Goal: Transaction & Acquisition: Obtain resource

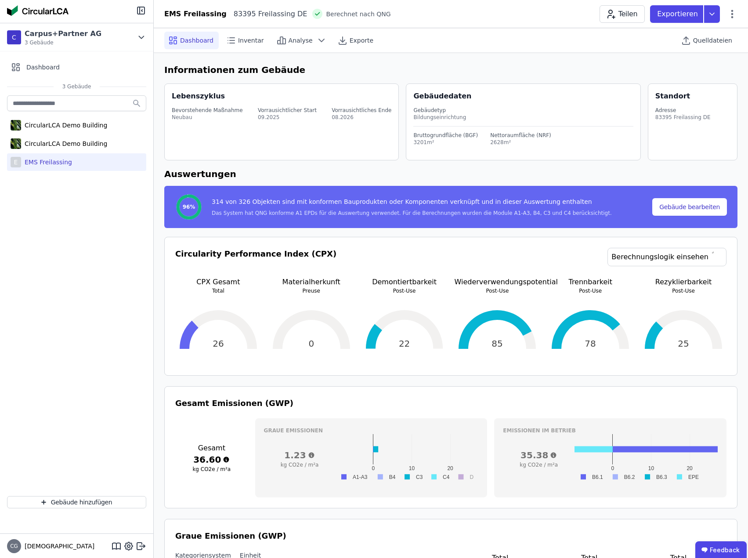
scroll to position [791, 0]
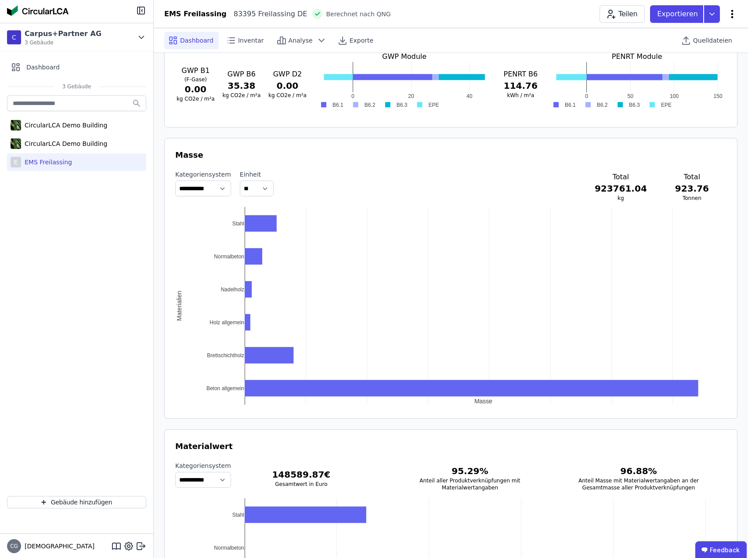
click at [733, 13] on icon at bounding box center [733, 14] width 2 height 8
click at [700, 64] on span "Energie im Betrieb (B6)" at bounding box center [695, 71] width 71 height 18
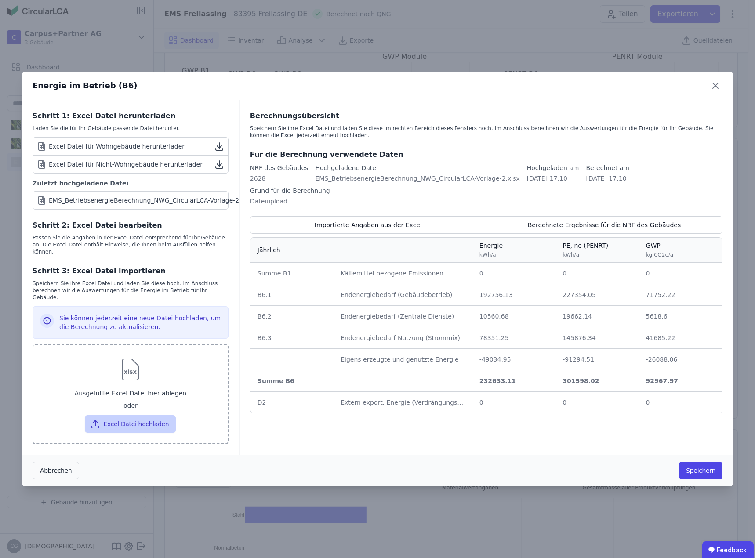
click at [140, 415] on button "Excel Datei hochladen" at bounding box center [130, 424] width 91 height 18
type input "**********"
click at [359, 428] on div "Berechnungsübersicht Speichern Sie ihre Excel Datei und laden Sie diese im rech…" at bounding box center [487, 277] width 494 height 355
click at [130, 417] on button "Excel Datei hochladen" at bounding box center [130, 424] width 91 height 18
type input "**********"
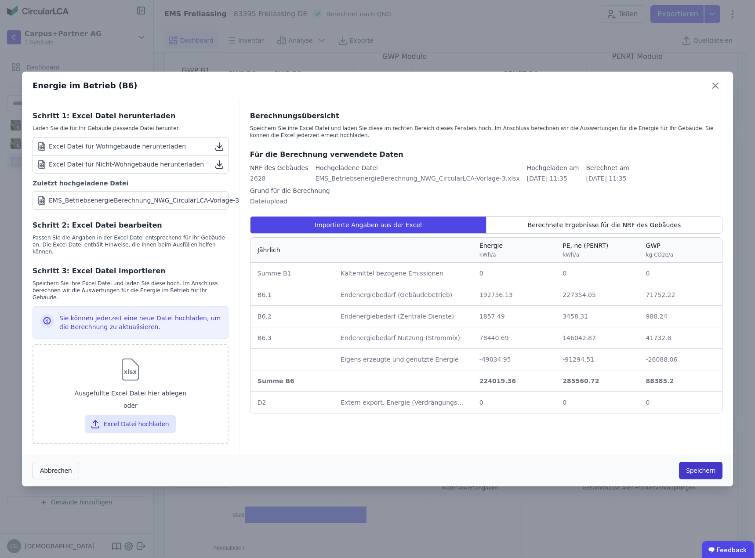
click at [706, 462] on button "Speichern" at bounding box center [701, 471] width 44 height 18
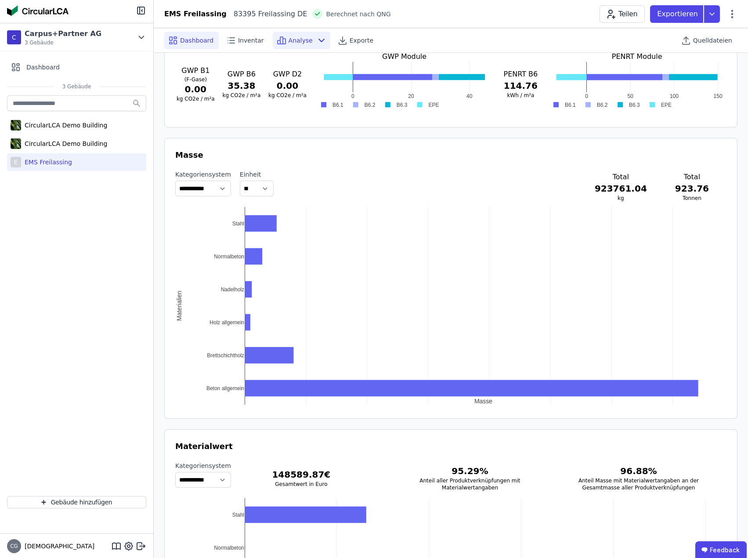
click at [292, 42] on span "Analyse" at bounding box center [301, 40] width 24 height 9
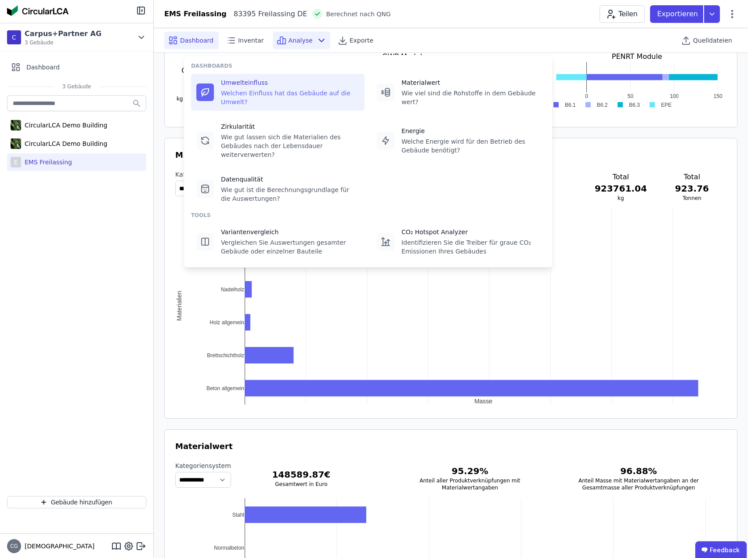
click at [269, 81] on div "Umwelteinfluss" at bounding box center [290, 82] width 138 height 9
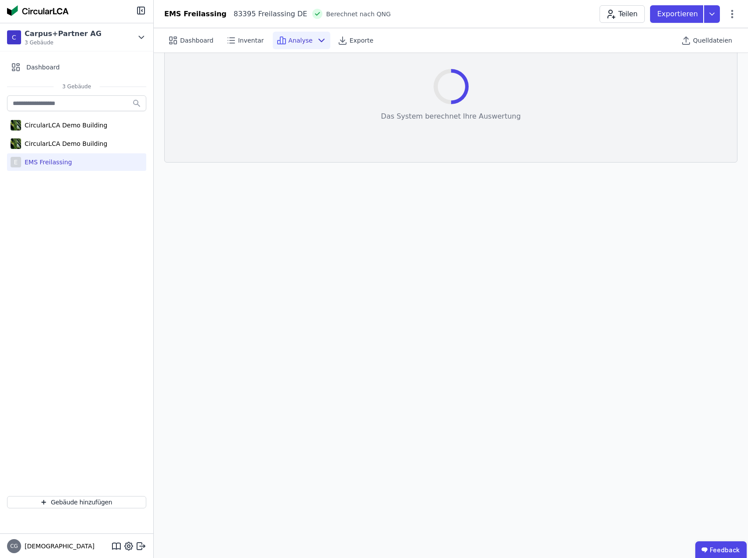
scroll to position [25, 0]
click at [48, 163] on div "EMS Freilassing" at bounding box center [46, 162] width 51 height 9
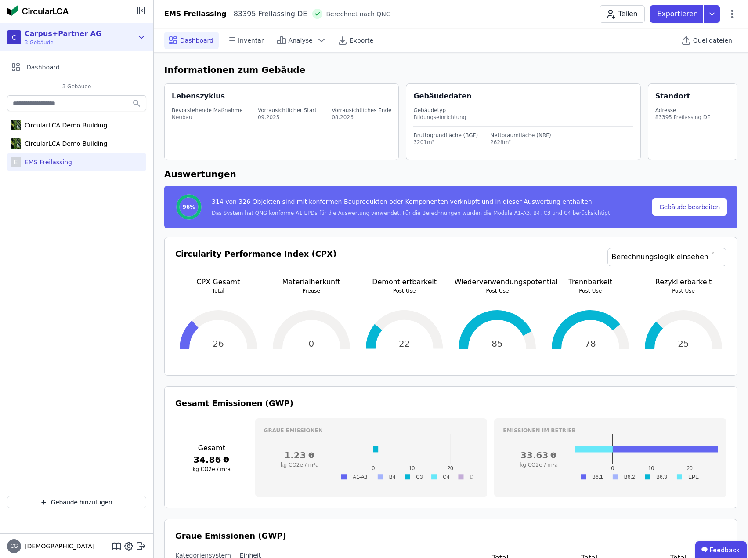
click at [141, 36] on icon at bounding box center [142, 37] width 10 height 11
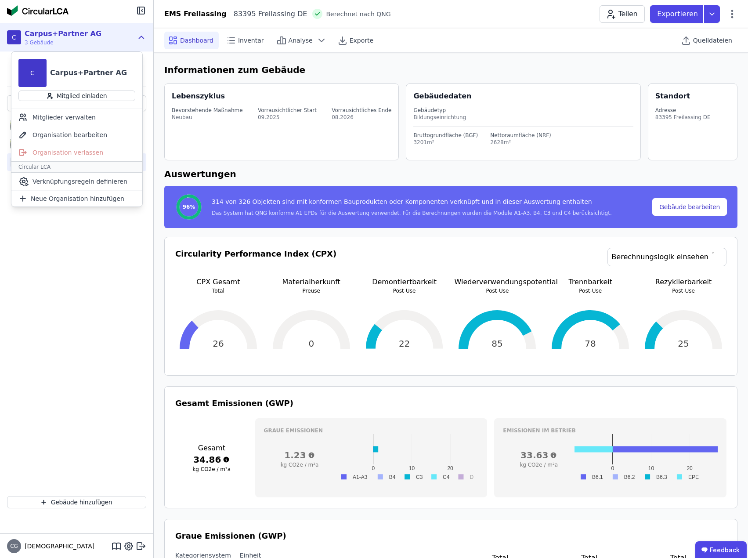
click at [141, 36] on icon at bounding box center [142, 37] width 10 height 11
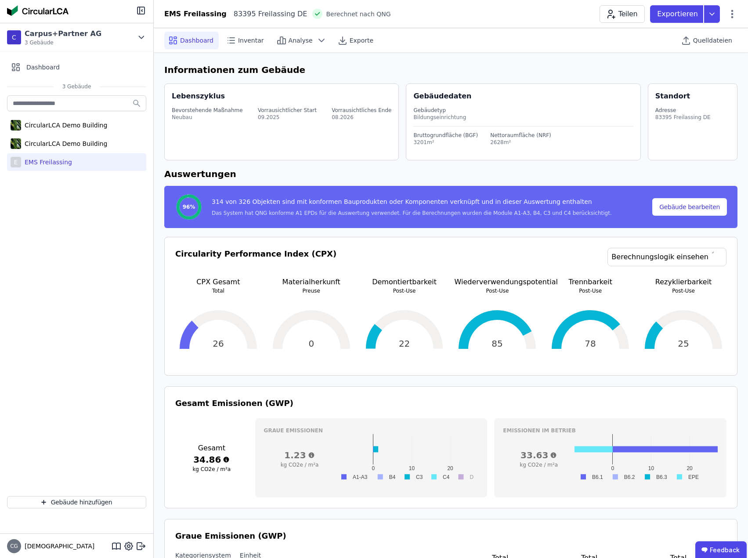
click at [51, 161] on div "EMS Freilassing" at bounding box center [46, 162] width 51 height 9
drag, startPoint x: 51, startPoint y: 161, endPoint x: 65, endPoint y: 157, distance: 14.6
click at [39, 161] on div "EMS Freilassing" at bounding box center [46, 162] width 51 height 9
click at [196, 38] on span "Dashboard" at bounding box center [196, 40] width 33 height 9
click at [696, 207] on button "Gebäude bearbeiten" at bounding box center [690, 207] width 75 height 18
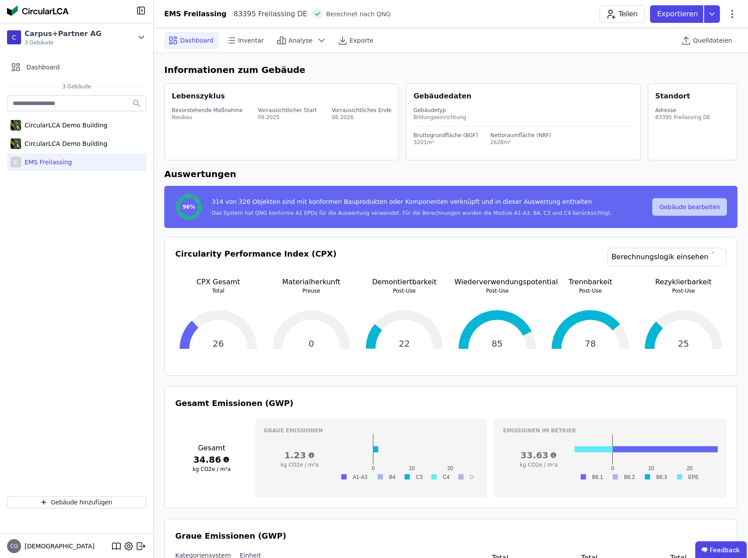
select select "**********"
select select "*"
select select "**********"
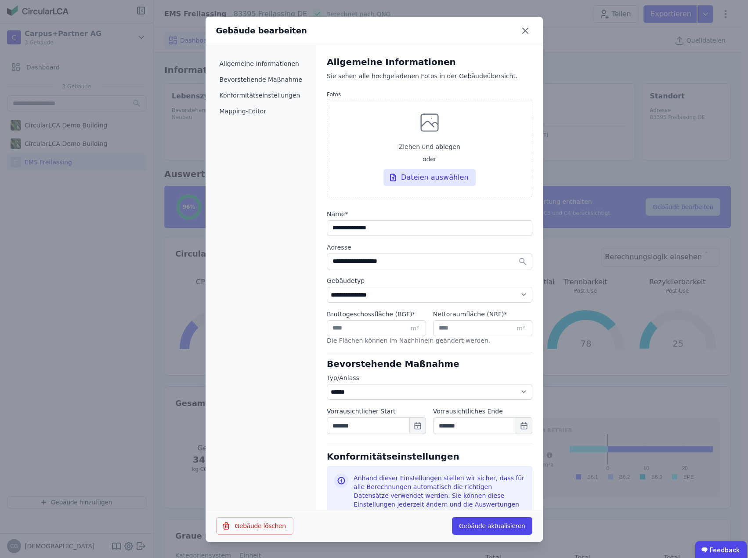
select select "**********"
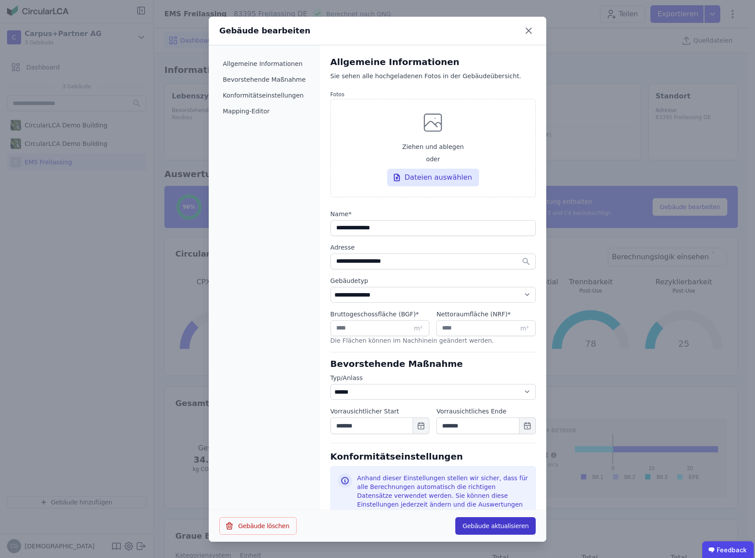
click at [508, 526] on button "Gebäude aktualisieren" at bounding box center [495, 526] width 80 height 18
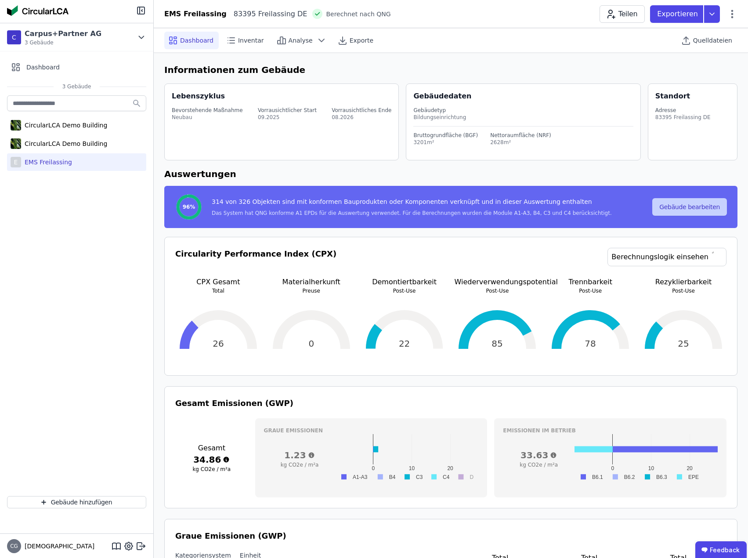
click at [691, 207] on button "Gebäude bearbeiten" at bounding box center [690, 207] width 75 height 18
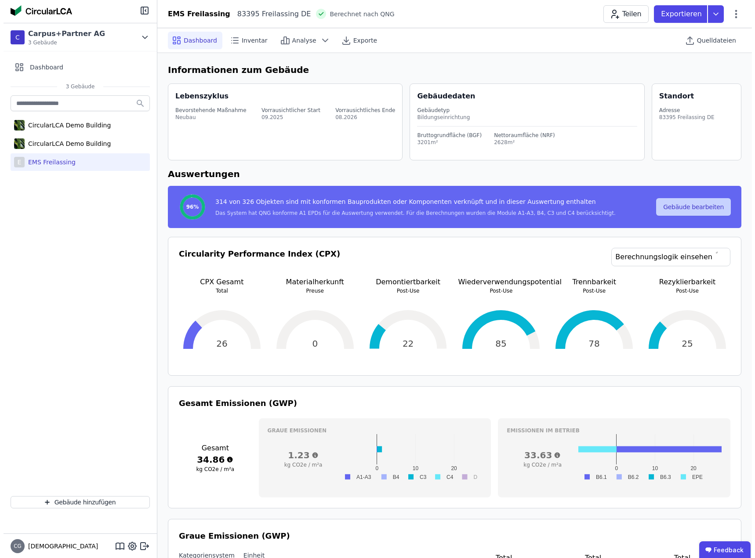
select select "**********"
select select "*"
select select "**********"
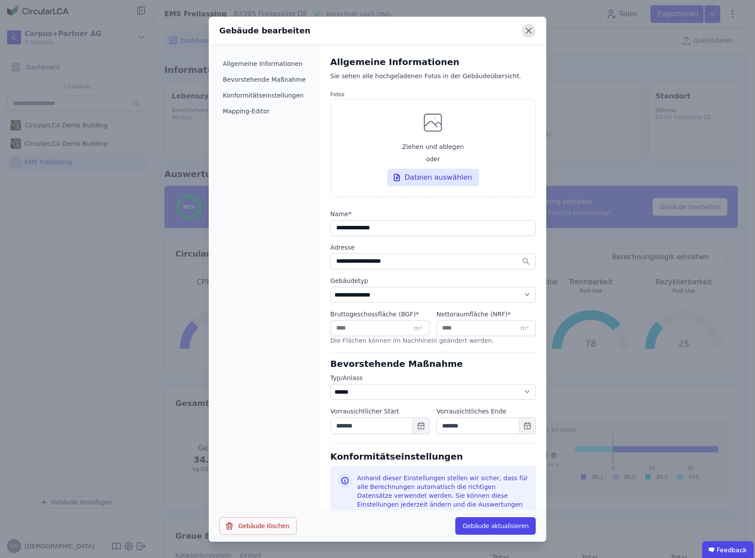
click at [532, 29] on icon at bounding box center [529, 31] width 14 height 14
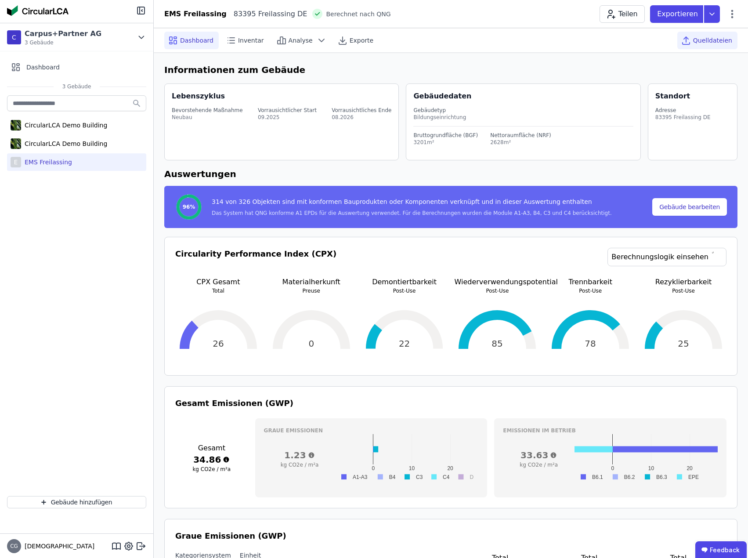
click at [720, 41] on span "Quelldateien" at bounding box center [712, 40] width 39 height 9
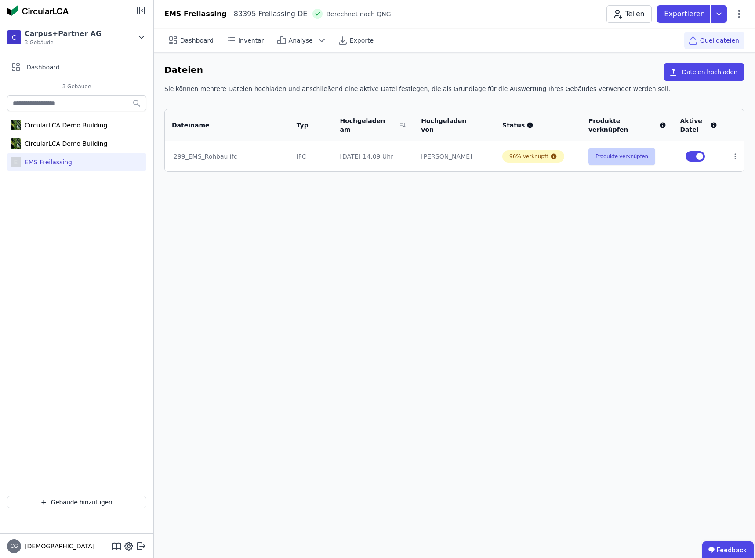
click at [617, 158] on button "Produkte verknüpfen" at bounding box center [621, 157] width 67 height 18
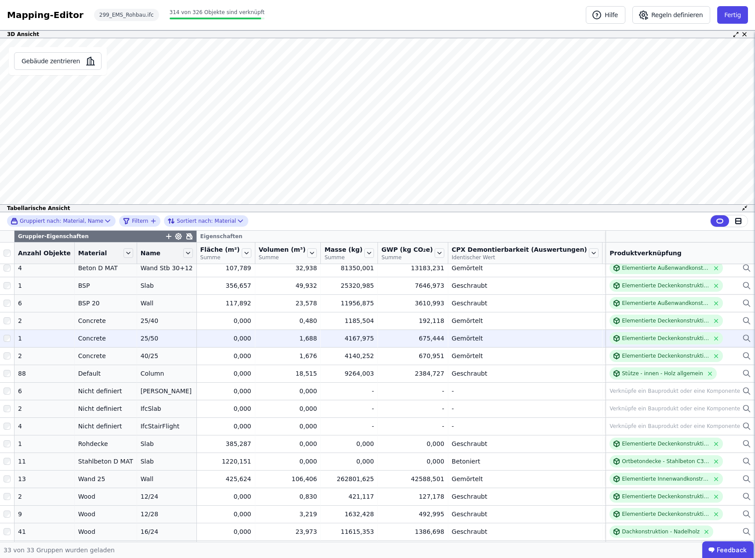
scroll to position [176, 0]
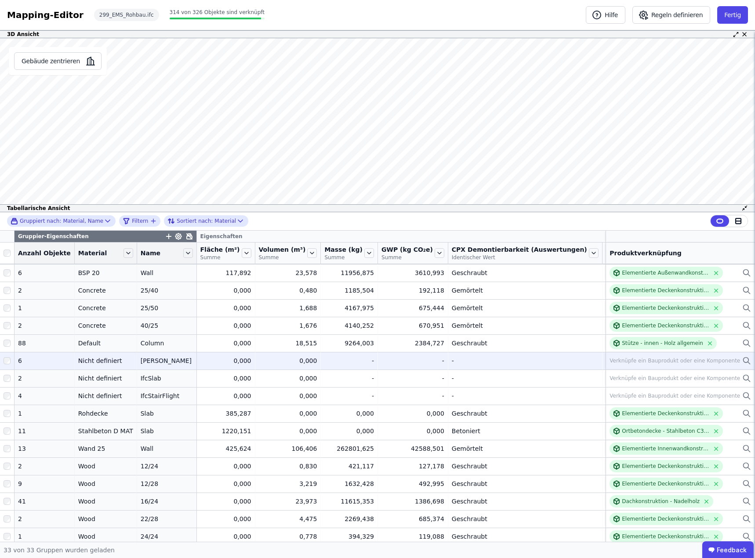
click at [742, 359] on icon at bounding box center [746, 361] width 9 height 11
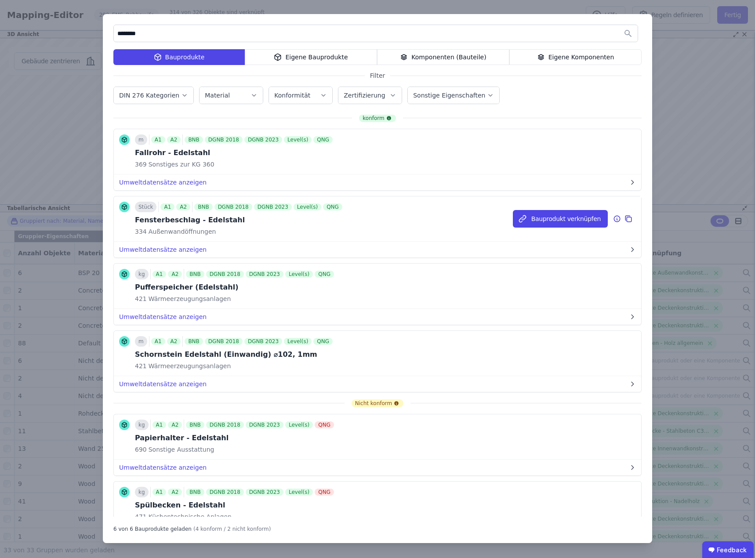
scroll to position [0, 0]
drag, startPoint x: 156, startPoint y: 33, endPoint x: 108, endPoint y: 31, distance: 47.9
click at [108, 31] on div "******** Bauprodukte Eigene Bauprodukte Komponenten (Bauteile) Eigene Komponent…" at bounding box center [377, 278] width 549 height 529
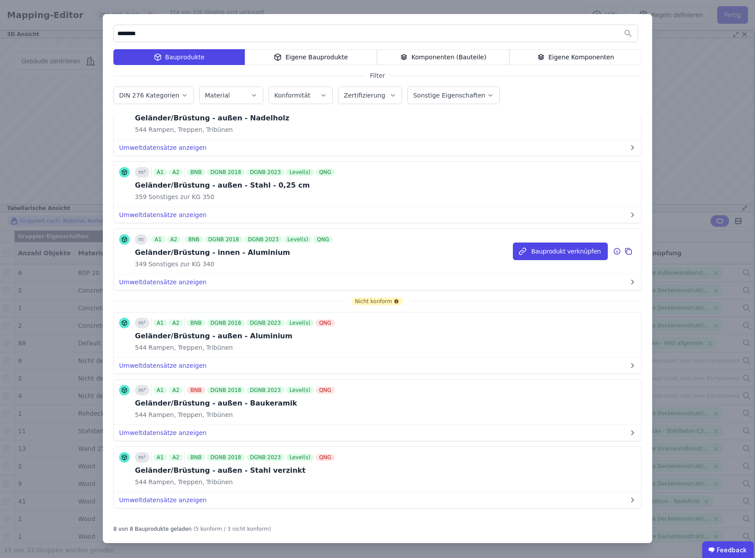
scroll to position [176, 0]
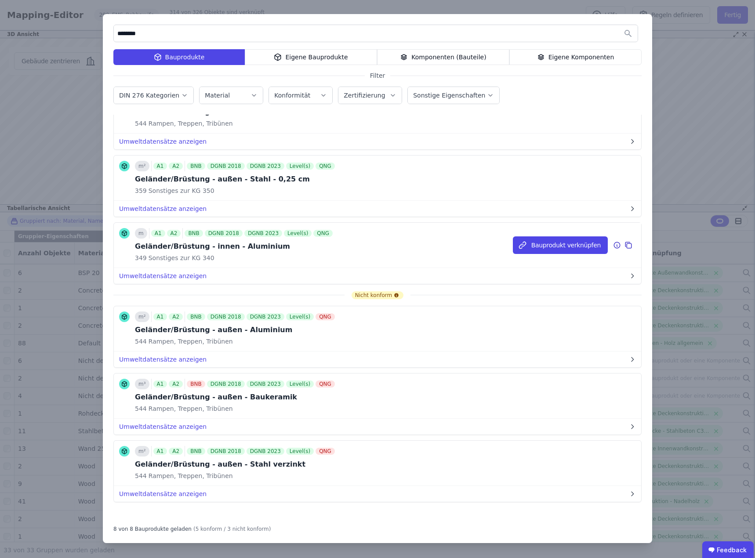
type input "********"
click at [624, 243] on icon at bounding box center [628, 245] width 8 height 11
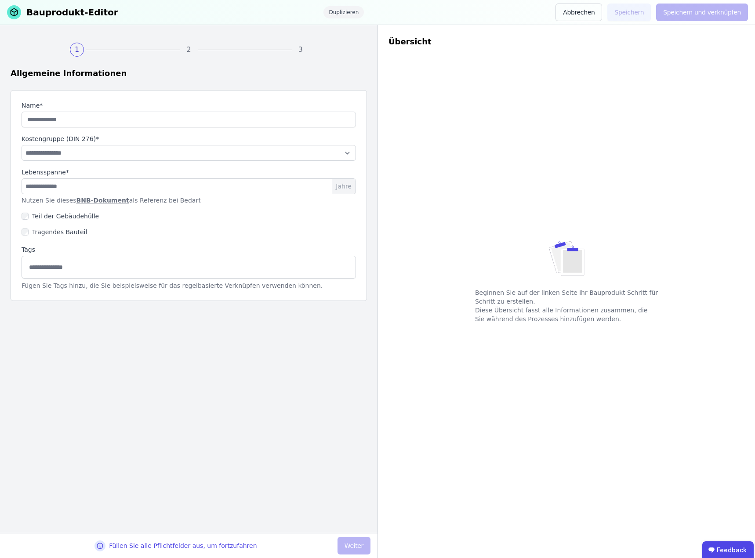
type input "**********"
select select "**********"
type input "***"
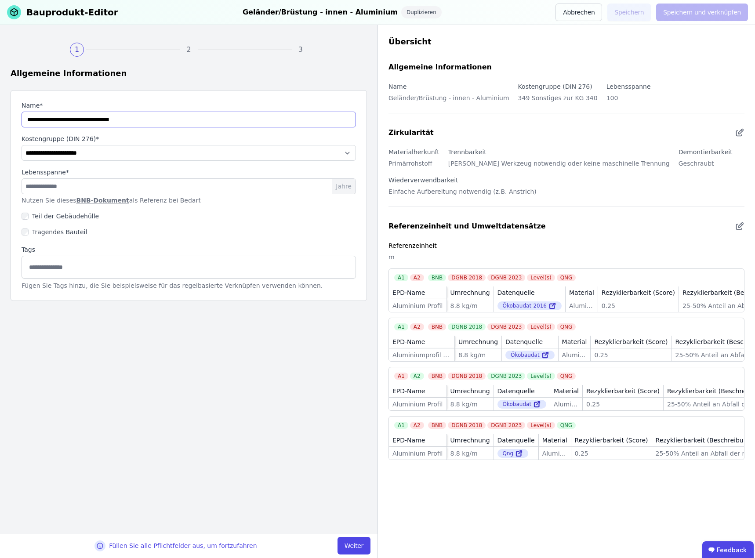
click at [119, 119] on input "string" at bounding box center [189, 120] width 334 height 16
type input "**********"
click at [354, 545] on button "Weiter" at bounding box center [354, 546] width 33 height 18
select select "**********"
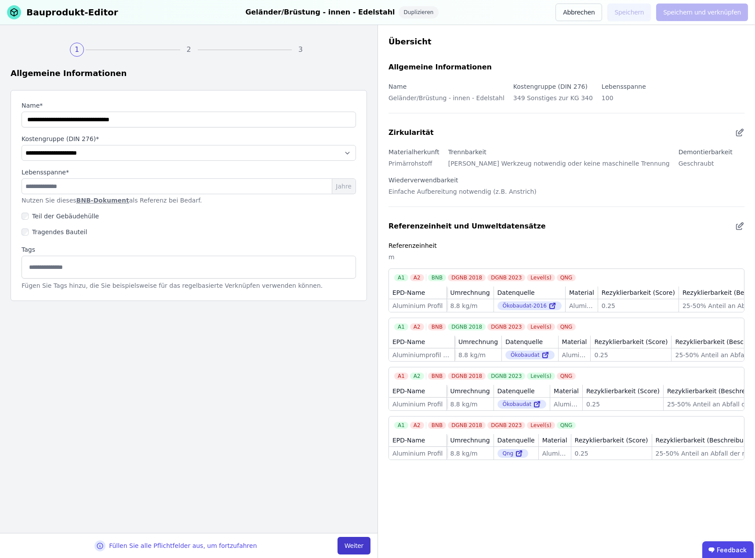
select select "**********"
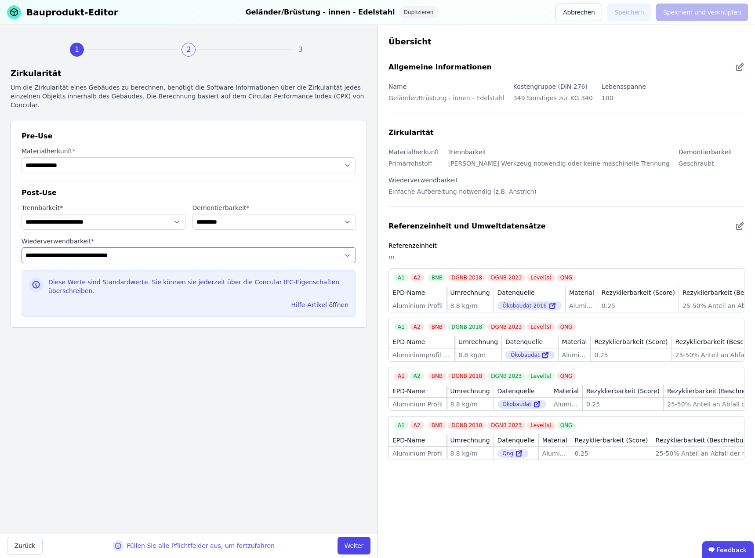
click at [174, 247] on select "**********" at bounding box center [189, 255] width 334 height 16
click at [354, 544] on button "Weiter" at bounding box center [354, 546] width 33 height 18
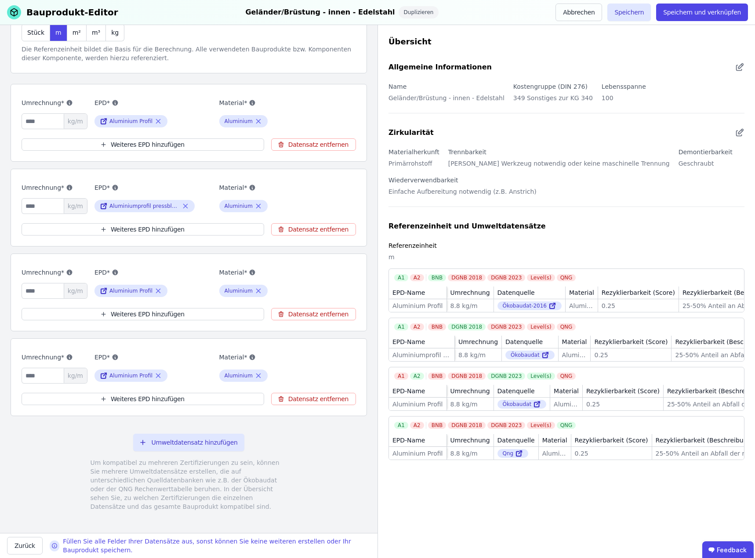
scroll to position [106, 0]
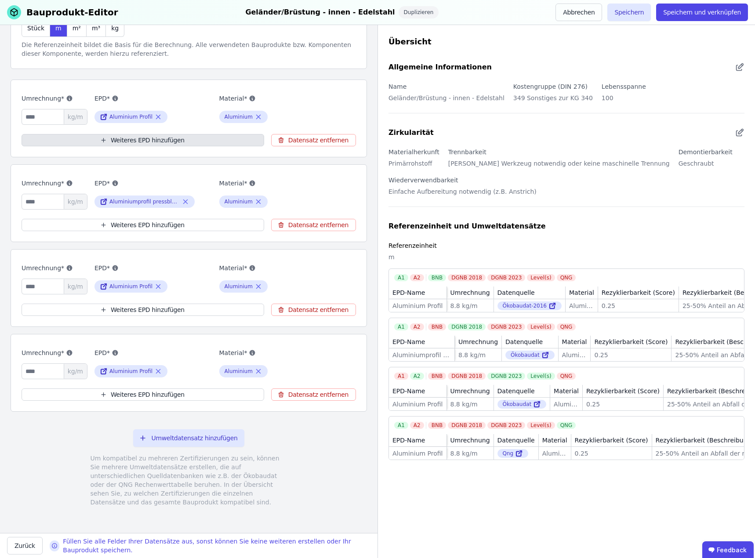
click at [142, 140] on button "Weiteres EPD hinzufügen" at bounding box center [143, 140] width 243 height 12
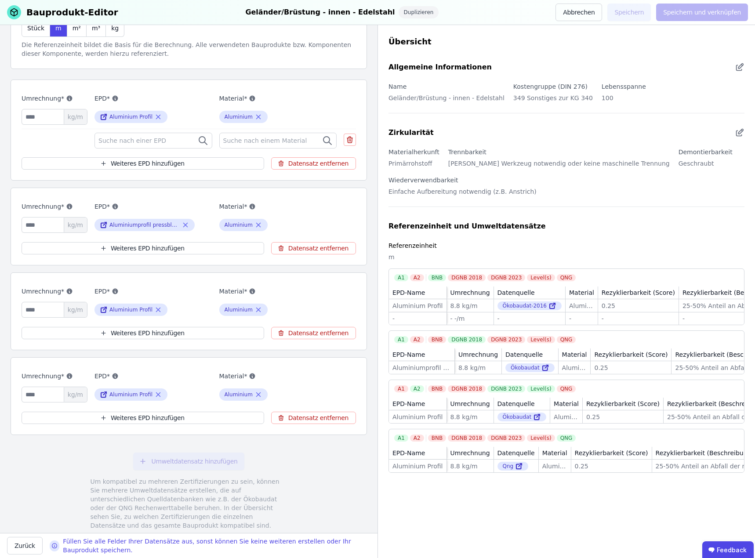
click at [238, 138] on span "Suche nach einem Material" at bounding box center [266, 140] width 86 height 9
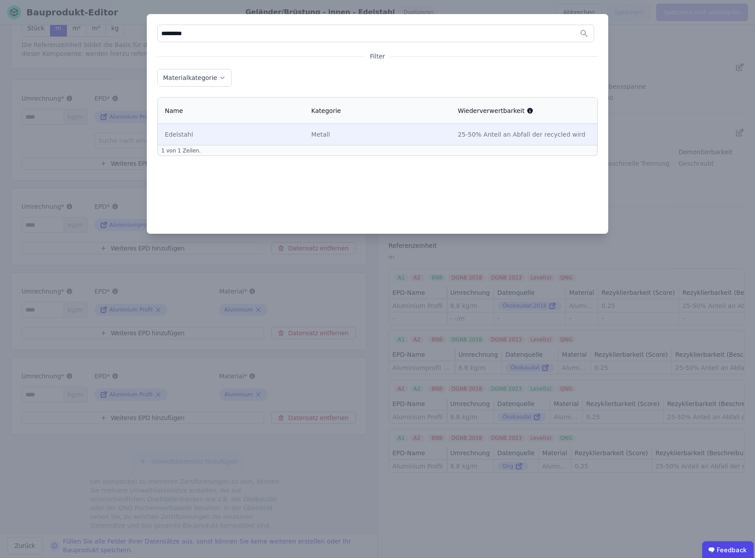
type input "*********"
click at [229, 138] on div "Edelstahl" at bounding box center [231, 134] width 132 height 9
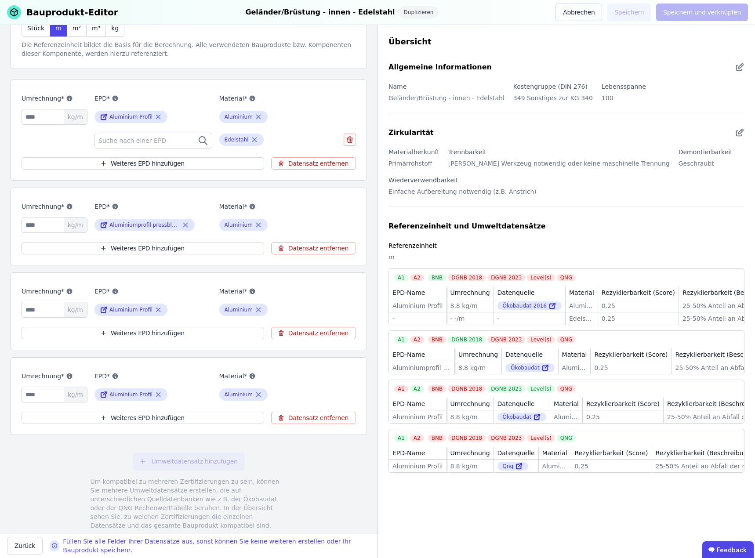
click at [132, 137] on span "Suche nach einer EPD" at bounding box center [132, 140] width 69 height 9
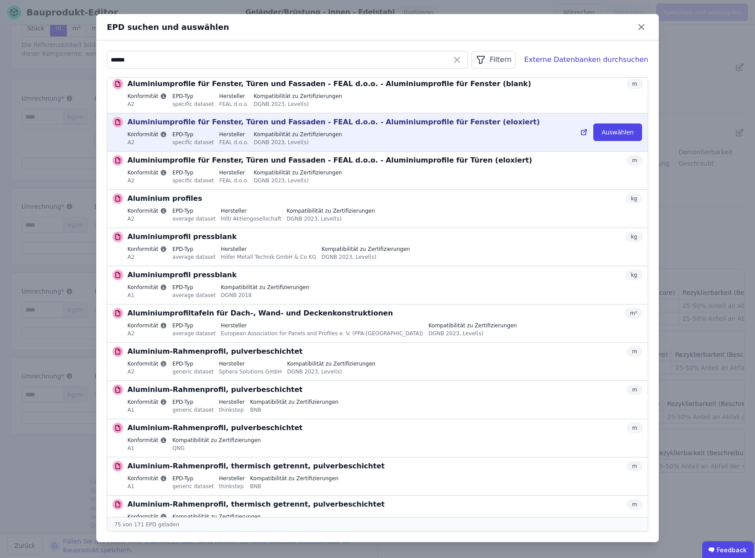
scroll to position [330, 0]
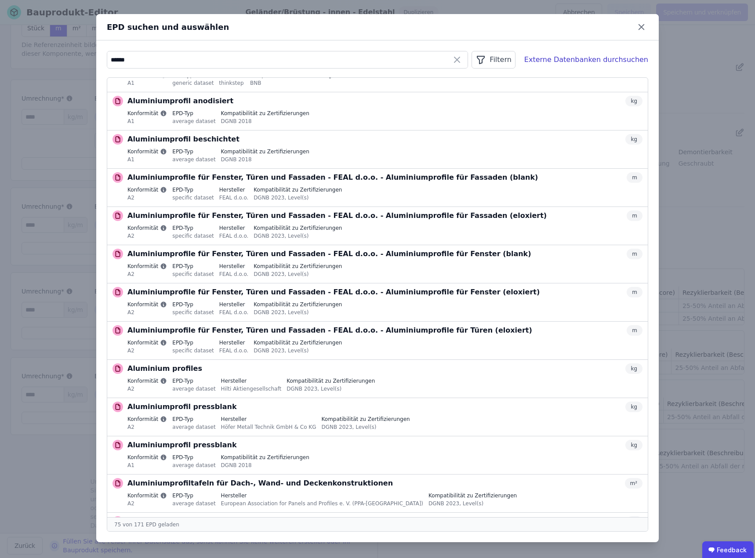
click at [142, 60] on input "******" at bounding box center [287, 60] width 360 height 16
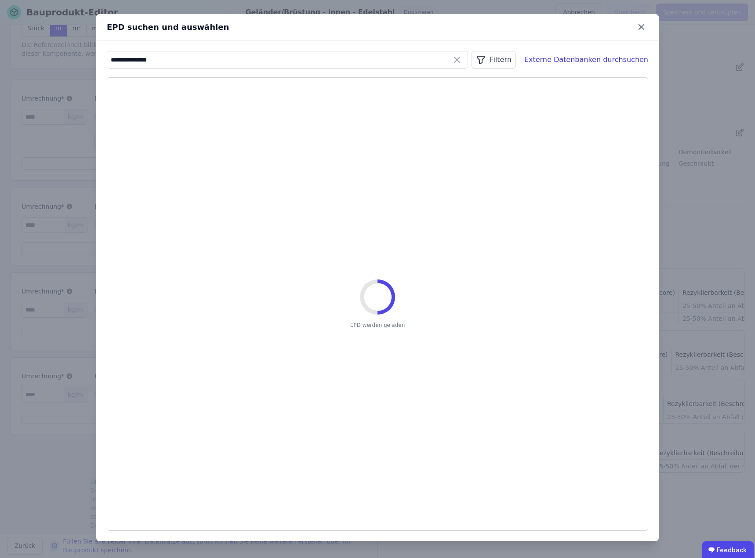
type input "**********"
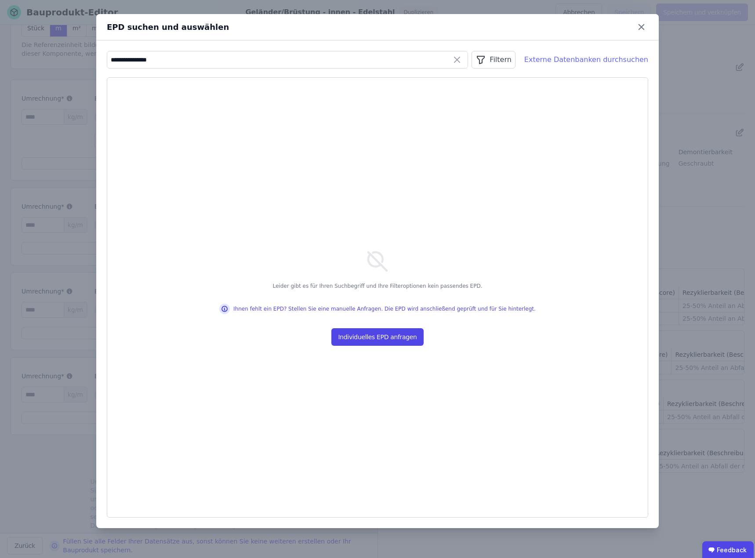
click at [608, 59] on div "Externe Datenbanken durchsuchen" at bounding box center [586, 59] width 124 height 11
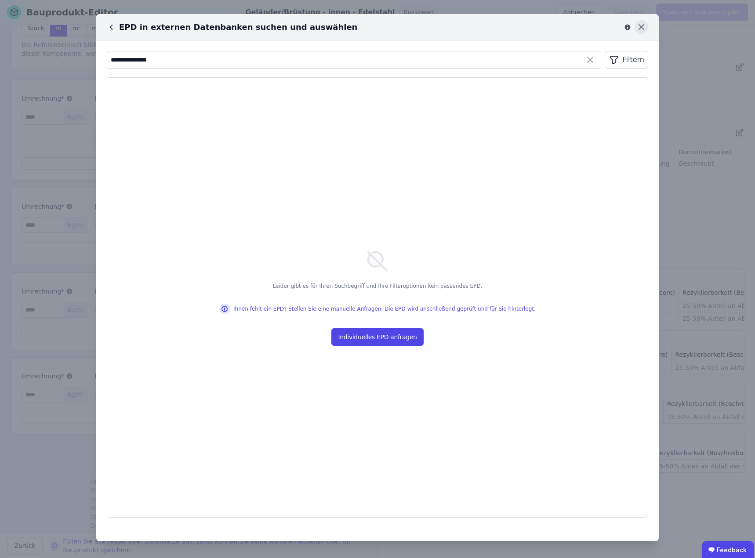
click at [639, 28] on icon at bounding box center [642, 27] width 14 height 14
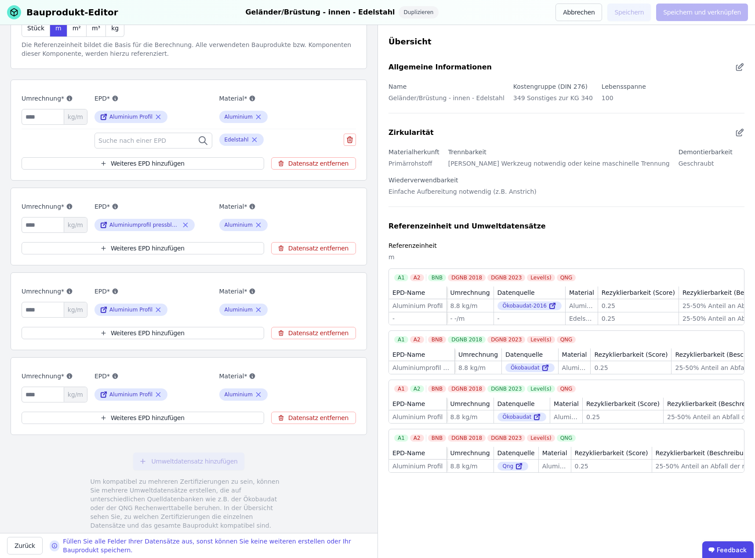
click at [134, 139] on span "Suche nach einer EPD" at bounding box center [132, 140] width 69 height 9
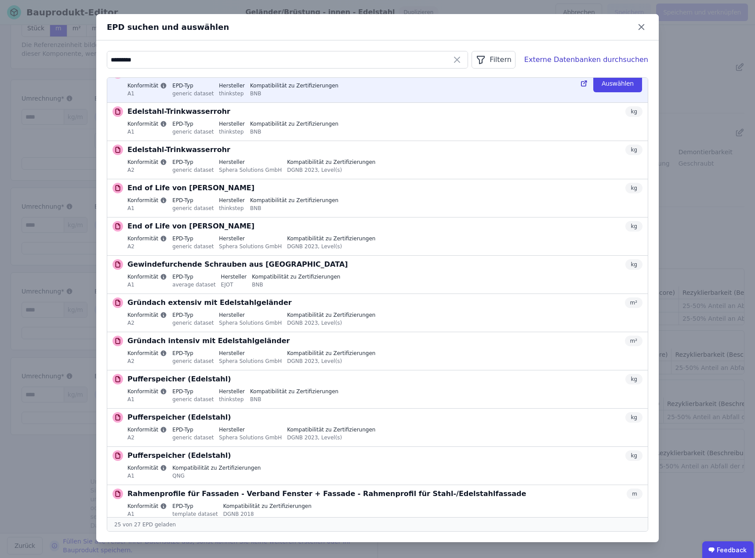
scroll to position [220, 0]
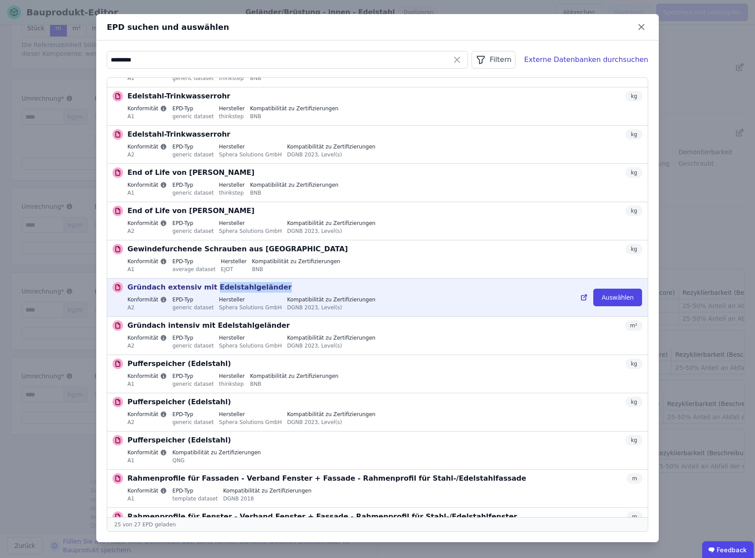
drag, startPoint x: 261, startPoint y: 289, endPoint x: 202, endPoint y: 286, distance: 59.4
click at [202, 286] on div "Gründach extensiv mit Edelstahlgeländer m²" at bounding box center [384, 287] width 515 height 11
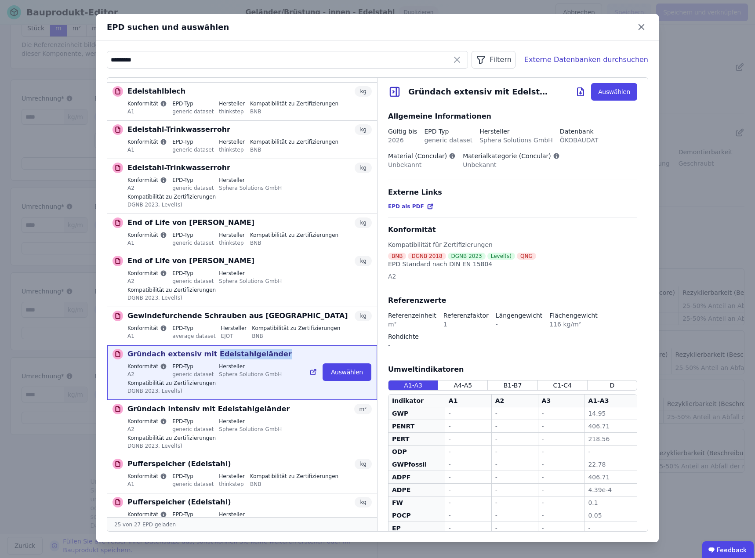
copy p "Edelstahlgeländer"
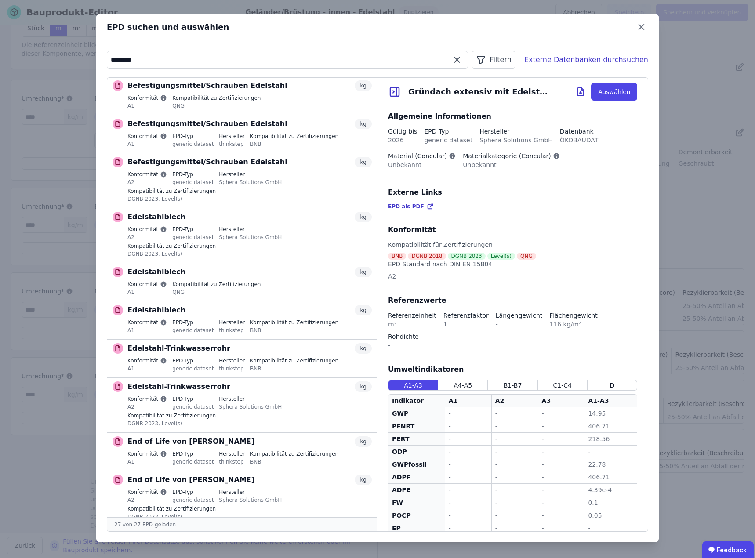
scroll to position [0, 0]
drag, startPoint x: 147, startPoint y: 62, endPoint x: 93, endPoint y: 56, distance: 54.4
click at [93, 56] on div "EPD suchen und auswählen ********* Filtern Externe Datenbanken durchsuchen Befe…" at bounding box center [377, 279] width 755 height 558
paste input "********"
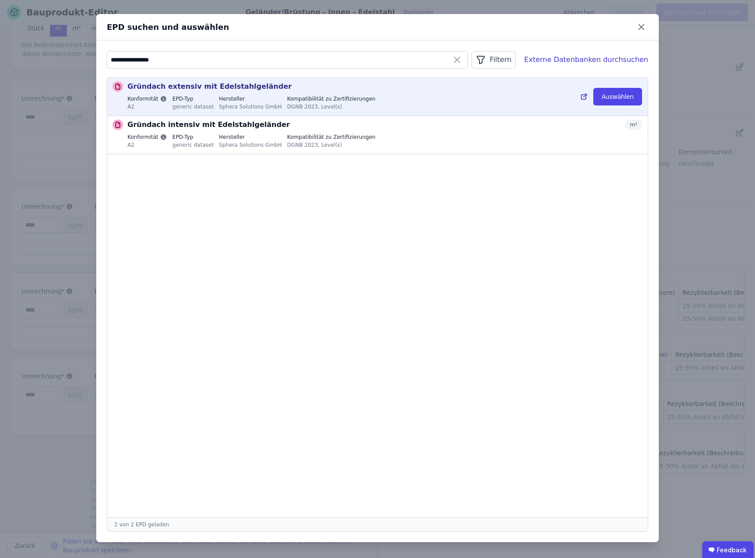
click at [588, 95] on icon at bounding box center [584, 96] width 8 height 11
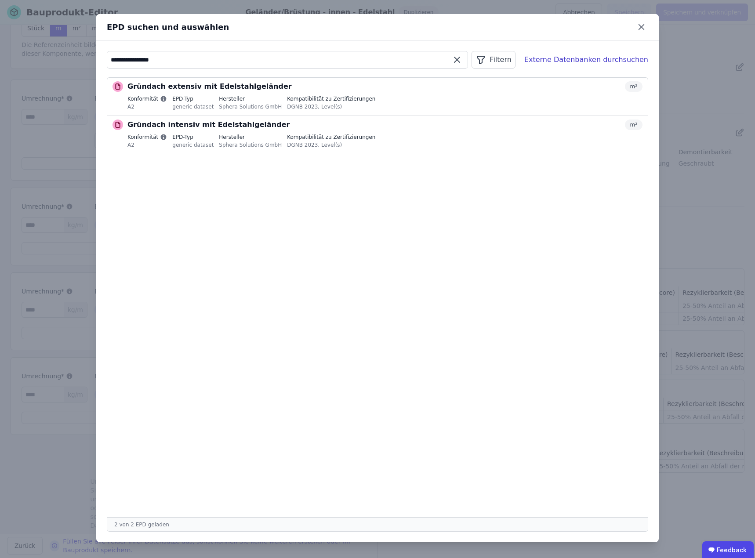
click at [168, 58] on input "**********" at bounding box center [287, 60] width 360 height 16
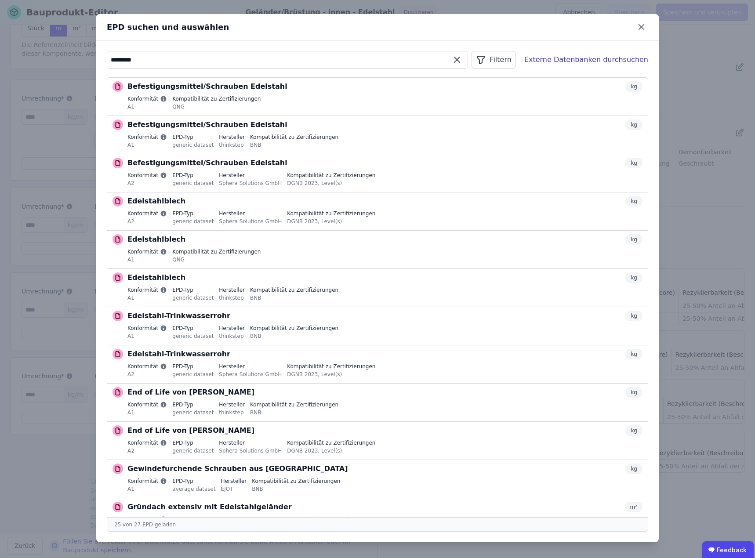
type input "*********"
click at [514, 57] on div "Filtern" at bounding box center [494, 60] width 44 height 18
click at [506, 105] on li "Konformität" at bounding box center [449, 110] width 132 height 16
click at [505, 57] on div "Filtern" at bounding box center [494, 60] width 44 height 18
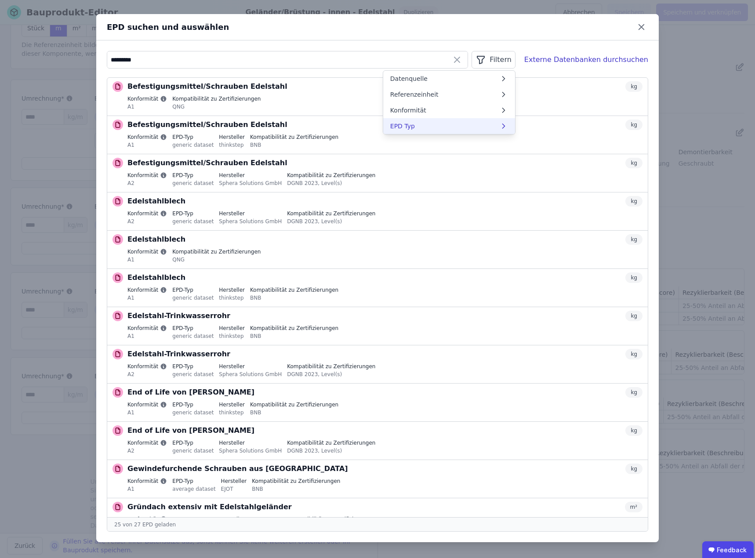
click at [515, 121] on li "EPD Typ" at bounding box center [449, 126] width 132 height 16
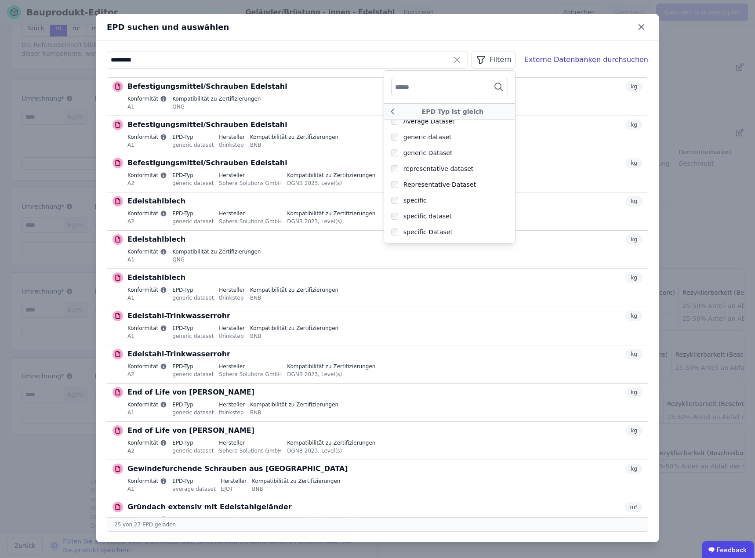
scroll to position [130, 0]
click at [514, 61] on div "Filtern" at bounding box center [494, 60] width 44 height 18
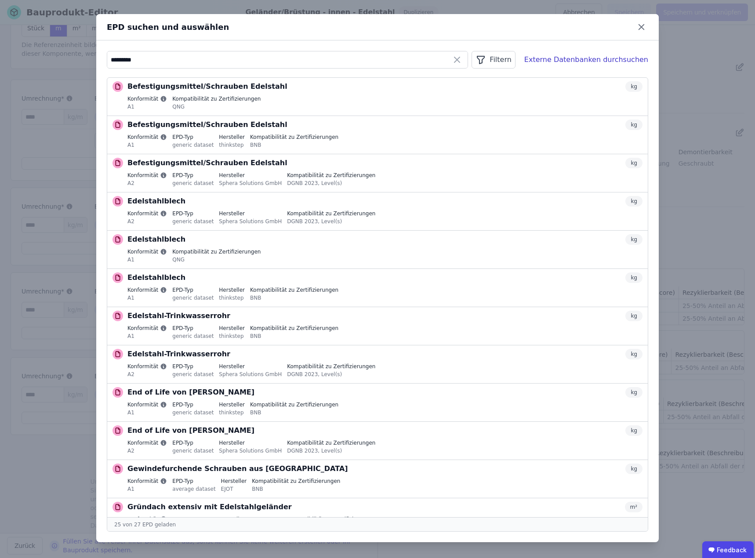
scroll to position [0, 0]
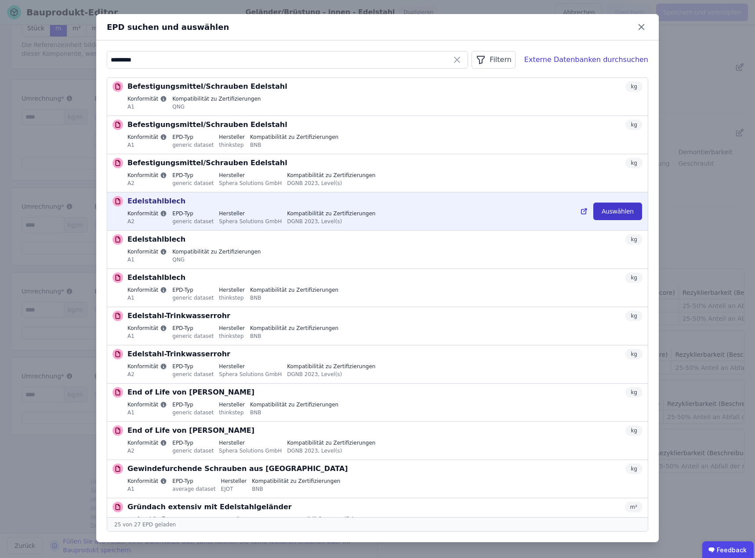
click at [602, 211] on button "Auswählen" at bounding box center [617, 212] width 49 height 18
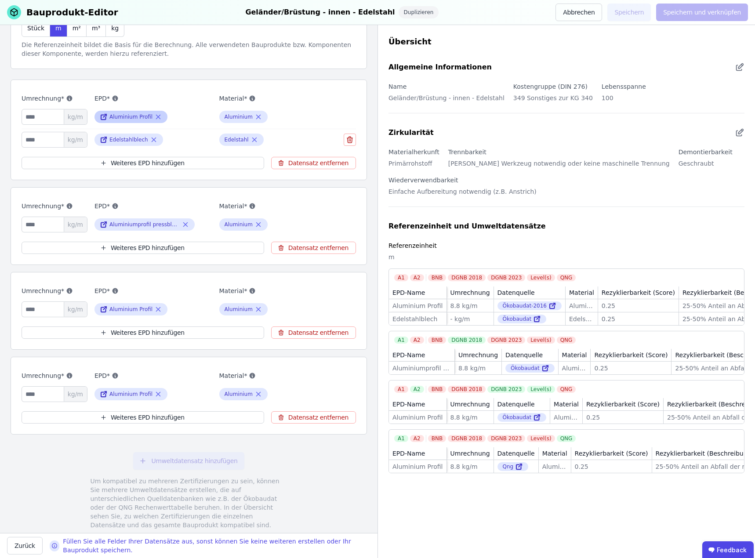
click at [135, 116] on div "Aluminium Profil" at bounding box center [130, 116] width 43 height 7
click at [142, 224] on div "Aluminiumprofil pressblank" at bounding box center [144, 224] width 70 height 7
click at [141, 224] on div "Aluminiumprofil pressblank" at bounding box center [144, 224] width 70 height 7
click at [103, 116] on icon at bounding box center [104, 117] width 8 height 11
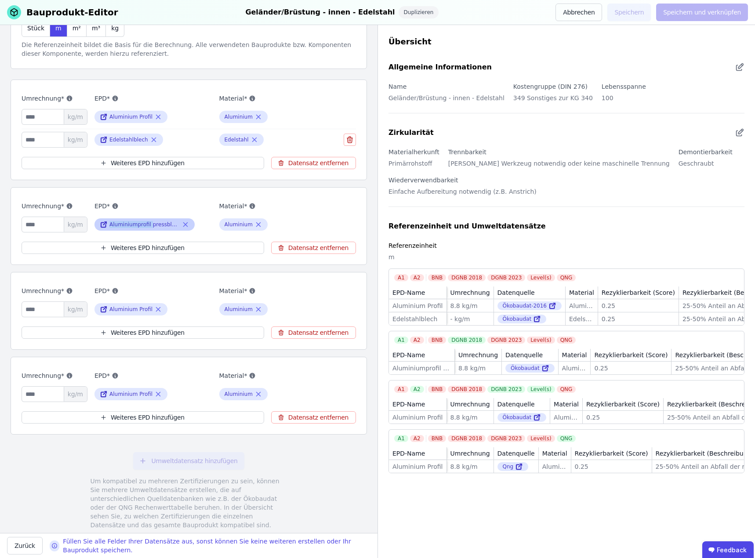
click at [101, 223] on icon at bounding box center [103, 225] width 5 height 5
click at [131, 245] on button "Weiteres EPD hinzufügen" at bounding box center [143, 248] width 243 height 12
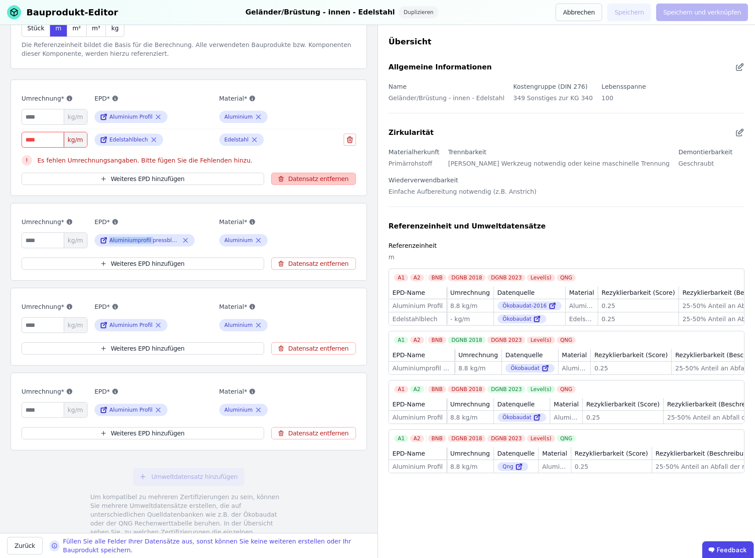
click at [310, 178] on button "Datensatz entfernen" at bounding box center [313, 179] width 85 height 12
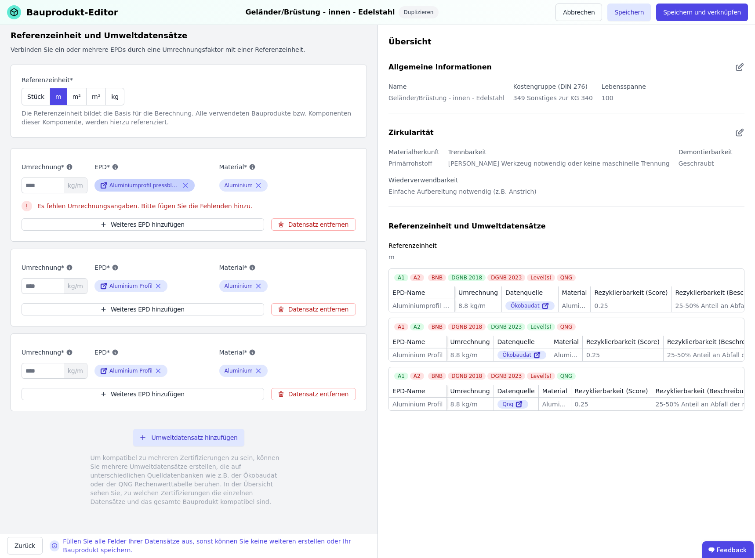
click at [103, 185] on icon at bounding box center [104, 184] width 3 height 3
click at [126, 225] on button "Weiteres EPD hinzufügen" at bounding box center [143, 224] width 243 height 12
click at [142, 224] on button "Weiteres EPD hinzufügen" at bounding box center [143, 224] width 243 height 12
click at [137, 206] on div "Es fehlen Umrechnungsangaben. Bitte fügen Sie die Fehlenden hinzu." at bounding box center [189, 205] width 334 height 16
click at [638, 11] on button "Speichern" at bounding box center [629, 13] width 44 height 18
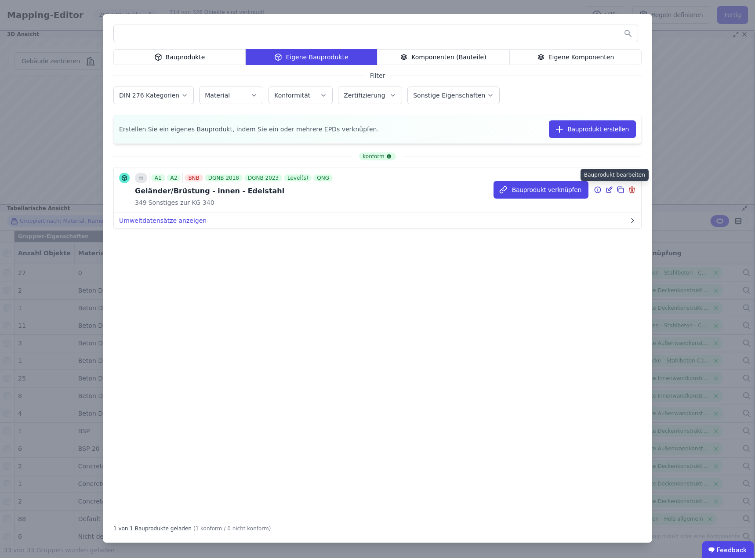
click at [609, 189] on icon at bounding box center [610, 189] width 4 height 4
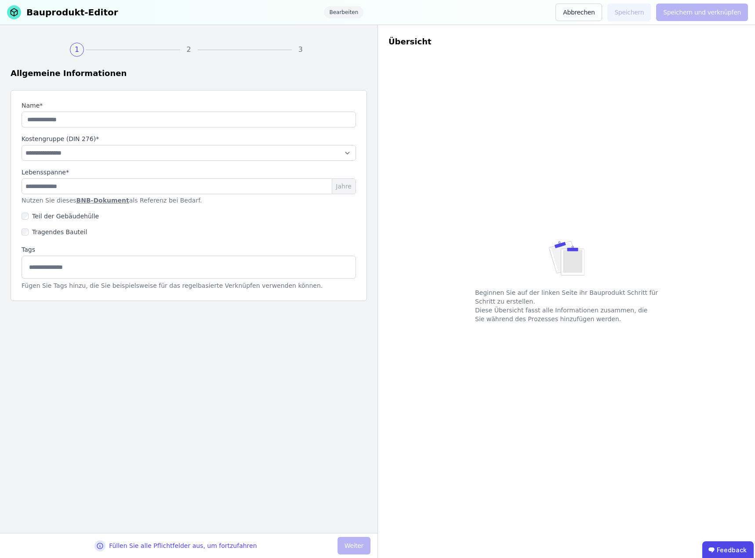
type input "**********"
select select "**********"
type input "***"
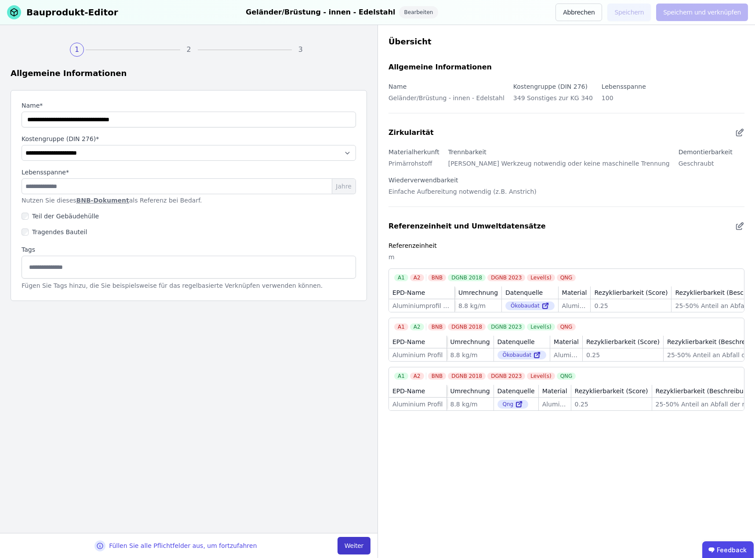
click at [358, 545] on button "Weiter" at bounding box center [354, 546] width 33 height 18
select select "**********"
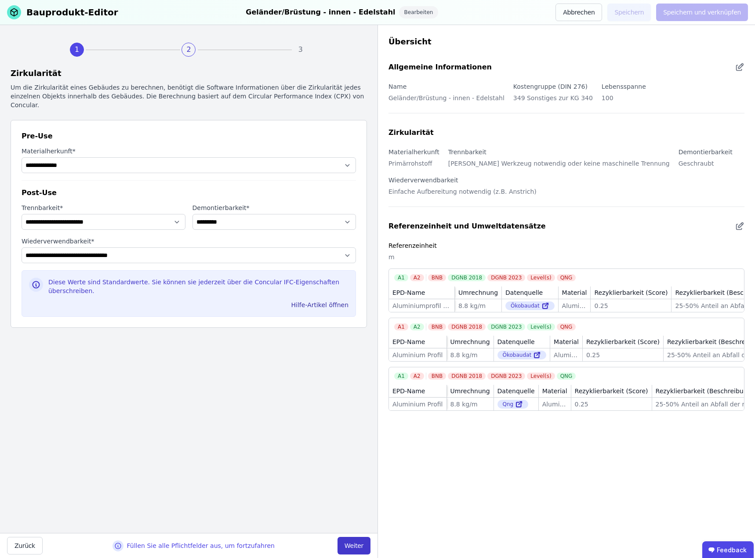
click at [358, 545] on button "Weiter" at bounding box center [354, 546] width 33 height 18
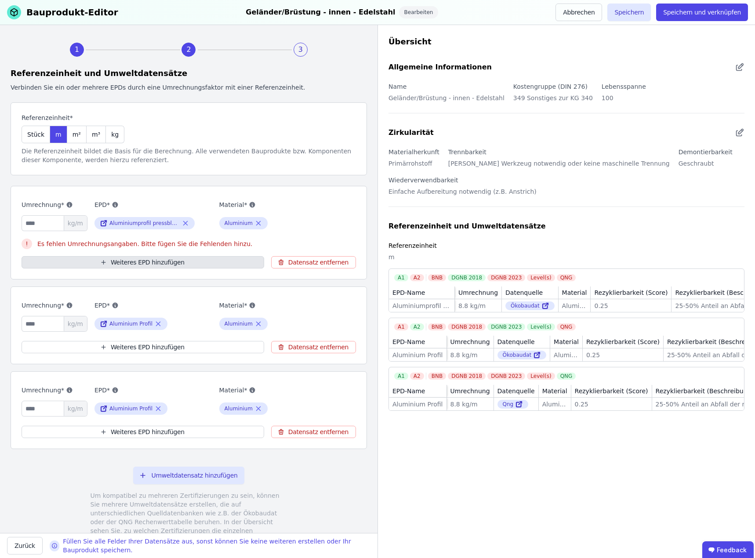
click at [157, 262] on button "Weiteres EPD hinzufügen" at bounding box center [143, 262] width 243 height 12
click at [120, 258] on button "Weiteres EPD hinzufügen" at bounding box center [143, 262] width 243 height 12
click at [27, 244] on icon at bounding box center [27, 244] width 11 height 11
click at [73, 134] on span "m²" at bounding box center [77, 134] width 8 height 9
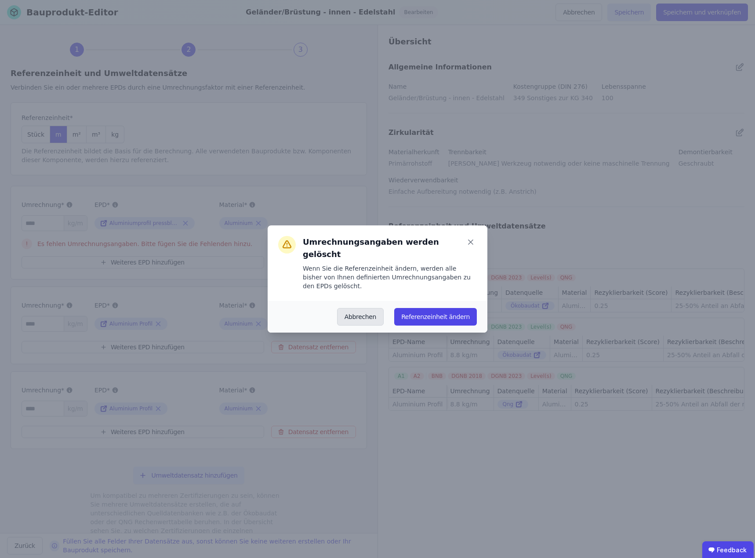
click at [360, 308] on button "Abbrechen" at bounding box center [360, 317] width 47 height 18
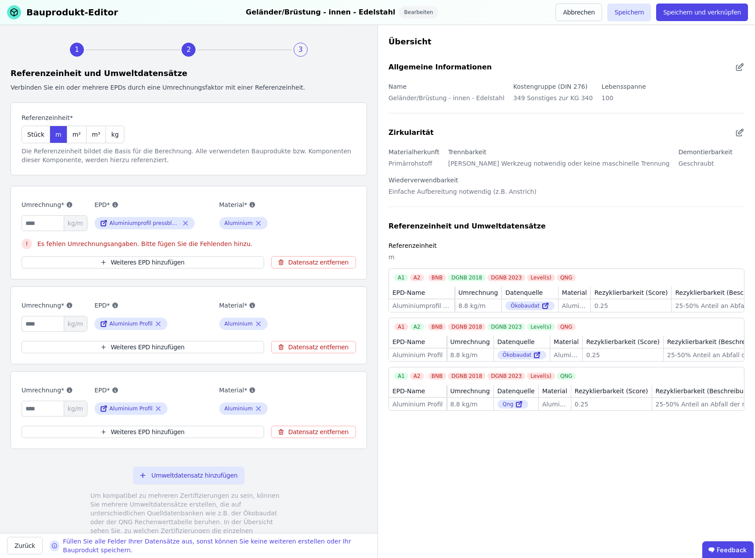
click at [74, 242] on div "Es fehlen Umrechnungsangaben. Bitte fügen Sie die Fehlenden hinzu." at bounding box center [189, 243] width 334 height 16
click at [54, 223] on input "***" at bounding box center [55, 223] width 66 height 16
click at [143, 269] on div "Umrechnung* *** kg/m EPD* Aluminiumprofil pressblank Material* Aluminium Es feh…" at bounding box center [189, 233] width 356 height 94
click at [147, 265] on button "Weiteres EPD hinzufügen" at bounding box center [143, 262] width 243 height 12
click at [127, 343] on button "Weiteres EPD hinzufügen" at bounding box center [143, 347] width 243 height 12
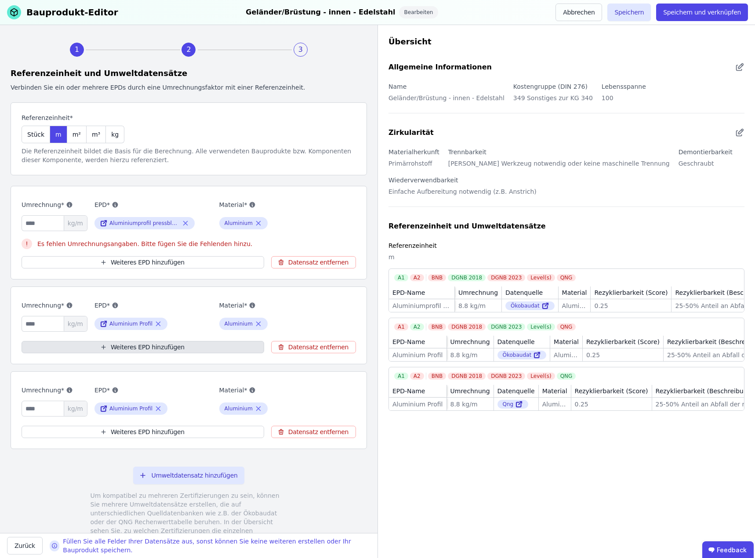
click at [137, 346] on button "Weiteres EPD hinzufügen" at bounding box center [143, 347] width 243 height 12
click at [641, 11] on button "Speichern" at bounding box center [629, 13] width 44 height 18
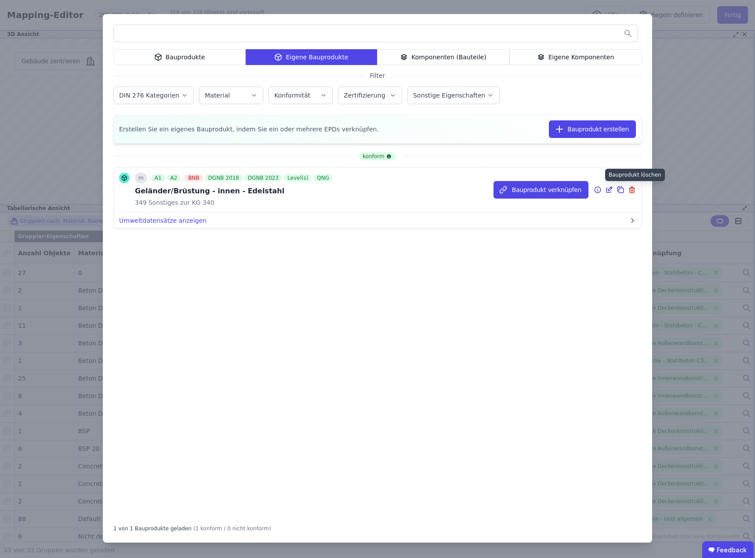
click at [633, 189] on icon at bounding box center [633, 190] width 0 height 2
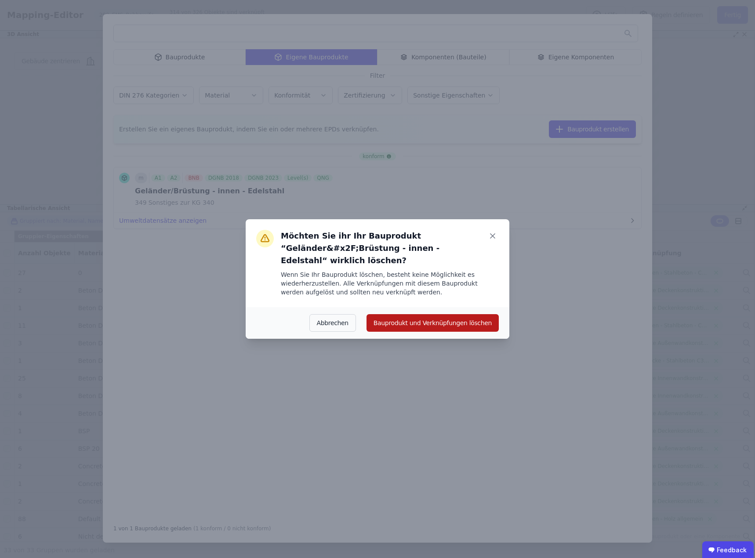
click at [420, 323] on button "Bauprodukt und Verknüpfungen löschen" at bounding box center [433, 323] width 132 height 18
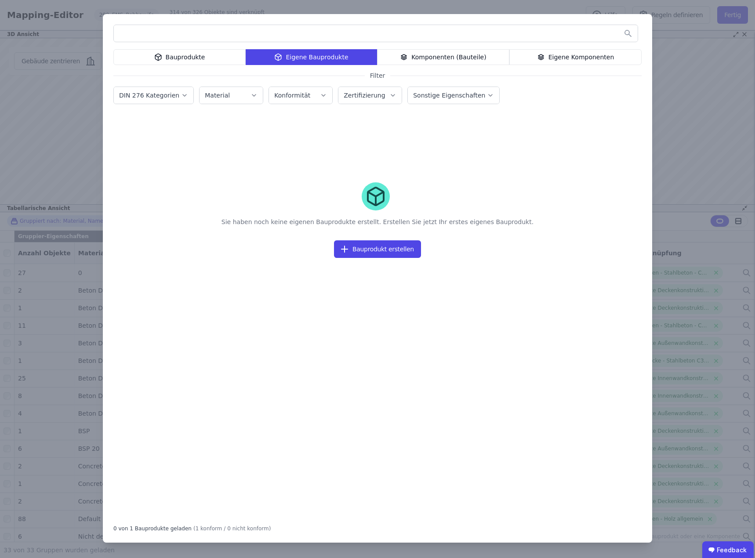
click at [183, 57] on div "Bauprodukte" at bounding box center [179, 57] width 132 height 16
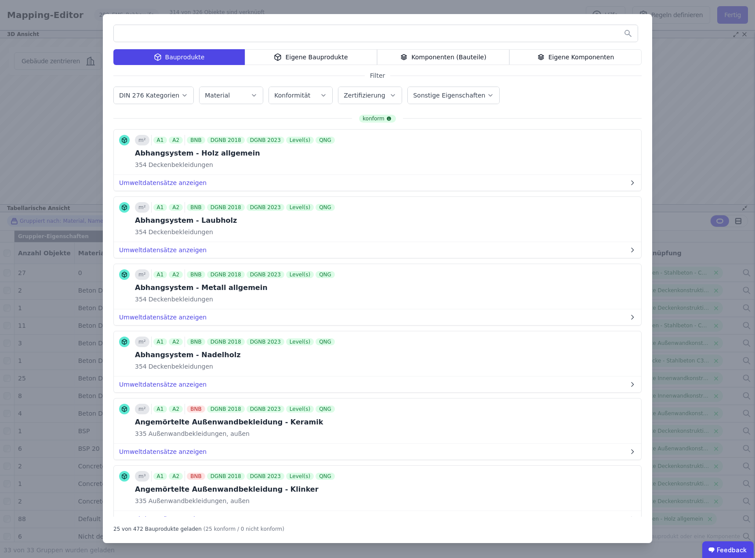
click at [175, 33] on input "text" at bounding box center [376, 33] width 524 height 16
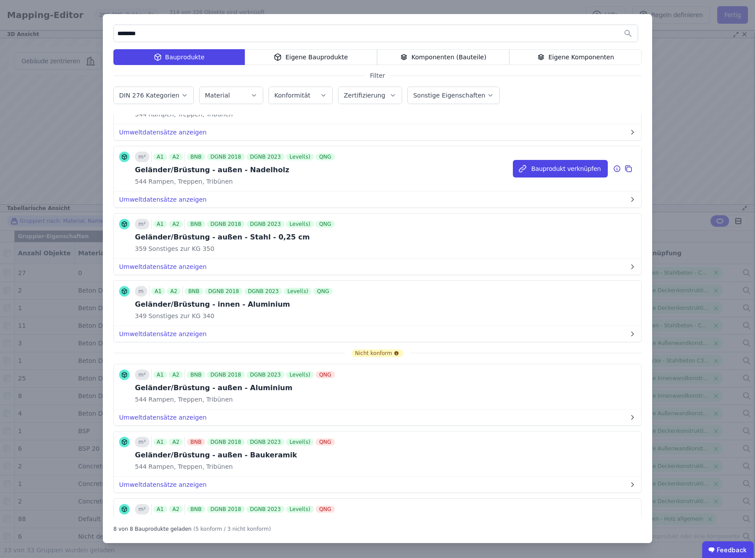
scroll to position [132, 0]
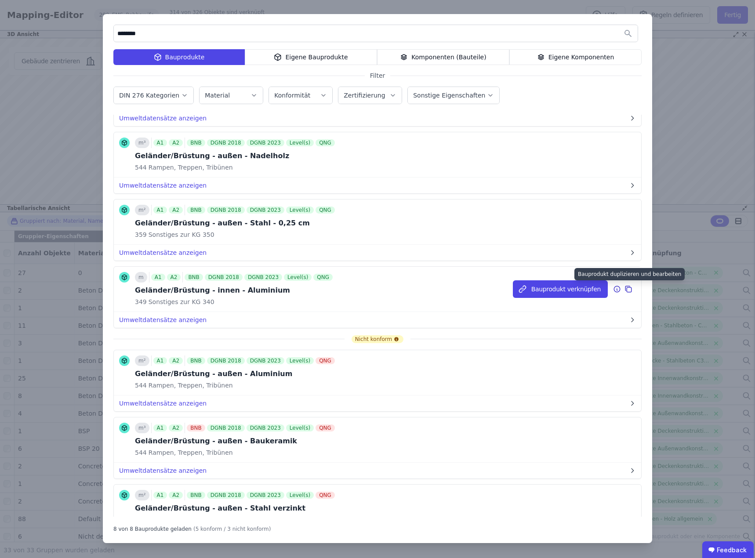
type input "********"
click at [627, 287] on icon at bounding box center [629, 289] width 5 height 5
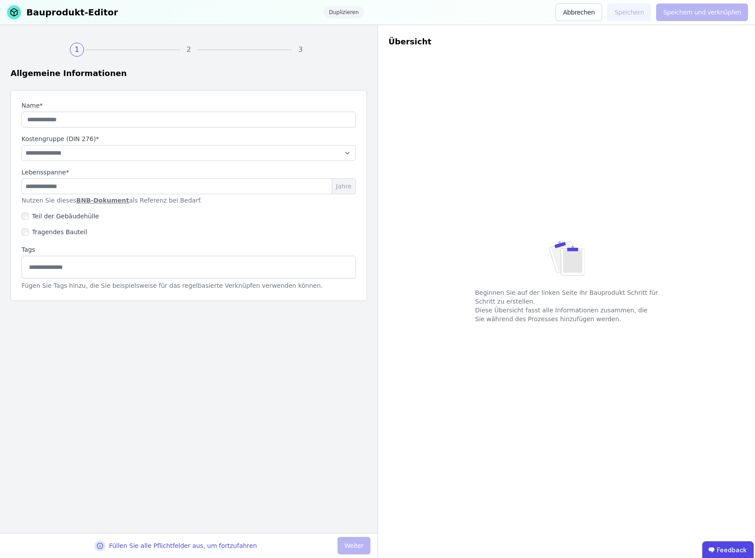
type input "**********"
select select "**********"
type input "***"
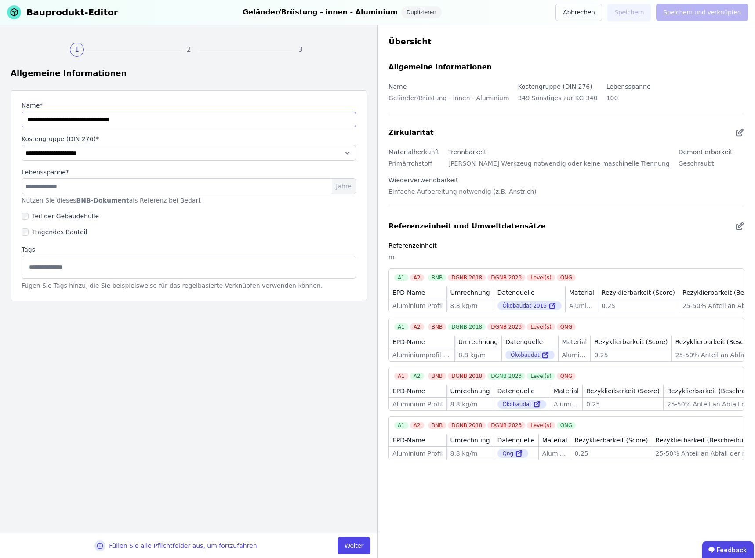
click at [125, 118] on input "string" at bounding box center [189, 120] width 334 height 16
click at [154, 120] on input "string" at bounding box center [189, 120] width 334 height 16
type input "**********"
click at [353, 545] on button "Weiter" at bounding box center [354, 546] width 33 height 18
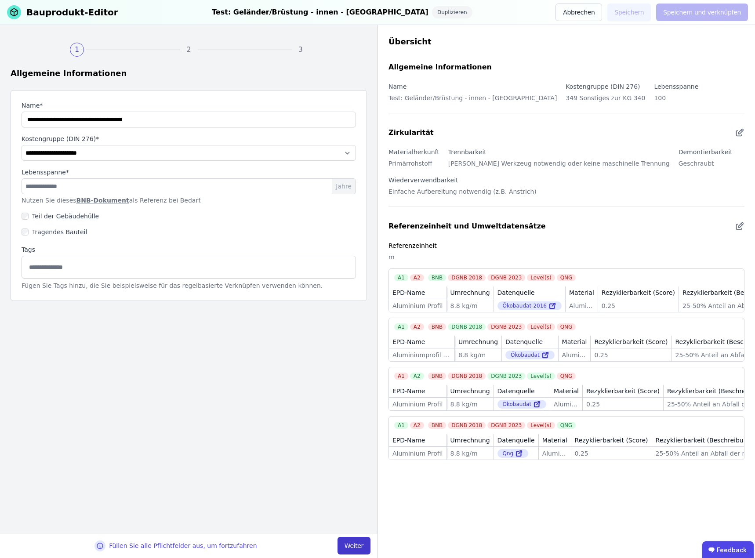
select select "**********"
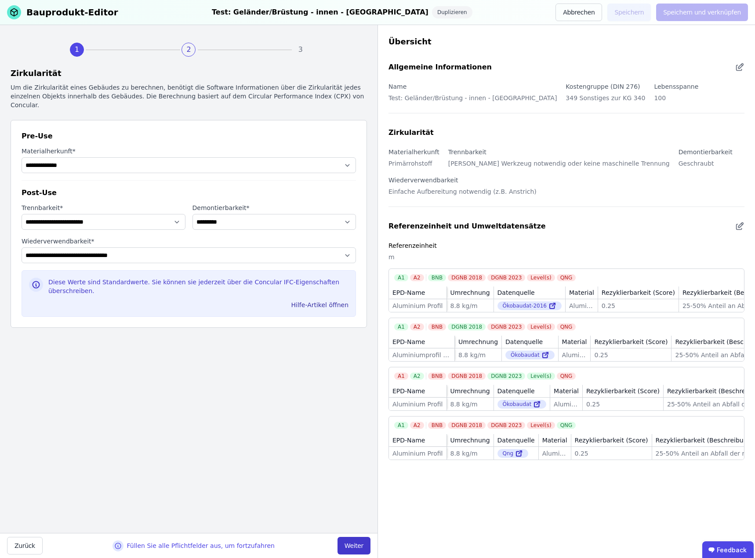
click at [356, 548] on button "Weiter" at bounding box center [354, 546] width 33 height 18
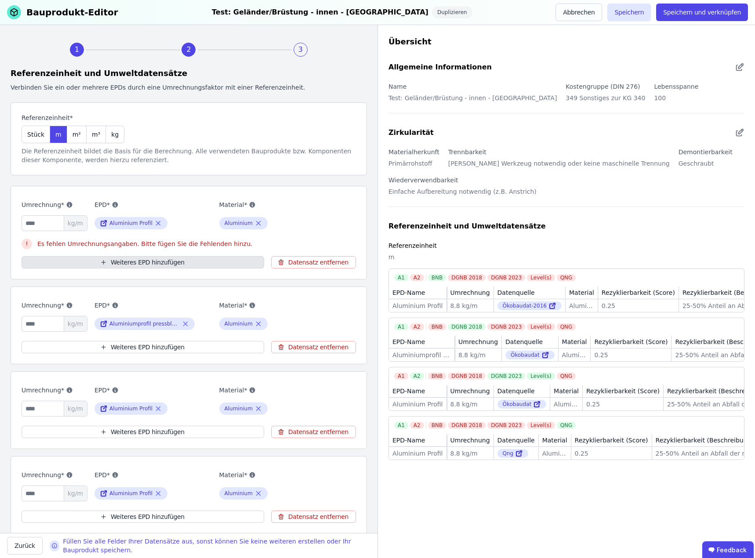
click at [169, 259] on button "Weiteres EPD hinzufügen" at bounding box center [143, 262] width 243 height 12
click at [130, 261] on button "Weiteres EPD hinzufügen" at bounding box center [143, 262] width 243 height 12
click at [316, 261] on button "Datensatz entfernen" at bounding box center [313, 262] width 85 height 12
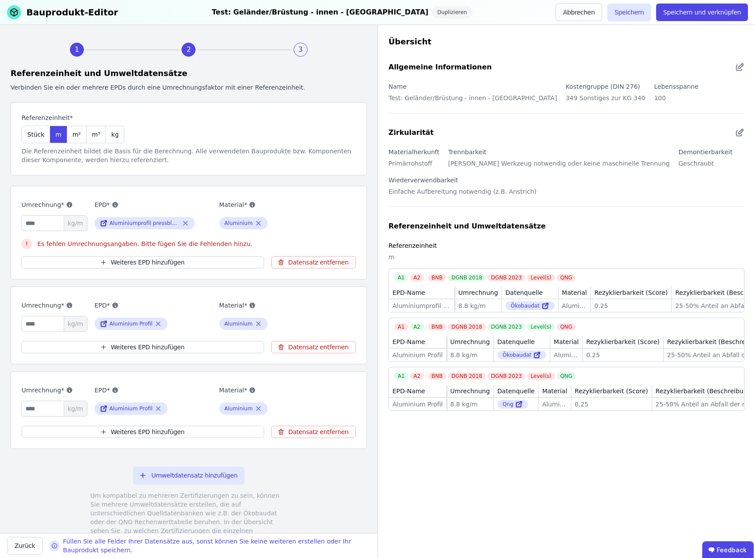
click at [181, 254] on div "Umrechnung* *** kg/m EPD* Aluminiumprofil pressblank Material* Aluminium Es feh…" at bounding box center [189, 233] width 356 height 94
click at [176, 241] on div "Es fehlen Umrechnungsangaben. Bitte fügen Sie die Fehlenden hinzu." at bounding box center [189, 243] width 334 height 16
click at [174, 255] on div "Umrechnung* *** kg/m EPD* Aluminiumprofil pressblank Material* Aluminium Es feh…" at bounding box center [189, 233] width 356 height 94
click at [170, 266] on button "Weiteres EPD hinzufügen" at bounding box center [143, 262] width 243 height 12
click at [28, 243] on icon at bounding box center [27, 244] width 11 height 11
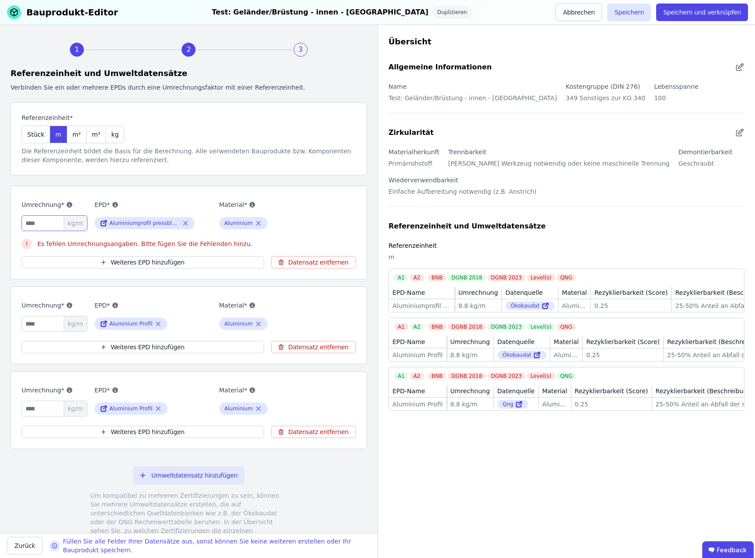
click at [38, 224] on input "***" at bounding box center [55, 223] width 66 height 16
click at [596, 12] on button "Abbrechen" at bounding box center [578, 13] width 47 height 18
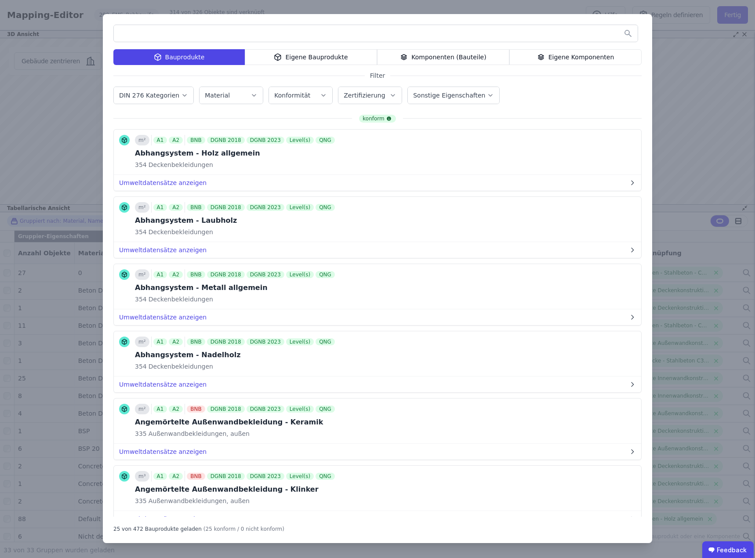
click at [690, 69] on div "Bauprodukte Eigene Bauprodukte Komponenten (Bauteile) Eigene Komponenten Filter…" at bounding box center [377, 279] width 755 height 558
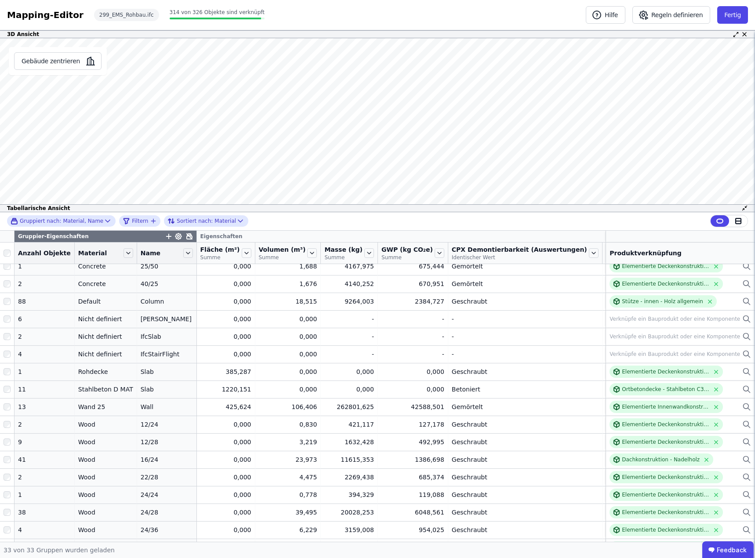
scroll to position [220, 0]
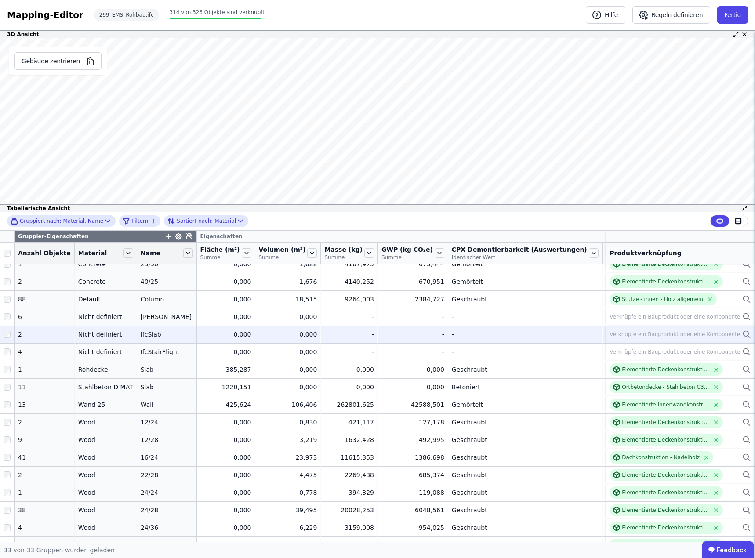
click at [643, 335] on div "Verknüpfe ein Bauprodukt oder eine Komponente" at bounding box center [675, 334] width 131 height 7
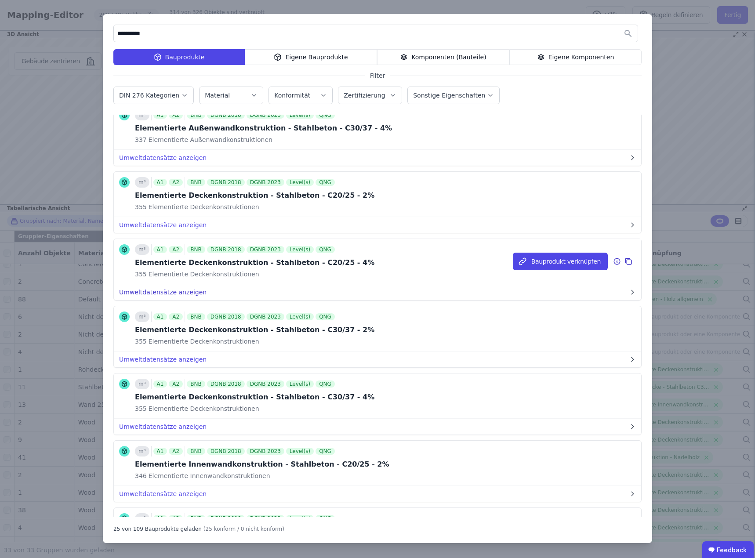
scroll to position [308, 0]
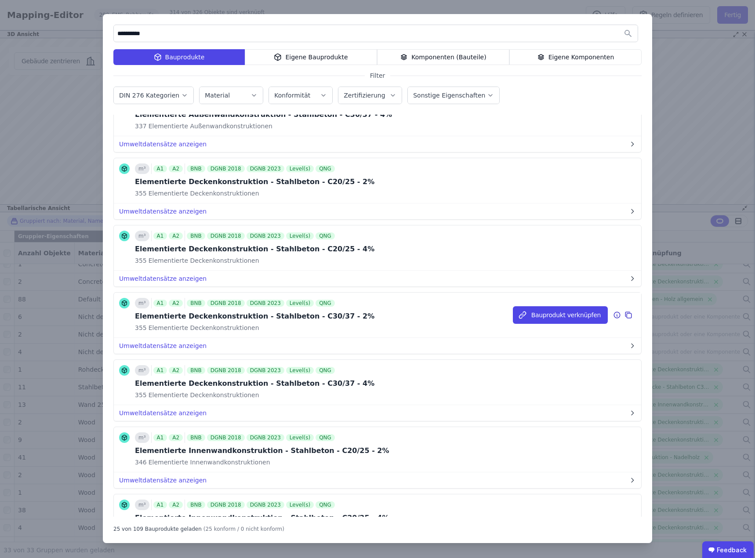
type input "**********"
click at [247, 315] on div "Elementierte Deckenkonstruktion - Stahlbeton - C30/37 - 2%" at bounding box center [255, 316] width 240 height 11
click at [567, 313] on button "Bauprodukt verknüpfen" at bounding box center [560, 315] width 95 height 18
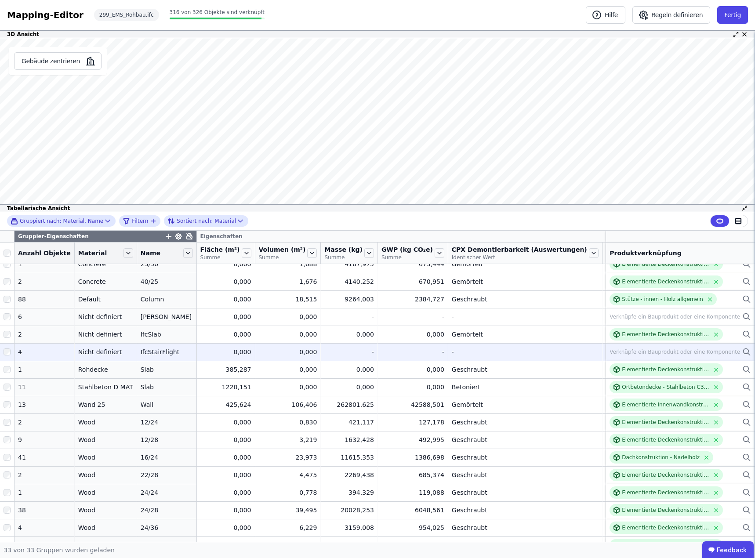
click at [650, 351] on div "Verknüpfe ein Bauprodukt oder eine Komponente" at bounding box center [675, 352] width 131 height 7
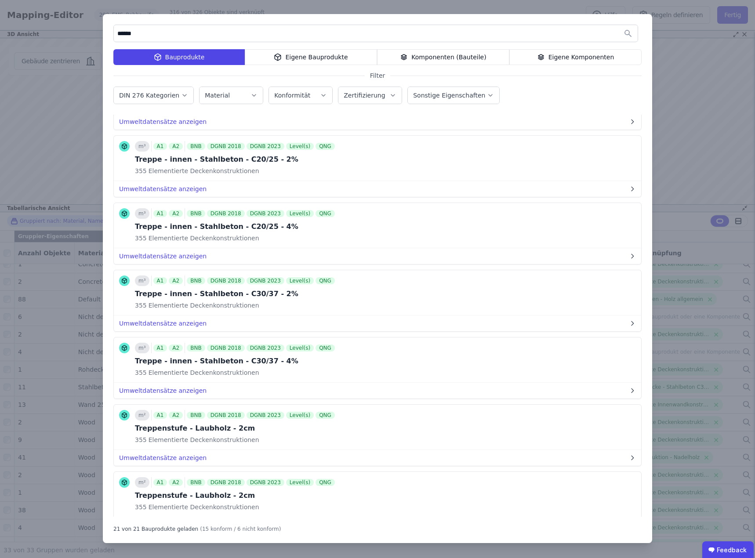
scroll to position [571, 0]
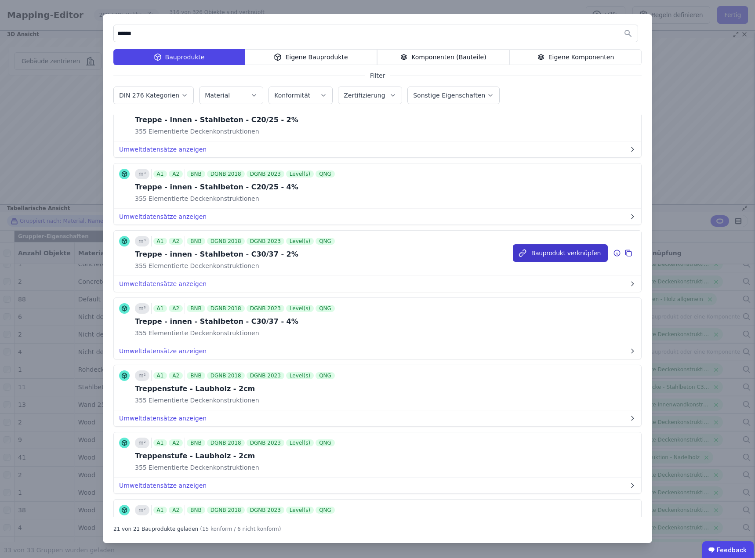
type input "******"
click at [550, 251] on button "Bauprodukt verknüpfen" at bounding box center [560, 253] width 95 height 18
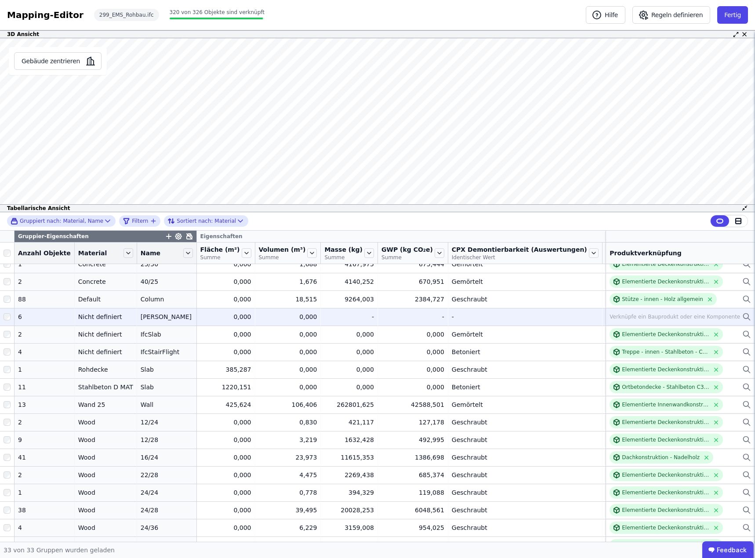
click at [649, 318] on div "Verknüpfe ein Bauprodukt oder eine Komponente" at bounding box center [675, 316] width 131 height 7
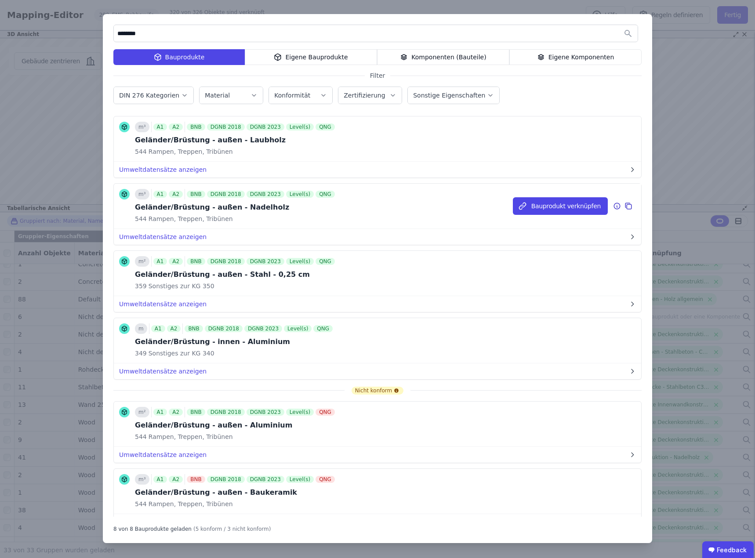
scroll to position [88, 0]
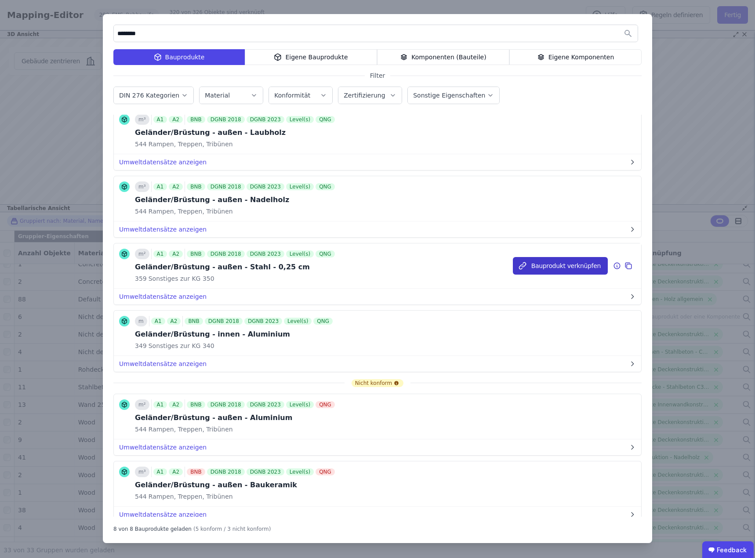
type input "********"
click at [560, 265] on button "Bauprodukt verknüpfen" at bounding box center [560, 266] width 95 height 18
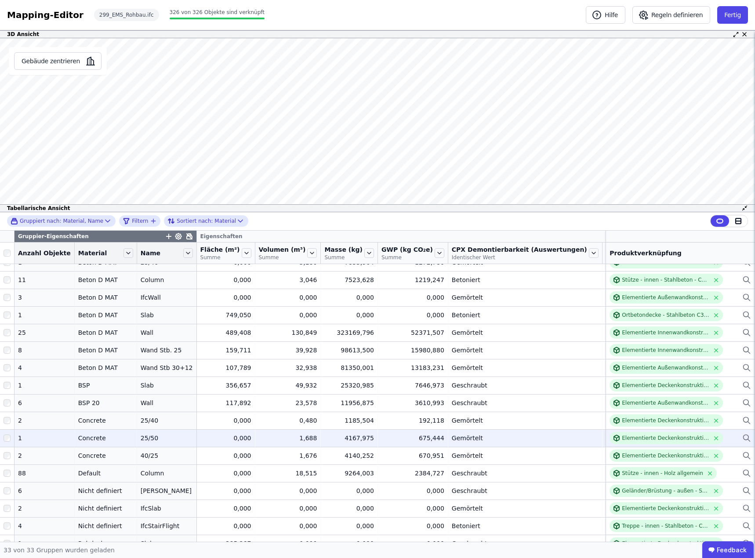
scroll to position [0, 0]
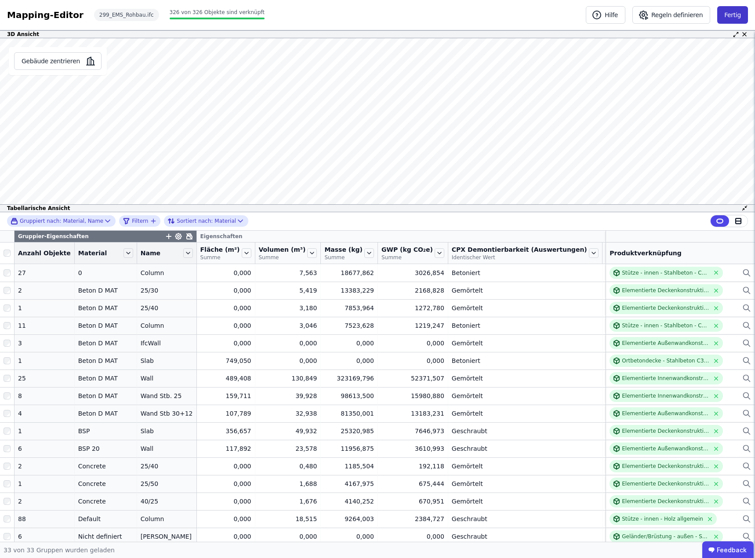
click at [735, 15] on button "Fertig" at bounding box center [732, 15] width 31 height 18
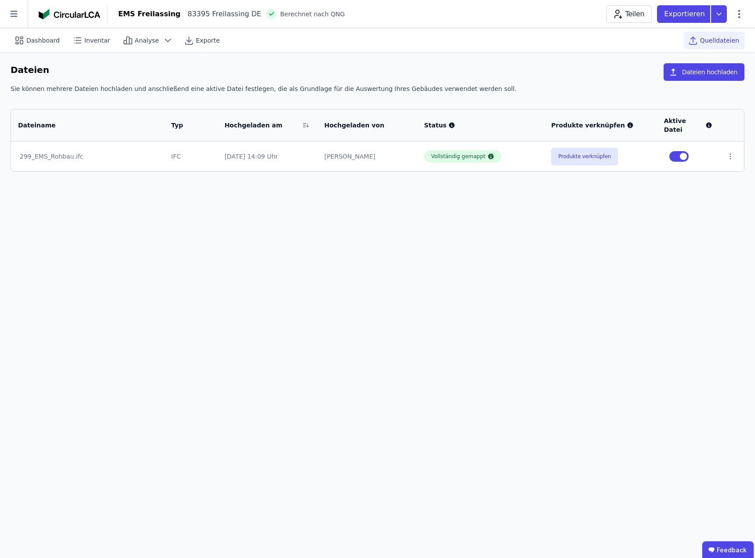
click at [719, 40] on span "Quelldateien" at bounding box center [719, 40] width 39 height 9
click at [705, 72] on button "Dateien hochladen" at bounding box center [704, 72] width 81 height 18
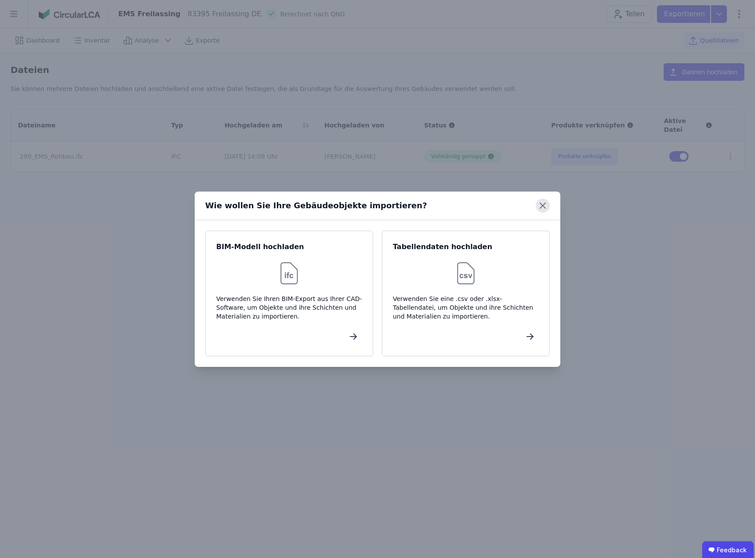
click at [545, 207] on icon at bounding box center [543, 206] width 14 height 14
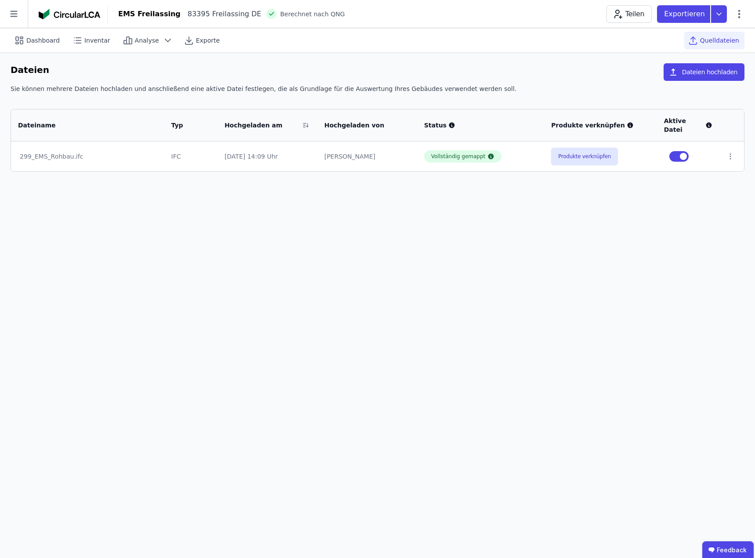
click at [717, 44] on span "Quelldateien" at bounding box center [719, 40] width 39 height 9
click at [143, 40] on span "Analyse" at bounding box center [147, 40] width 24 height 9
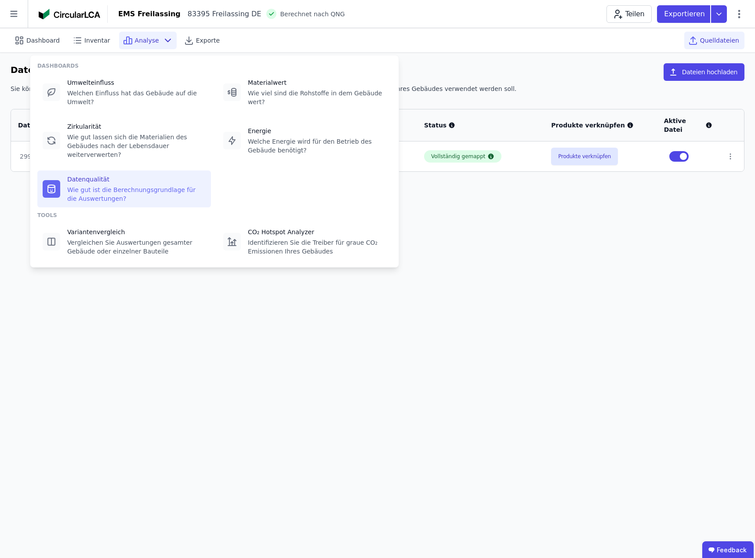
click at [120, 175] on div "Datenqualität" at bounding box center [136, 179] width 138 height 9
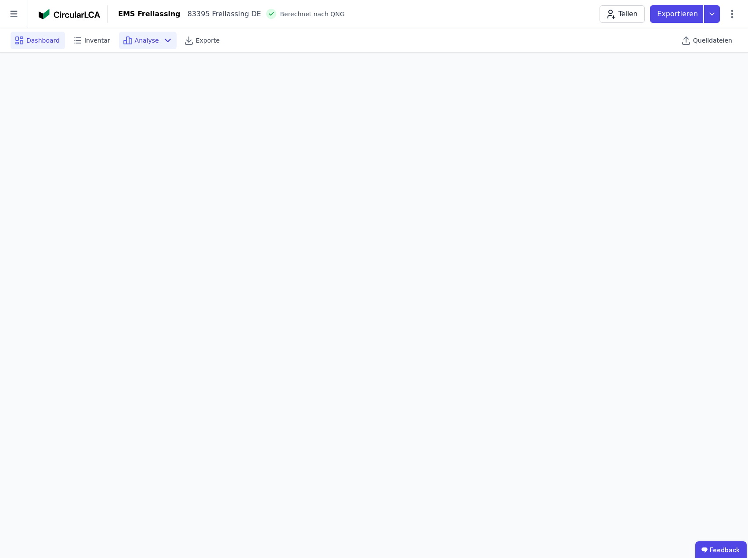
click at [39, 41] on span "Dashboard" at bounding box center [42, 40] width 33 height 9
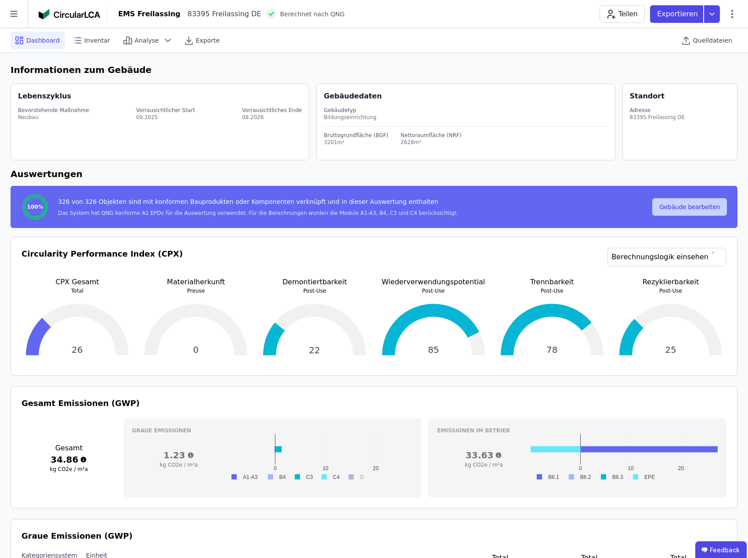
click at [701, 208] on button "Gebäude bearbeiten" at bounding box center [690, 207] width 75 height 18
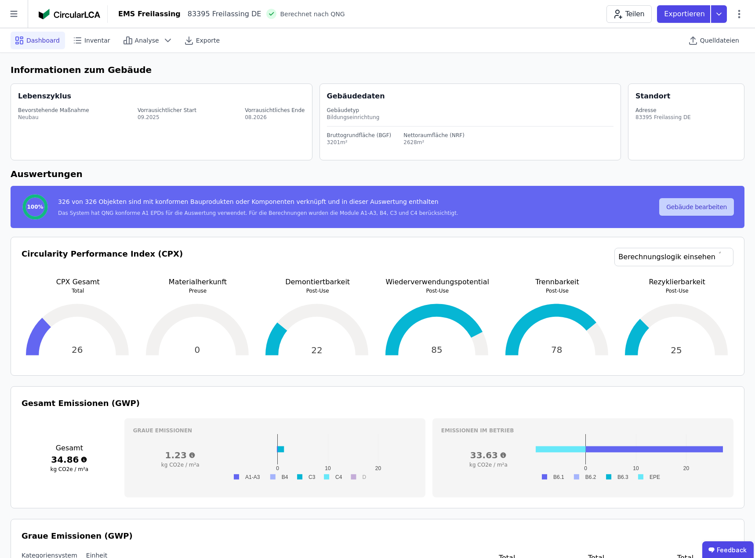
select select "**********"
select select "*"
select select "**********"
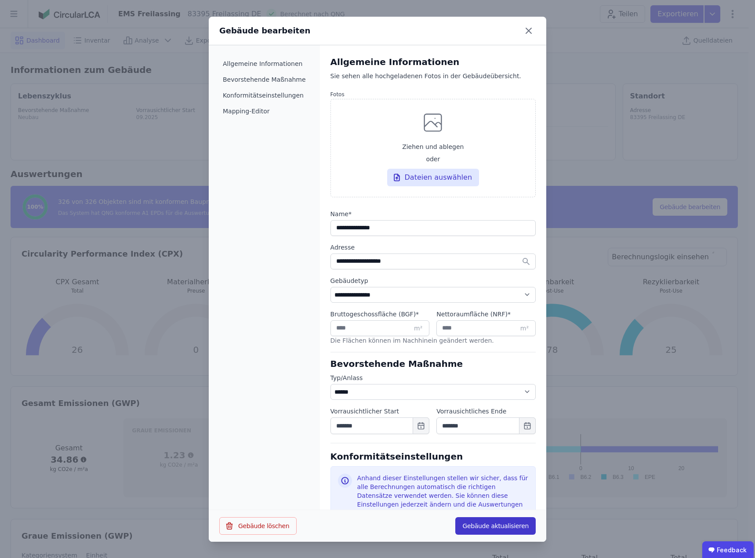
click at [495, 526] on button "Gebäude aktualisieren" at bounding box center [495, 526] width 80 height 18
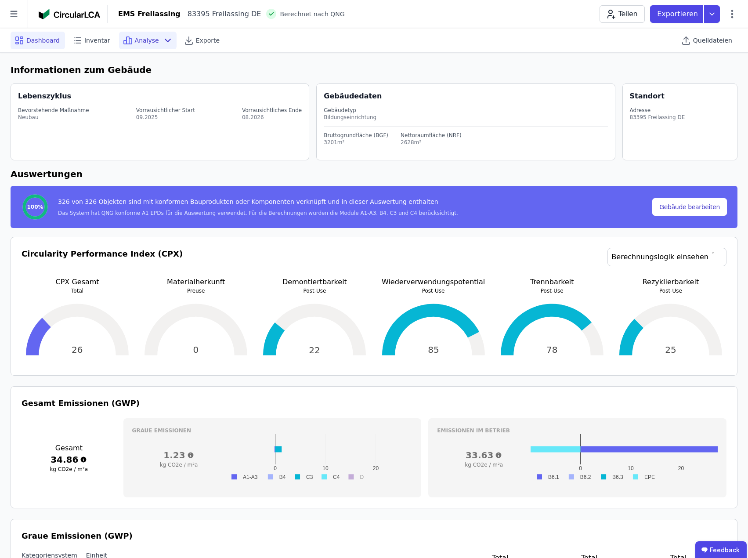
click at [149, 44] on span "Analyse" at bounding box center [147, 40] width 24 height 9
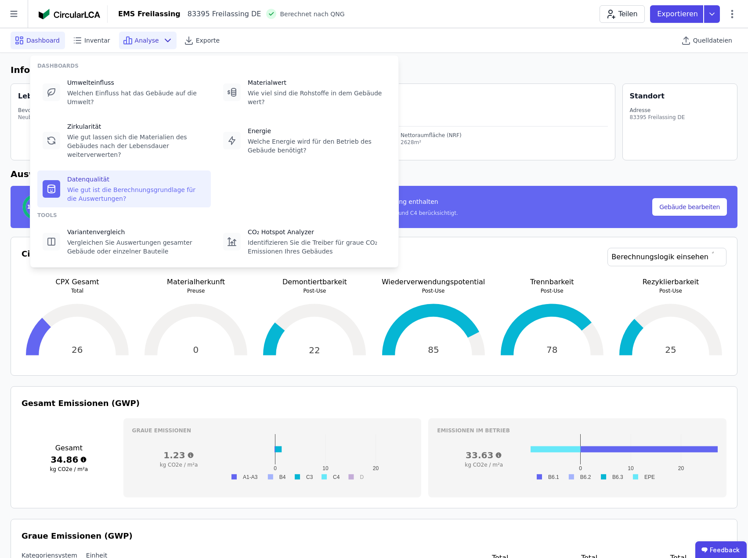
click at [113, 175] on div "Datenqualität" at bounding box center [136, 179] width 138 height 9
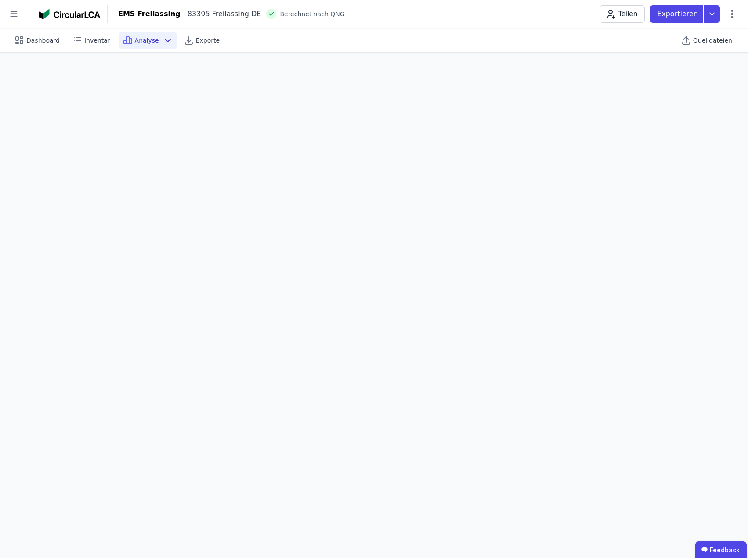
click at [149, 40] on span "Analyse" at bounding box center [147, 40] width 24 height 9
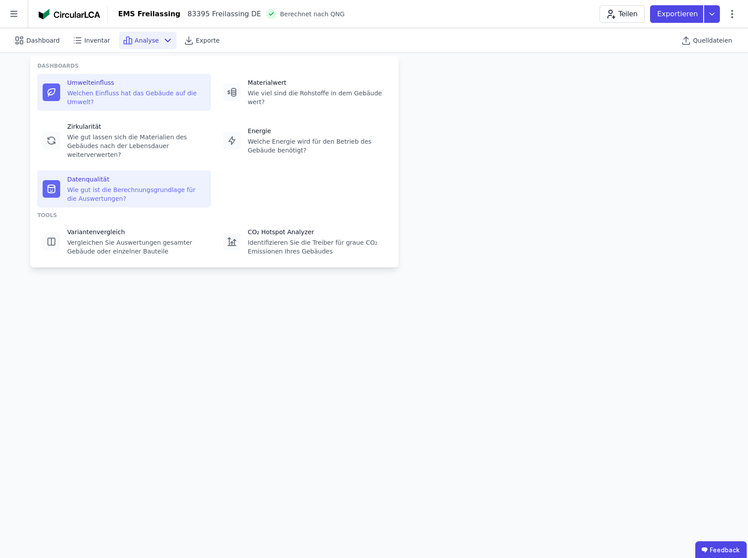
click at [91, 89] on div "Welchen Einfluss hat das Gebäude auf die Umwelt?" at bounding box center [136, 98] width 138 height 18
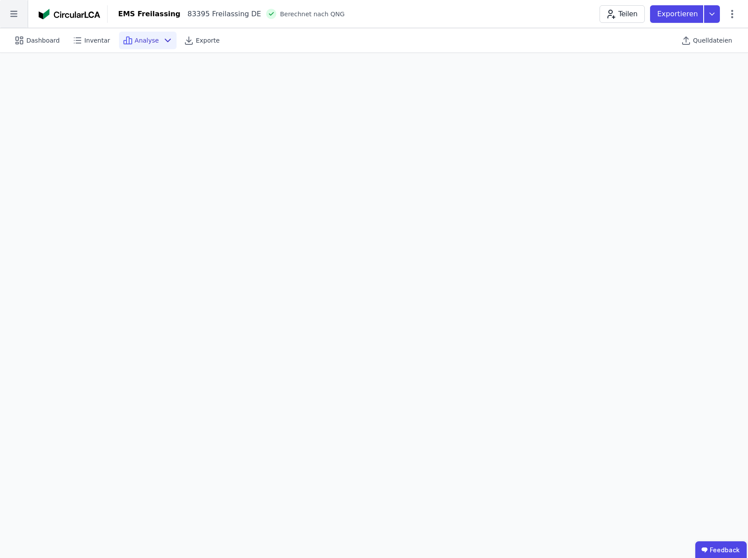
click at [12, 15] on icon at bounding box center [14, 14] width 28 height 28
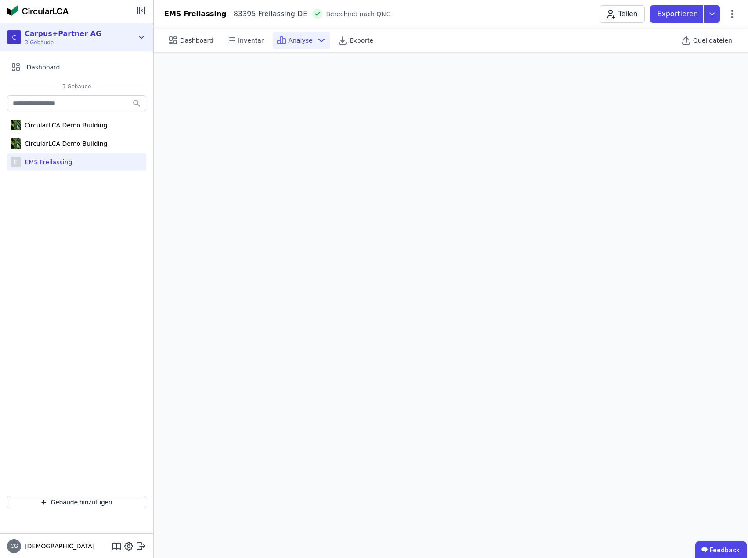
click at [143, 38] on icon at bounding box center [142, 37] width 10 height 11
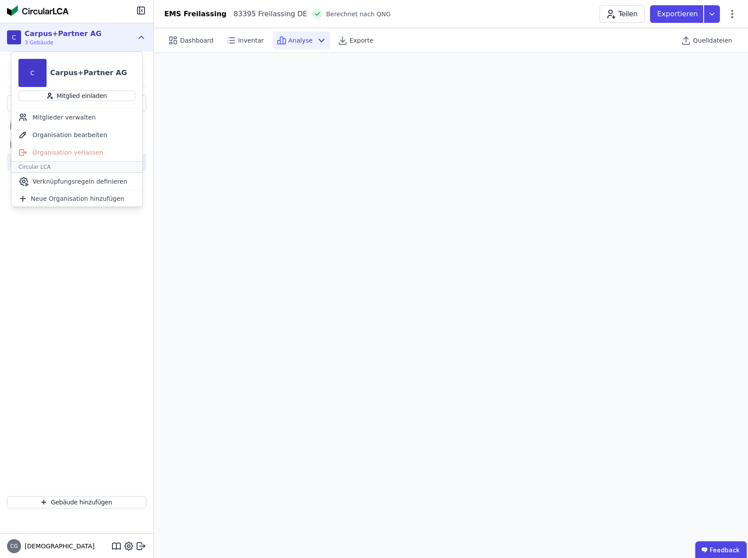
click at [143, 38] on icon at bounding box center [141, 37] width 5 height 2
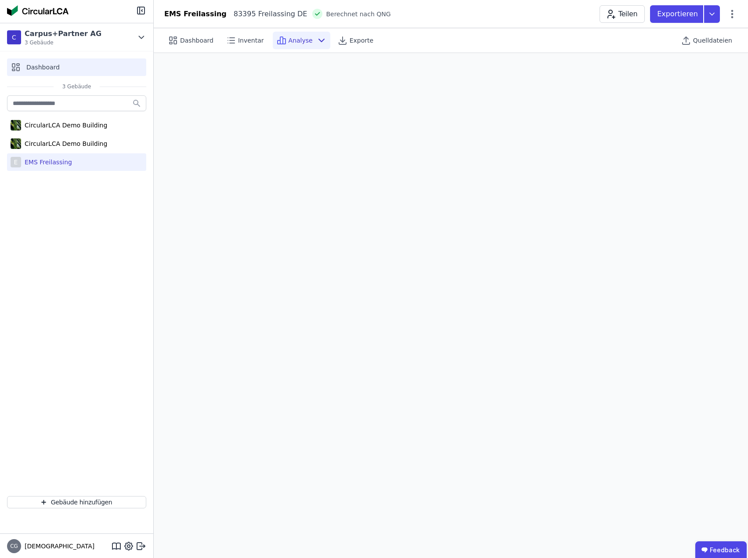
click at [47, 64] on span "Dashboard" at bounding box center [42, 67] width 33 height 9
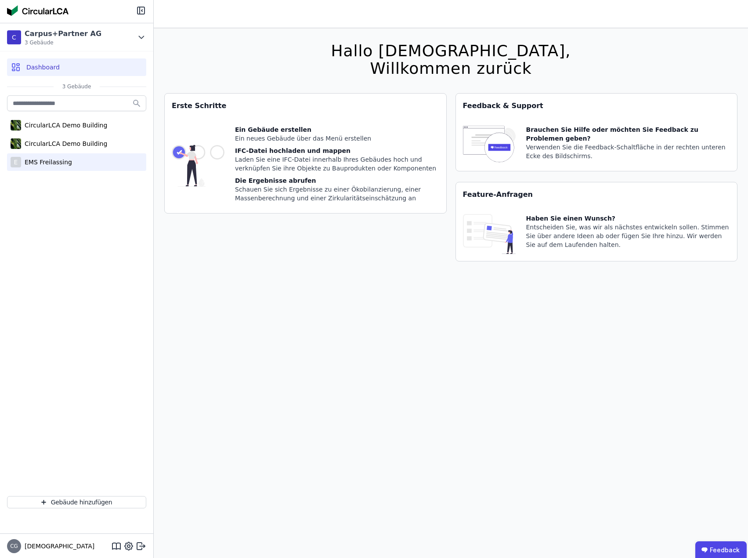
click at [45, 162] on div "EMS Freilassing" at bounding box center [46, 162] width 51 height 9
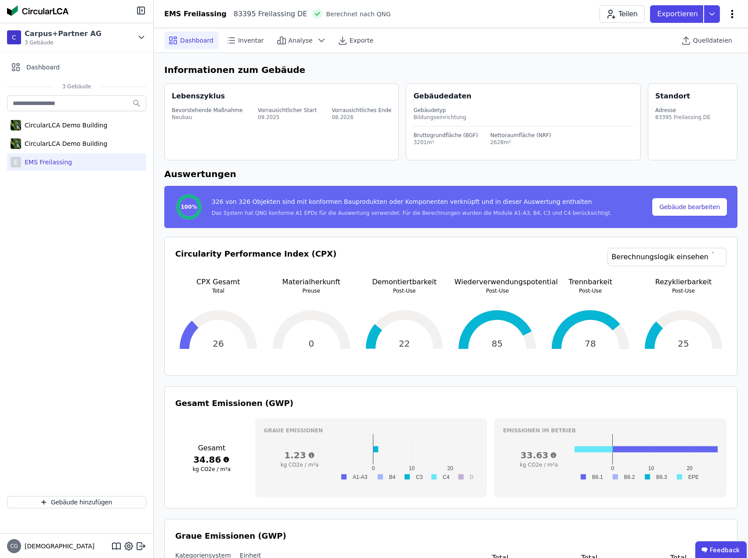
click at [733, 15] on icon at bounding box center [732, 14] width 11 height 11
click at [711, 14] on icon at bounding box center [712, 14] width 4 height 2
click at [632, 66] on div "Ökobilanzierung exportieren" at bounding box center [623, 66] width 87 height 9
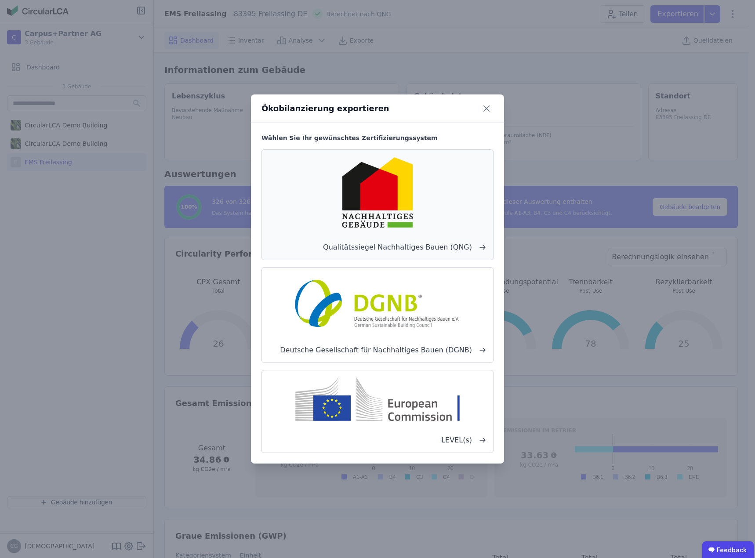
click at [388, 215] on img at bounding box center [378, 192] width 132 height 71
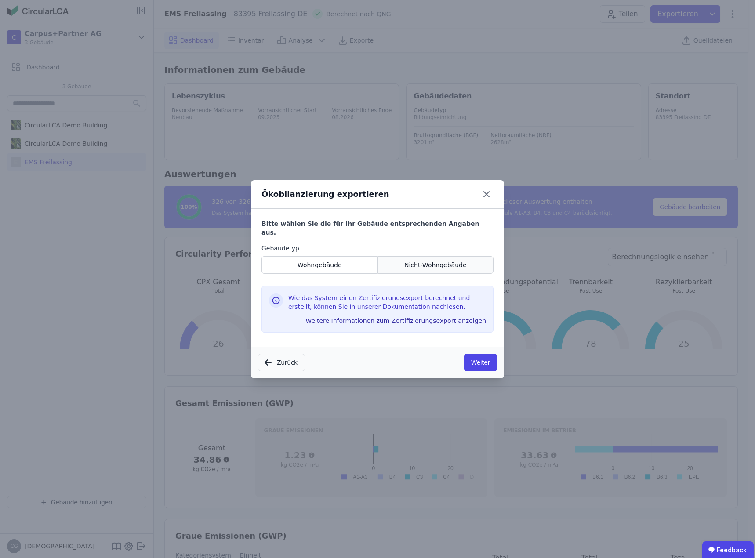
click at [424, 262] on span "Nicht-Wohngebäude" at bounding box center [435, 265] width 62 height 9
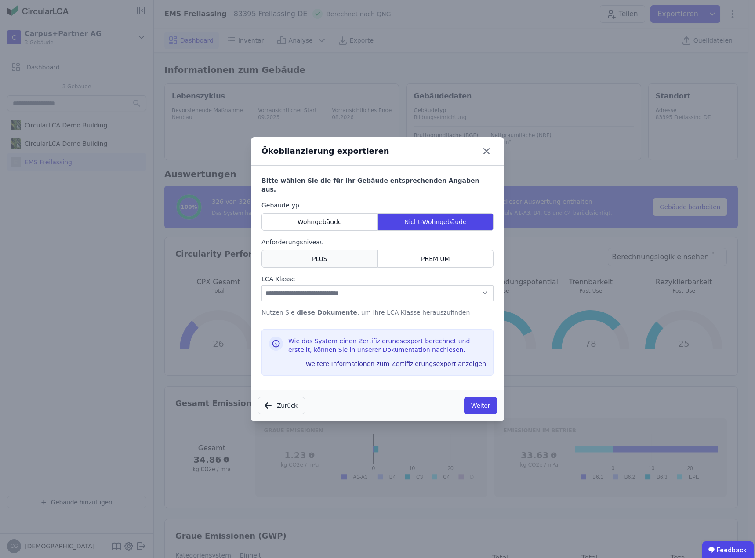
click at [323, 261] on div "PLUS" at bounding box center [319, 259] width 116 height 18
click at [322, 285] on select "**********" at bounding box center [377, 293] width 232 height 16
select select "*"
click at [261, 285] on select "**********" at bounding box center [377, 293] width 232 height 16
click at [481, 402] on button "Weiter" at bounding box center [480, 406] width 33 height 18
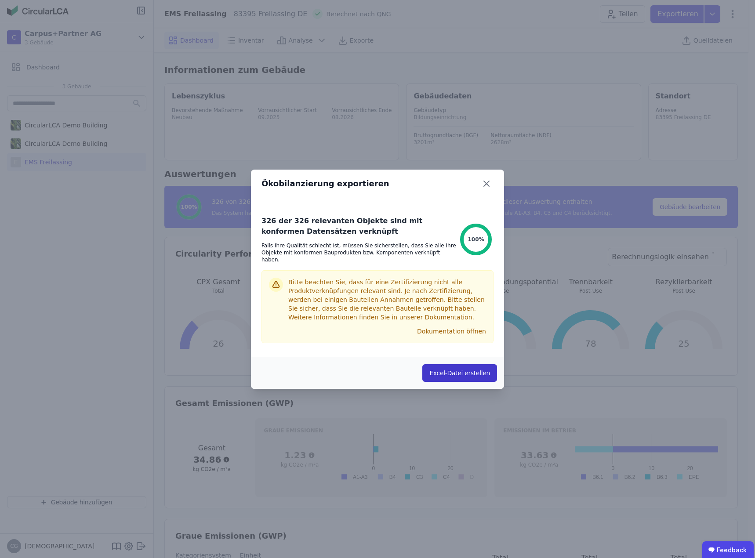
click at [456, 367] on button "Excel-Datei erstellen" at bounding box center [459, 373] width 75 height 18
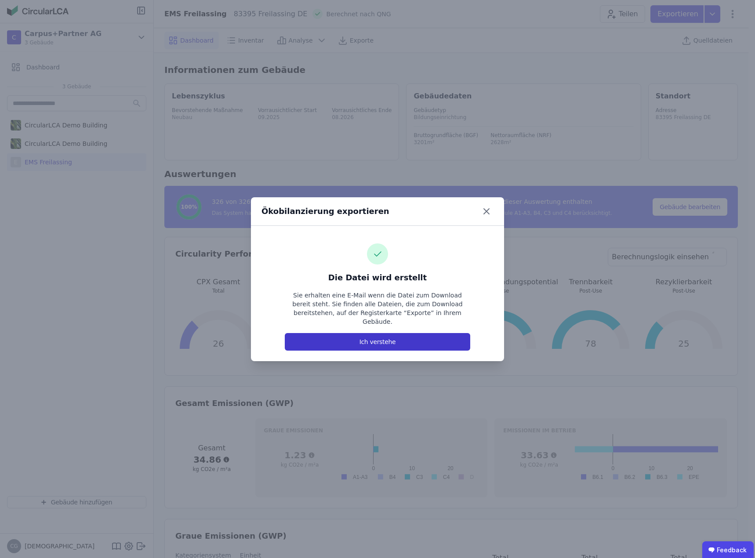
click at [377, 339] on button "Ich verstehe" at bounding box center [377, 342] width 185 height 18
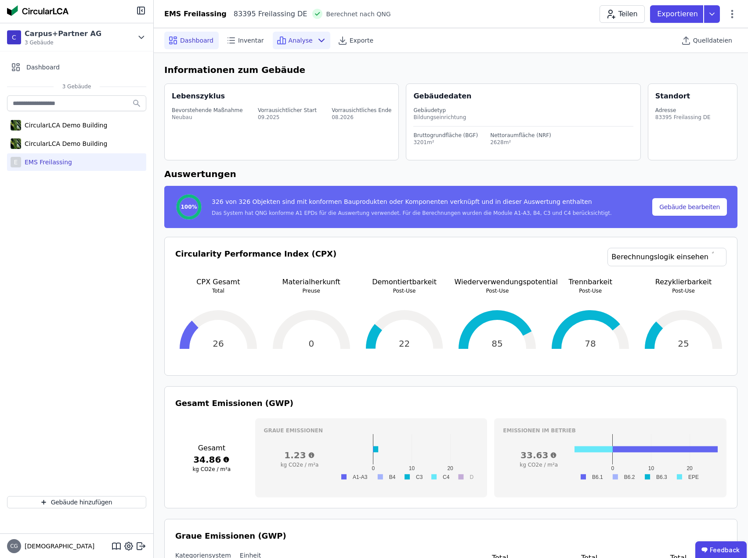
click at [316, 40] on icon at bounding box center [321, 40] width 11 height 11
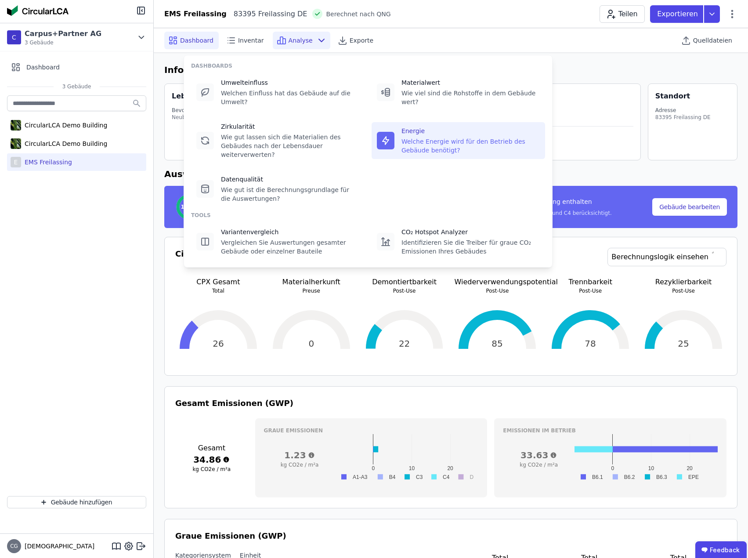
click at [423, 137] on div "Welche Energie wird für den Betrieb des Gebäude benötigt?" at bounding box center [471, 146] width 138 height 18
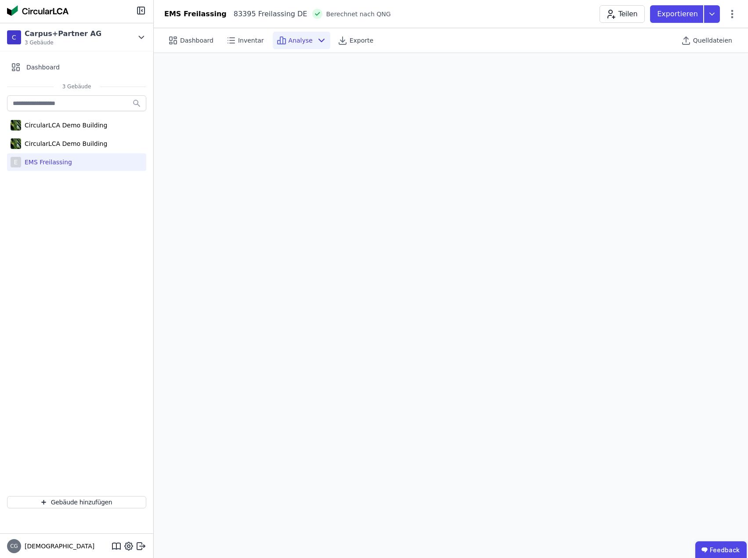
click at [316, 39] on icon at bounding box center [321, 40] width 11 height 11
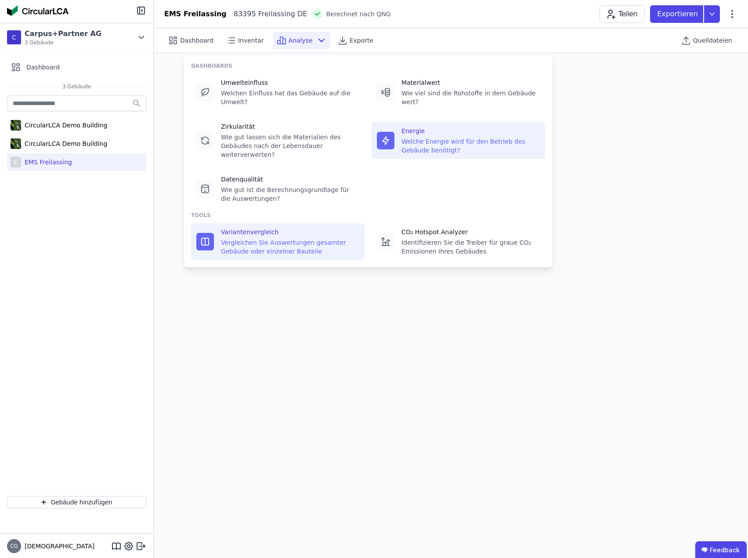
click at [251, 238] on div "Vergleichen Sie Auswertungen gesamter Gebäude oder einzelner Bauteile" at bounding box center [290, 247] width 138 height 18
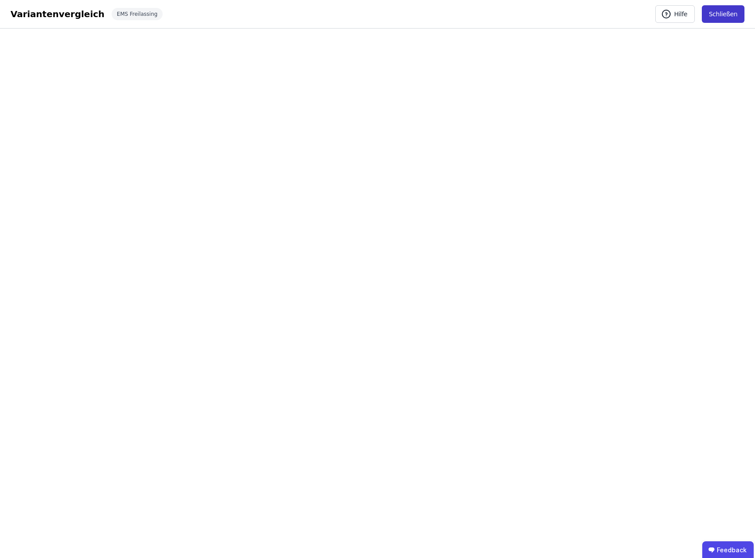
click at [725, 12] on button "Schließen" at bounding box center [723, 14] width 43 height 18
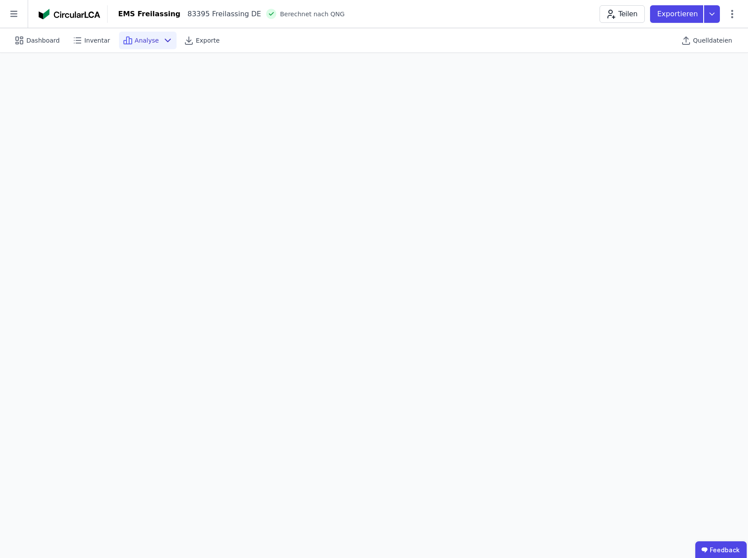
click at [163, 40] on icon at bounding box center [168, 40] width 11 height 11
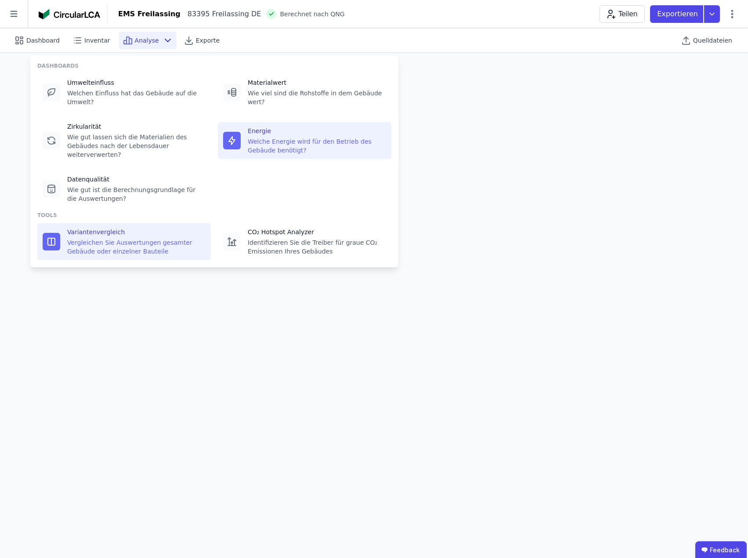
click at [101, 238] on div "Vergleichen Sie Auswertungen gesamter Gebäude oder einzelner Bauteile" at bounding box center [136, 247] width 138 height 18
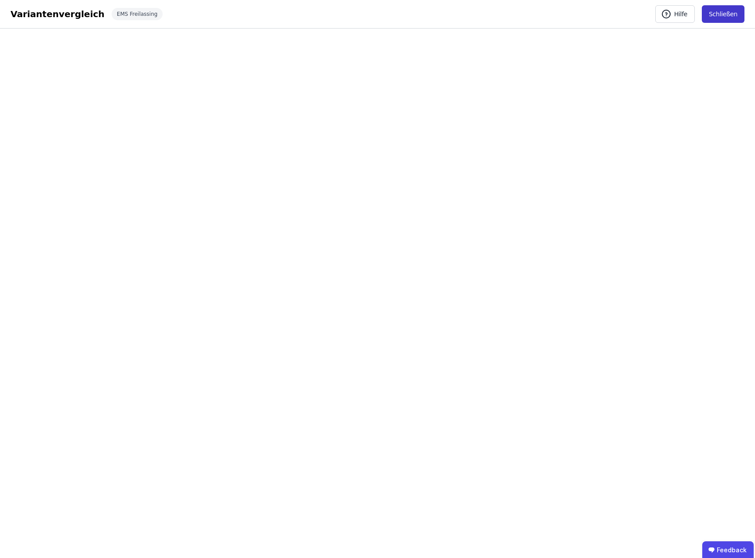
click at [724, 12] on button "Schließen" at bounding box center [723, 14] width 43 height 18
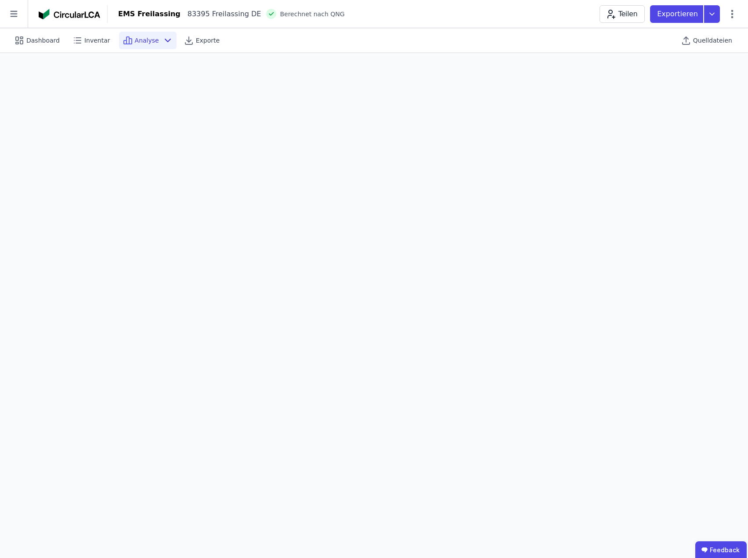
click at [163, 38] on icon at bounding box center [168, 40] width 11 height 11
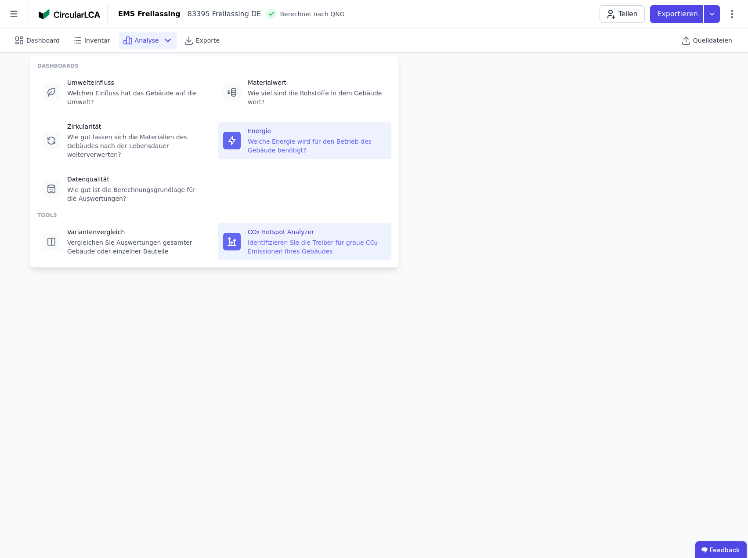
click at [301, 238] on div "Identifizieren Sie die Treiber für graue CO₂ Emissionen Ihres Gebäudes" at bounding box center [317, 247] width 138 height 18
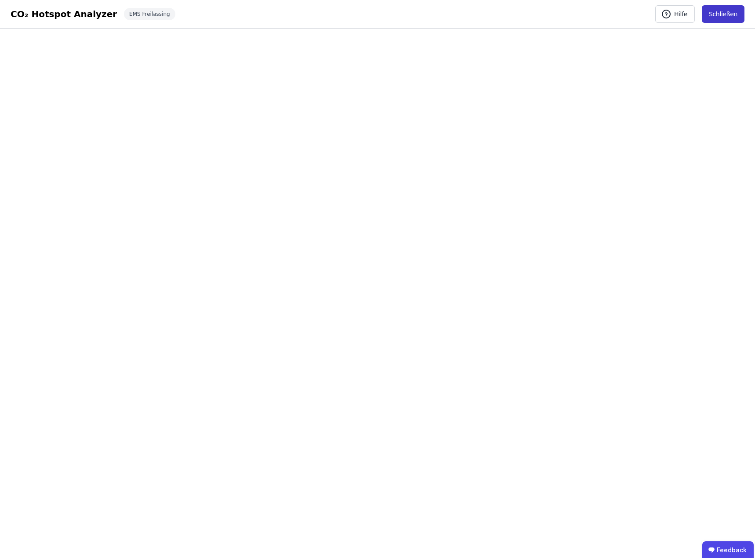
click at [726, 15] on button "Schließen" at bounding box center [723, 14] width 43 height 18
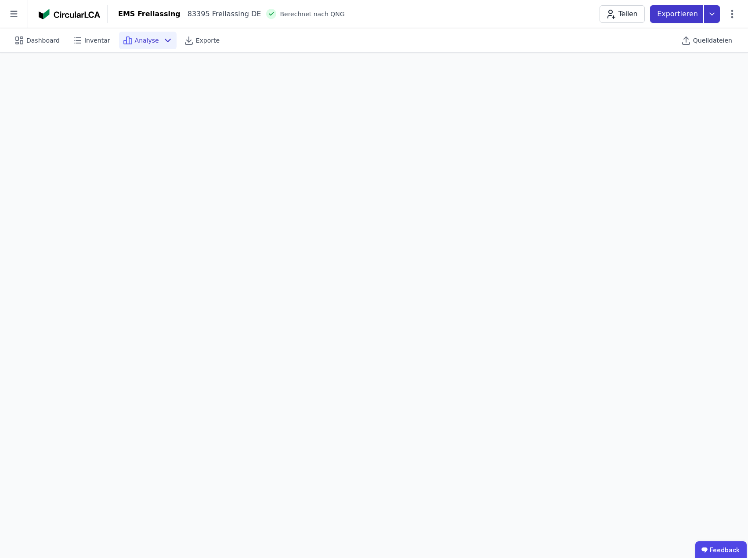
click at [711, 14] on icon at bounding box center [712, 14] width 16 height 18
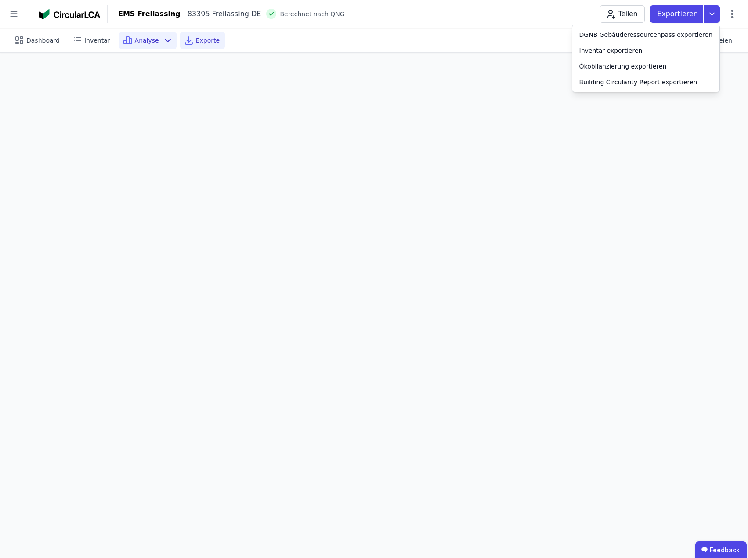
click at [184, 36] on icon at bounding box center [189, 40] width 11 height 11
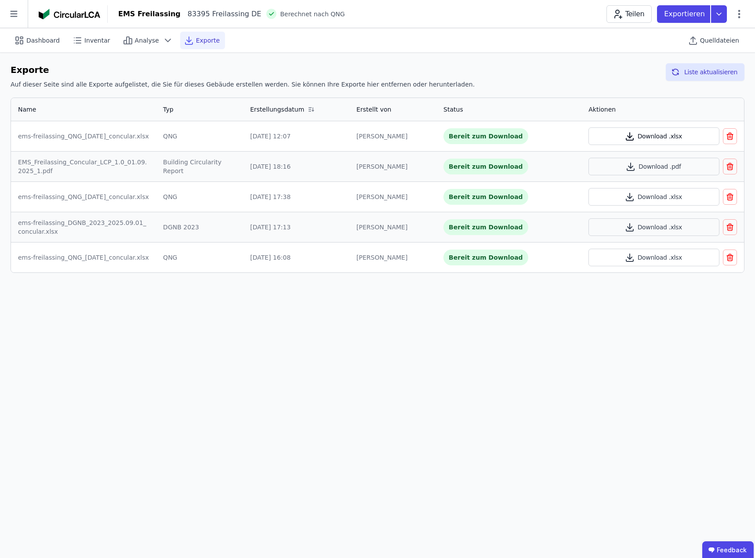
click at [653, 137] on button "Download .xlsx" at bounding box center [653, 136] width 131 height 18
click at [739, 14] on icon at bounding box center [739, 14] width 2 height 8
click at [705, 66] on span "Energie im Betrieb (B6)" at bounding box center [701, 71] width 71 height 18
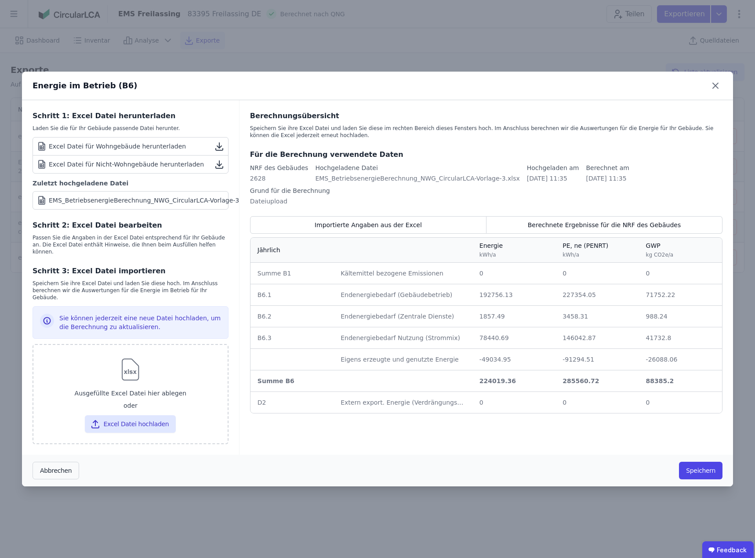
click at [131, 205] on div "EMS_BetriebsenergieBerechnung_NWG_CircularLCA-Vorlage-3.xlsx" at bounding box center [151, 200] width 204 height 9
click at [143, 416] on button "Excel Datei hochladen" at bounding box center [130, 424] width 91 height 18
type input "**********"
click at [133, 415] on button "Excel Datei hochladen" at bounding box center [130, 424] width 91 height 18
type input "**********"
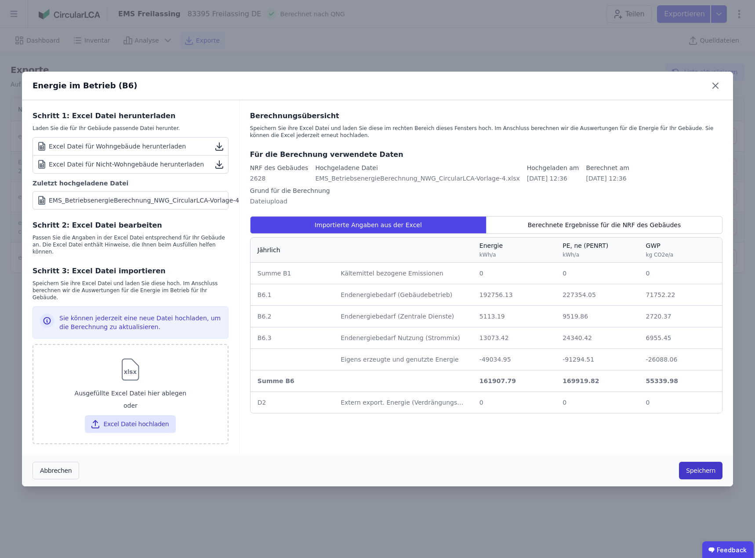
click at [697, 462] on button "Speichern" at bounding box center [701, 471] width 44 height 18
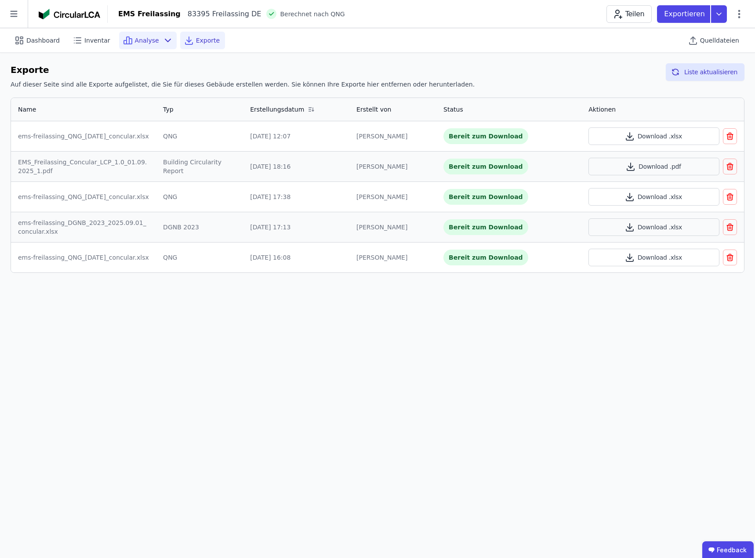
click at [151, 40] on div "Analyse" at bounding box center [148, 41] width 58 height 18
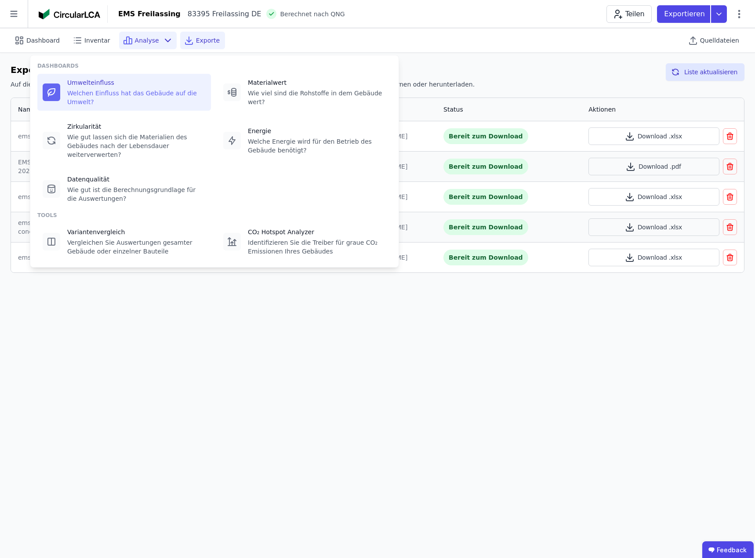
click at [110, 88] on div "Umwelteinfluss Welchen Einfluss hat das Gebäude auf die Umwelt?" at bounding box center [136, 92] width 138 height 28
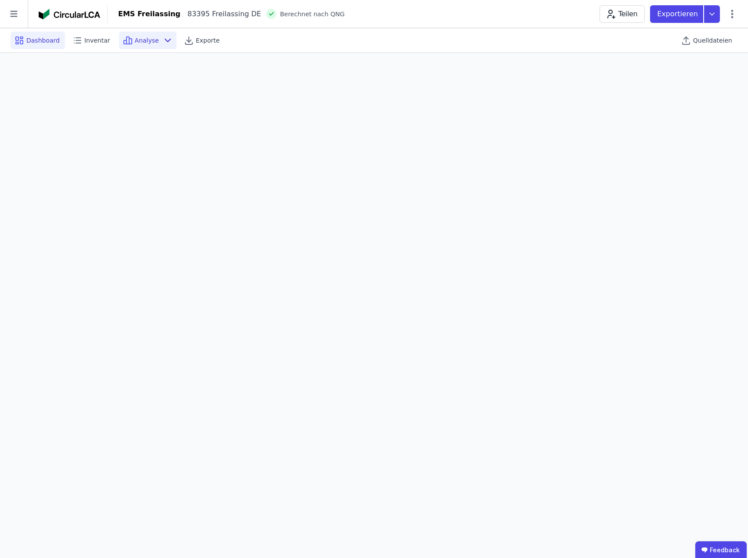
click at [38, 40] on span "Dashboard" at bounding box center [42, 40] width 33 height 9
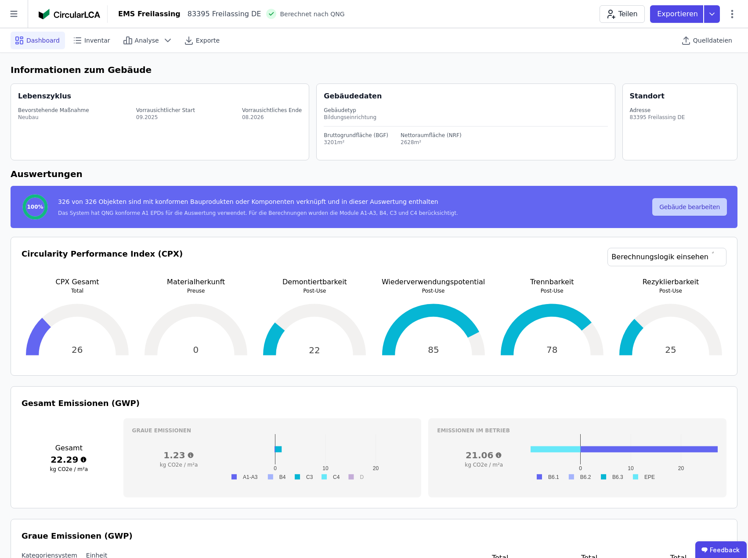
click at [699, 207] on button "Gebäude bearbeiten" at bounding box center [690, 207] width 75 height 18
select select "**********"
select select "*"
select select "**********"
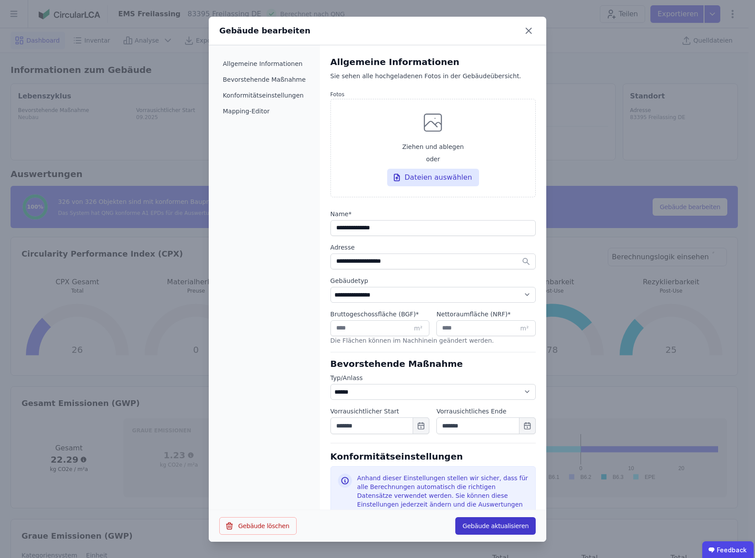
click at [493, 523] on button "Gebäude aktualisieren" at bounding box center [495, 526] width 80 height 18
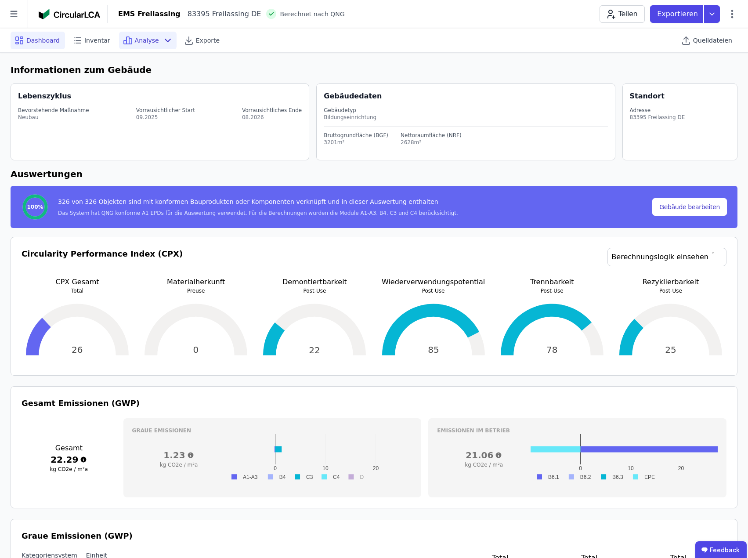
click at [141, 40] on span "Analyse" at bounding box center [147, 40] width 24 height 9
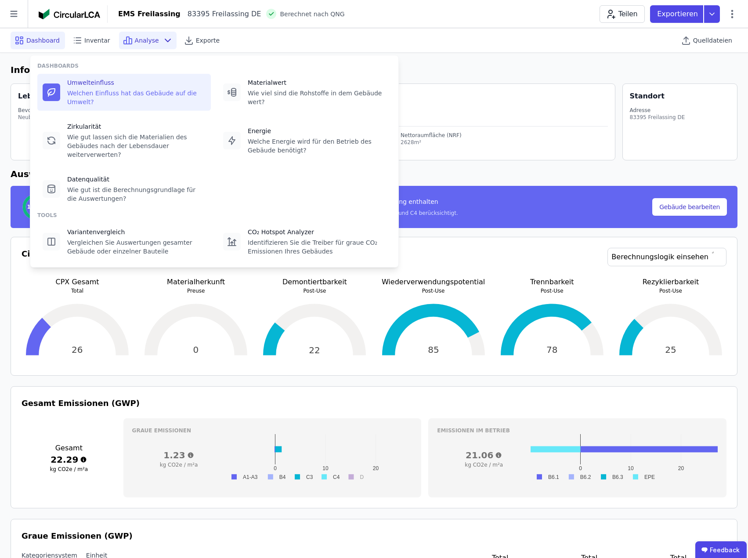
click at [105, 86] on div "Umwelteinfluss" at bounding box center [136, 82] width 138 height 9
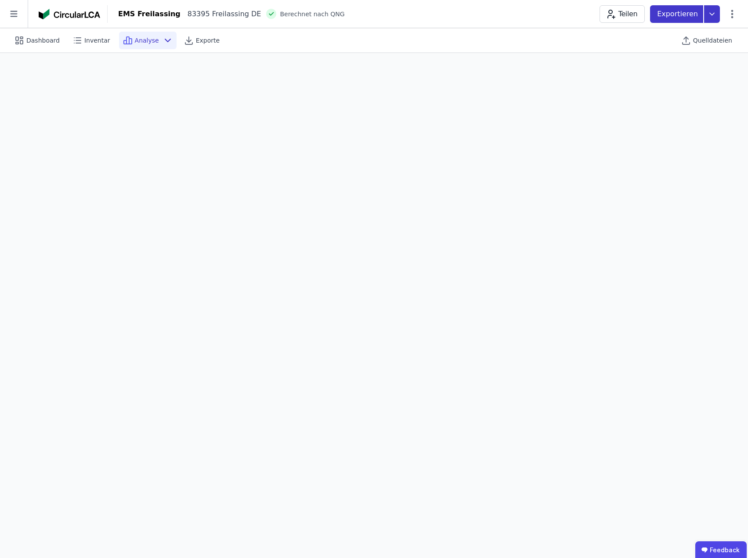
click at [714, 11] on icon at bounding box center [712, 14] width 16 height 18
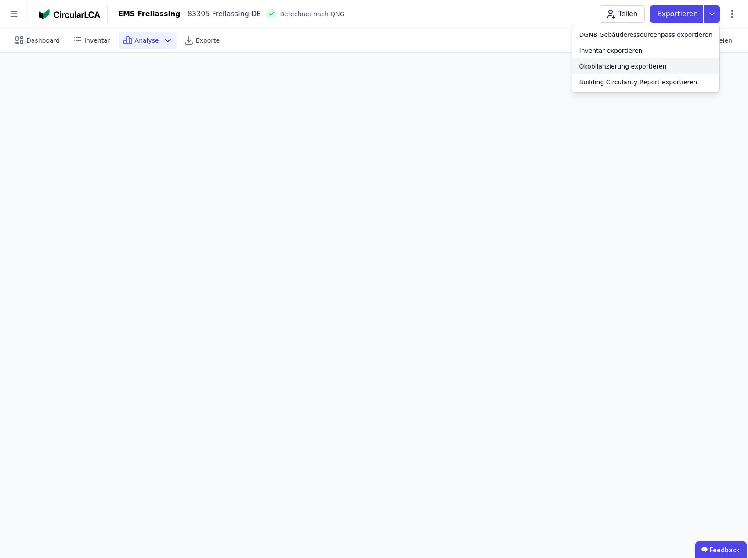
click at [643, 65] on div "Ökobilanzierung exportieren" at bounding box center [623, 66] width 87 height 9
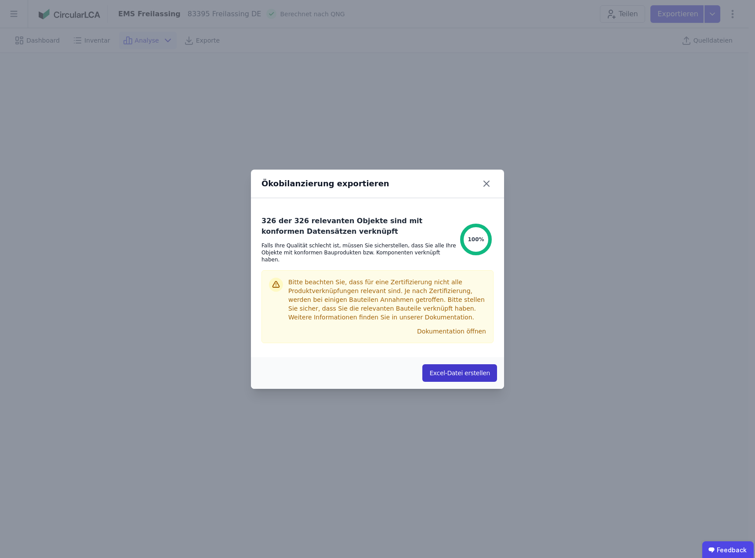
click at [464, 369] on button "Excel-Datei erstellen" at bounding box center [459, 373] width 75 height 18
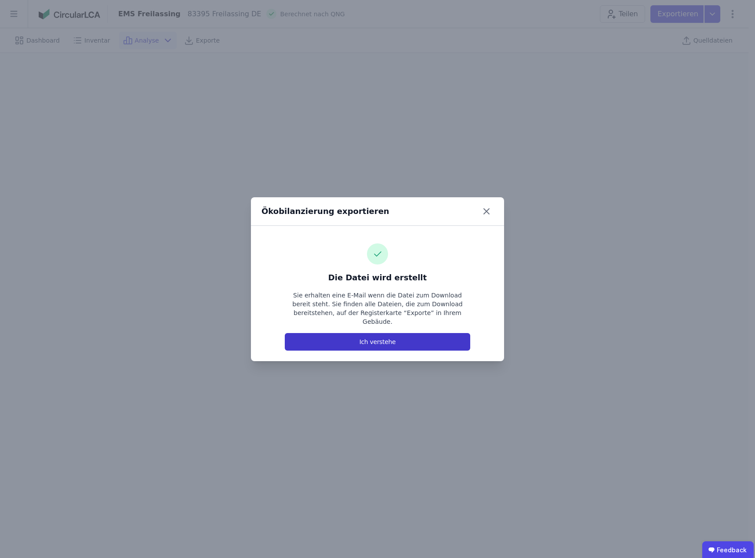
click at [382, 337] on button "Ich verstehe" at bounding box center [377, 342] width 185 height 18
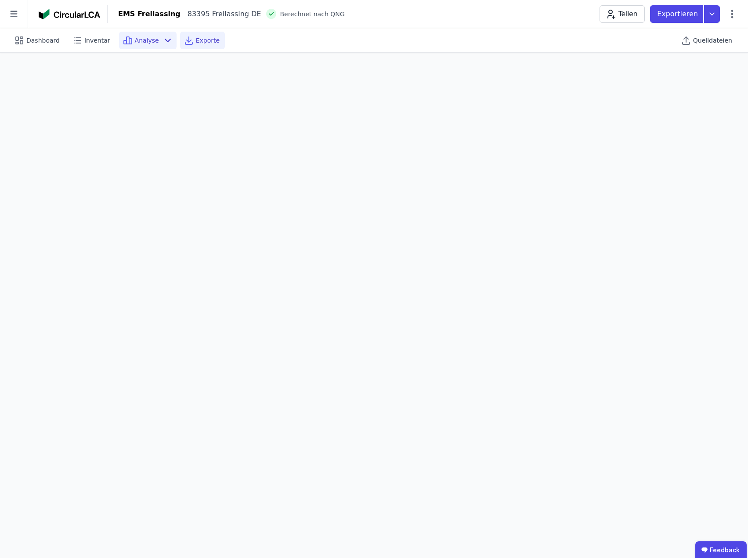
click at [204, 42] on span "Exporte" at bounding box center [208, 40] width 24 height 9
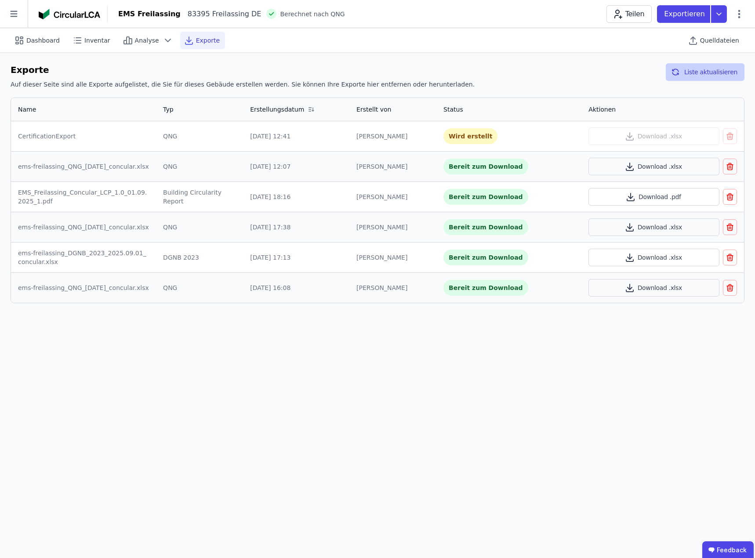
click at [706, 73] on button "Liste aktualisieren" at bounding box center [705, 72] width 79 height 18
click at [719, 15] on icon at bounding box center [719, 14] width 16 height 18
click at [525, 47] on div "Dashboard Inventar Analyse Exporte Quelldateien" at bounding box center [378, 40] width 734 height 24
click at [700, 72] on button "Liste aktualisieren" at bounding box center [705, 72] width 79 height 18
click at [660, 138] on button "Download .xlsx" at bounding box center [653, 136] width 131 height 18
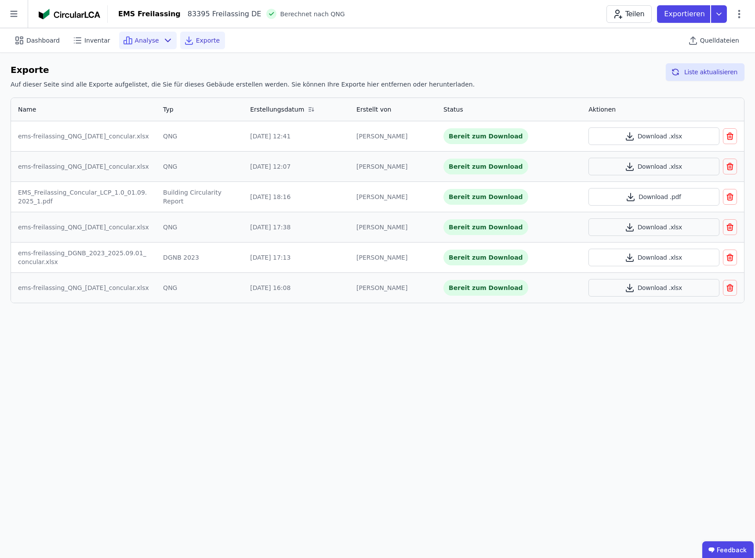
click at [148, 40] on span "Analyse" at bounding box center [147, 40] width 24 height 9
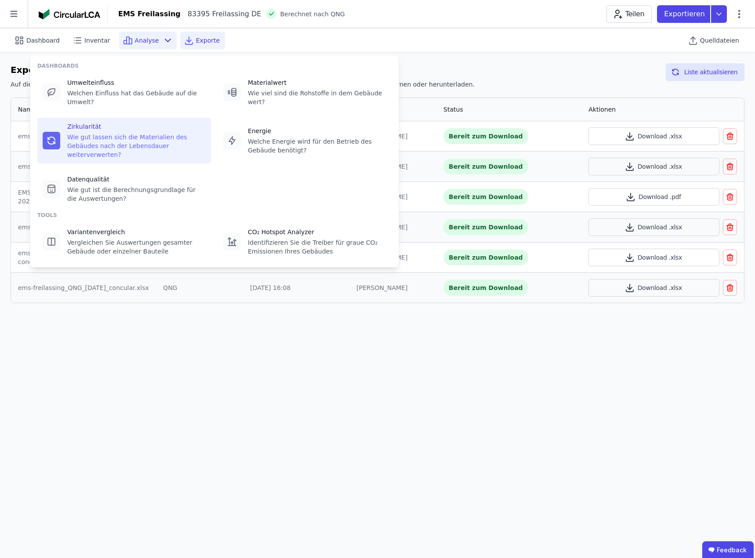
click at [102, 133] on div "Wie gut lassen sich die Materialien des Gebäudes nach der Lebensdauer weiterver…" at bounding box center [136, 146] width 138 height 26
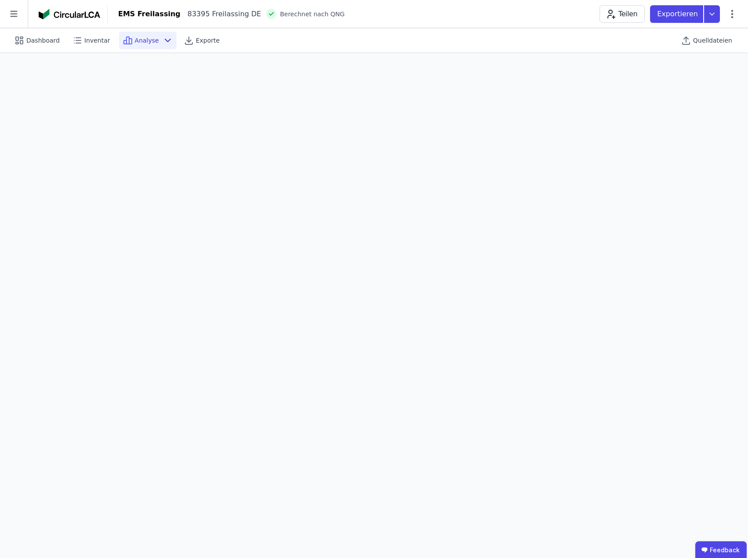
click at [141, 40] on span "Analyse" at bounding box center [147, 40] width 24 height 9
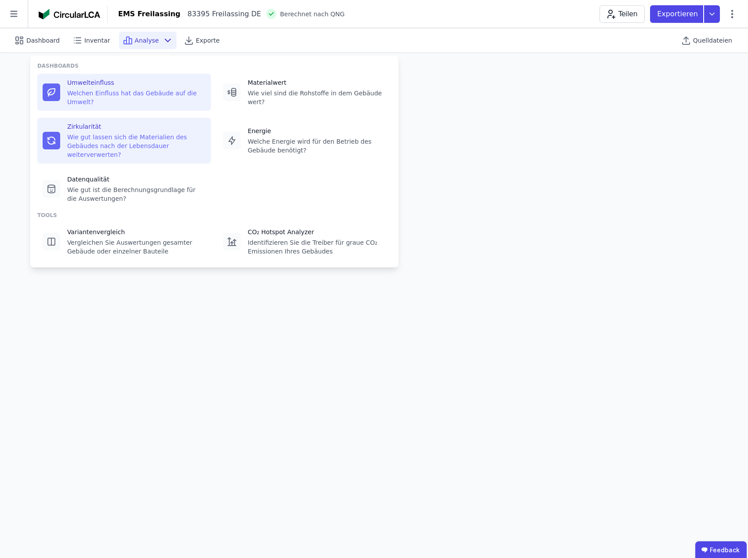
click at [116, 85] on div "Umwelteinfluss" at bounding box center [136, 82] width 138 height 9
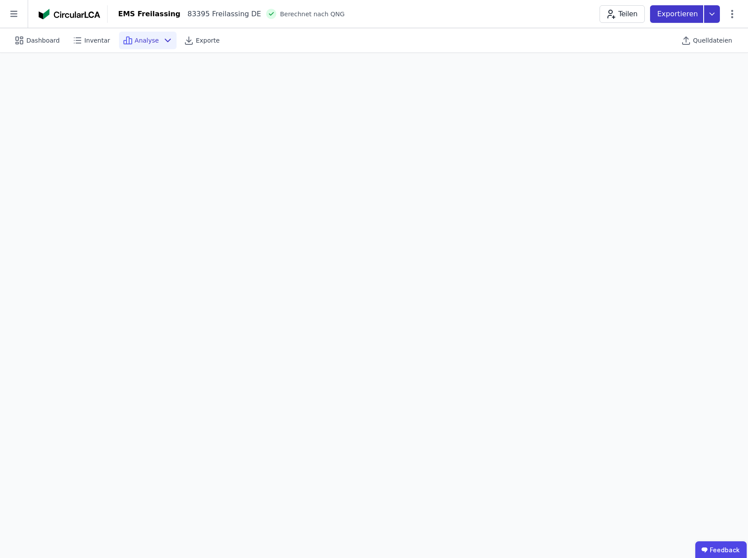
click at [716, 13] on icon at bounding box center [712, 14] width 16 height 18
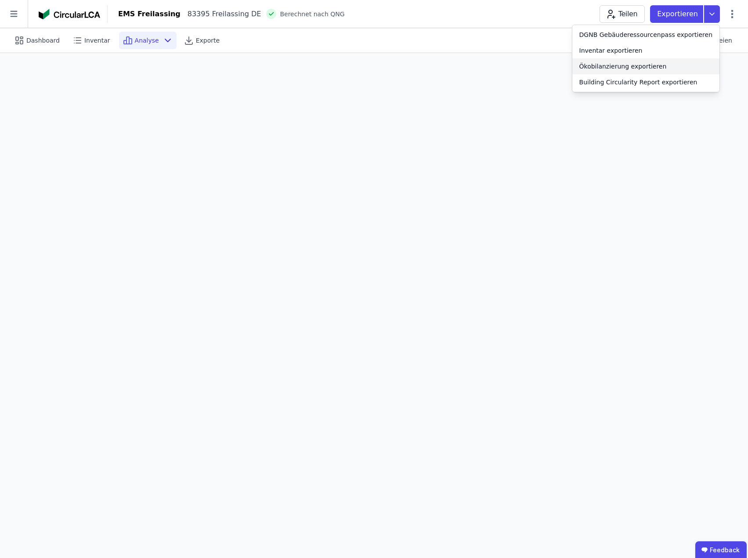
click at [642, 65] on div "Ökobilanzierung exportieren" at bounding box center [623, 66] width 87 height 9
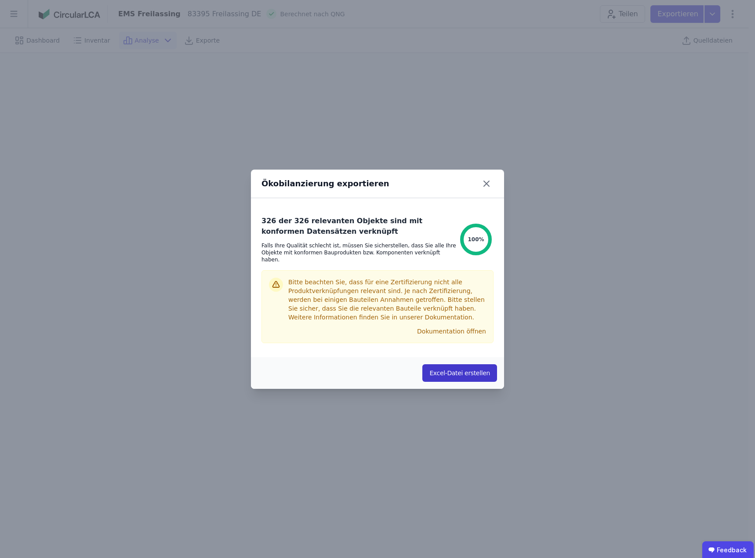
click at [457, 370] on button "Excel-Datei erstellen" at bounding box center [459, 373] width 75 height 18
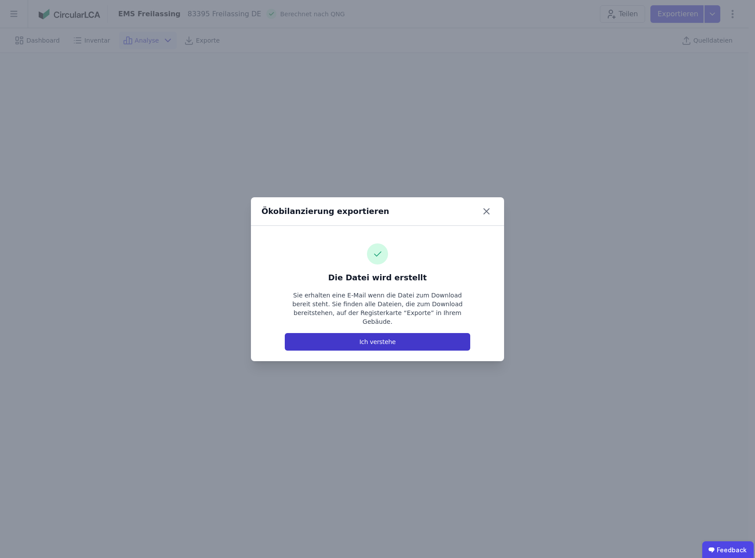
click at [381, 338] on button "Ich verstehe" at bounding box center [377, 342] width 185 height 18
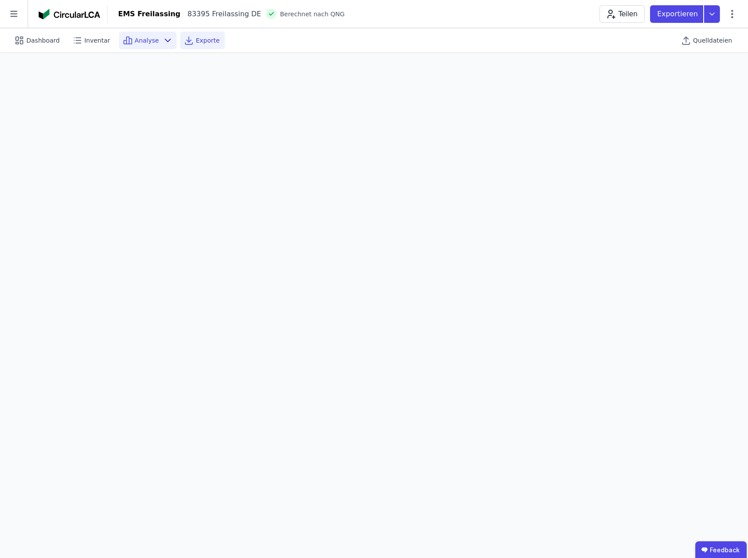
click at [196, 43] on span "Exporte" at bounding box center [208, 40] width 24 height 9
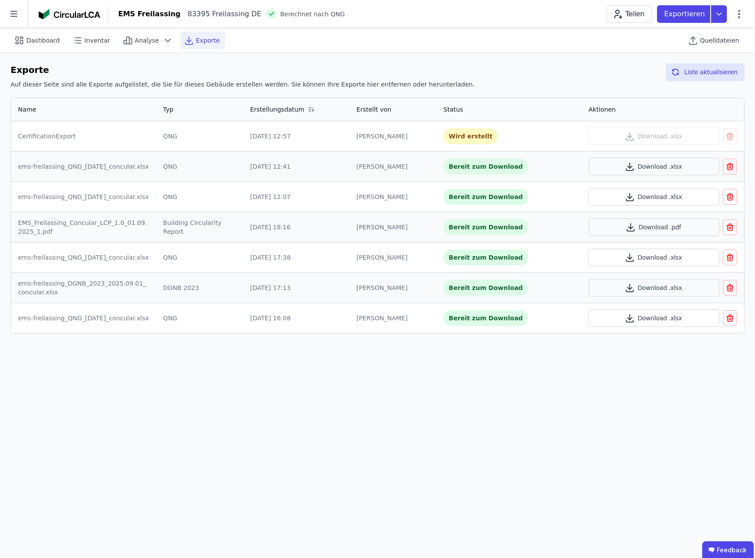
click at [644, 73] on div "Exporte Auf dieser Seite sind alle Exporte aufgelistet, die Sie für dieses Gebä…" at bounding box center [378, 77] width 734 height 29
click at [718, 17] on icon at bounding box center [719, 14] width 16 height 18
click at [559, 29] on div "Dashboard Inventar Analyse Exporte Quelldateien" at bounding box center [378, 40] width 734 height 24
click at [738, 15] on icon at bounding box center [739, 14] width 11 height 11
click at [578, 40] on div "Dashboard Inventar Analyse Exporte Quelldateien" at bounding box center [378, 40] width 734 height 24
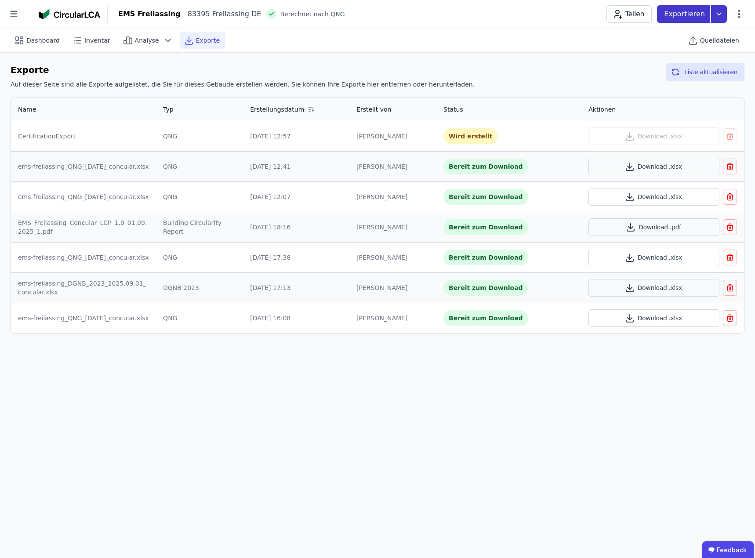
click at [719, 14] on icon at bounding box center [719, 14] width 16 height 18
click at [661, 65] on div "Ökobilanzierung exportieren" at bounding box center [629, 66] width 87 height 9
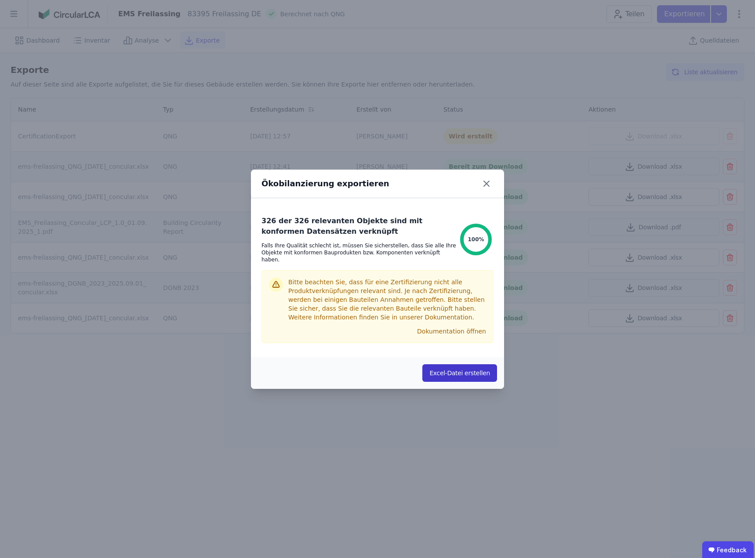
click at [460, 365] on button "Excel-Datei erstellen" at bounding box center [459, 373] width 75 height 18
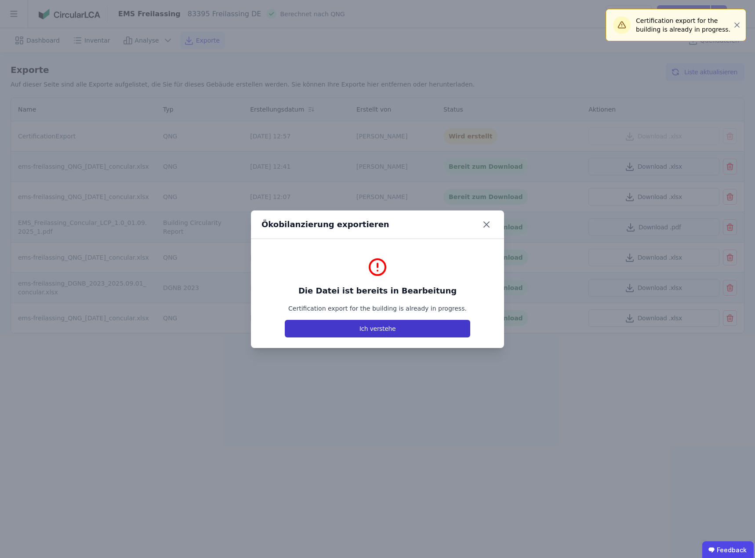
click at [389, 326] on button "Ich verstehe" at bounding box center [377, 329] width 185 height 18
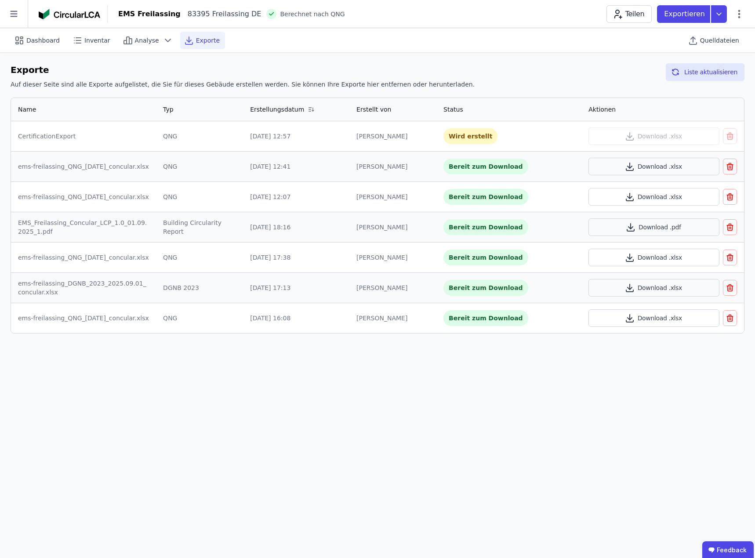
click at [472, 45] on div "Dashboard Inventar Analyse Exporte Quelldateien" at bounding box center [378, 40] width 734 height 24
click at [710, 72] on button "Liste aktualisieren" at bounding box center [705, 72] width 79 height 18
click at [637, 83] on div "Exporte Auf dieser Seite sind alle Exporte aufgelistet, die Sie für dieses Gebä…" at bounding box center [378, 77] width 734 height 29
click at [716, 14] on icon at bounding box center [719, 14] width 16 height 18
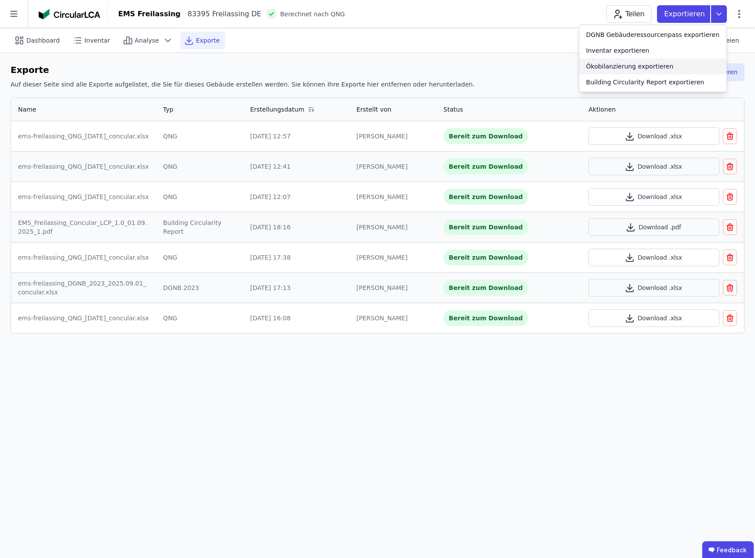
click at [668, 66] on div "Ökobilanzierung exportieren" at bounding box center [629, 66] width 87 height 9
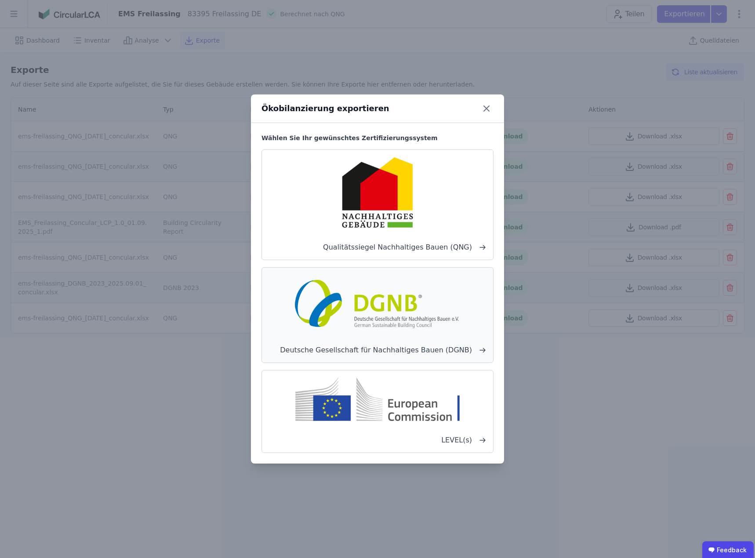
click at [409, 322] on img at bounding box center [377, 303] width 173 height 56
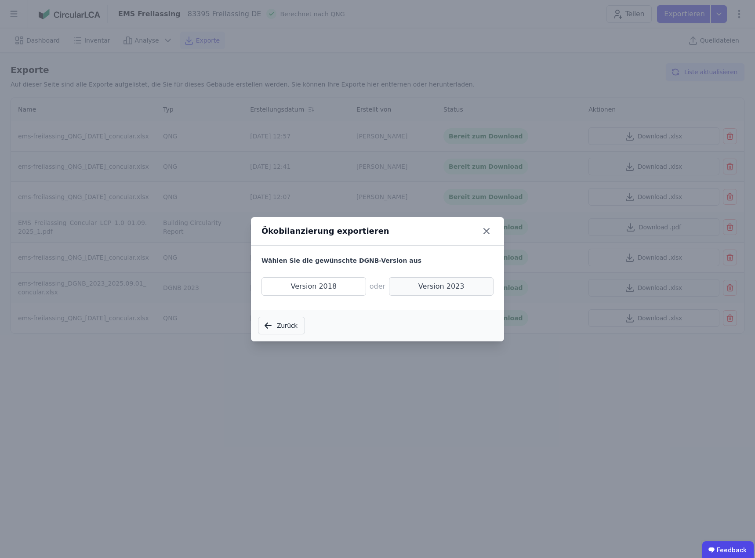
click at [448, 289] on span "Version 2023" at bounding box center [441, 286] width 105 height 18
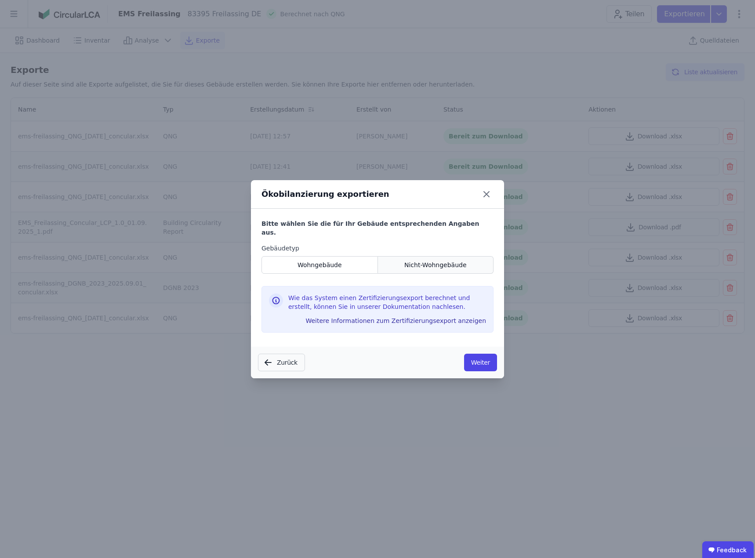
click at [444, 261] on span "Nicht-Wohngebäude" at bounding box center [435, 265] width 62 height 9
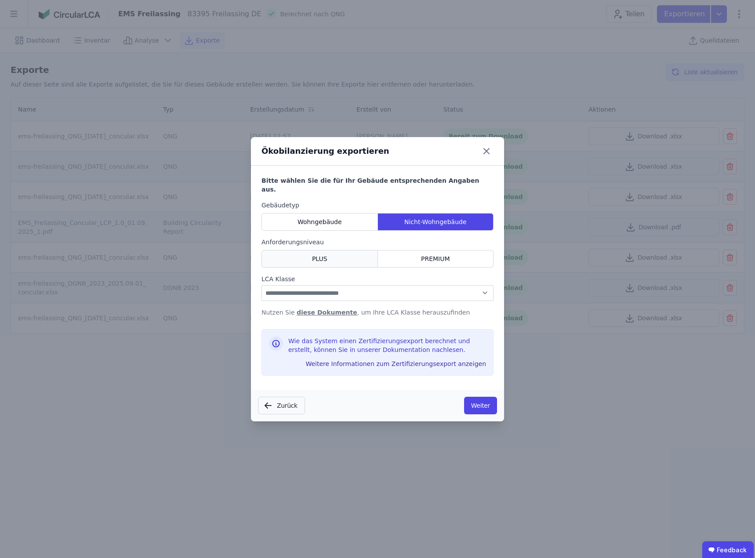
click at [322, 255] on span "PLUS" at bounding box center [319, 258] width 15 height 9
click at [331, 291] on select "**********" at bounding box center [377, 293] width 232 height 16
select select "*"
click at [261, 285] on select "**********" at bounding box center [377, 293] width 232 height 16
click at [483, 399] on button "Weiter" at bounding box center [480, 406] width 33 height 18
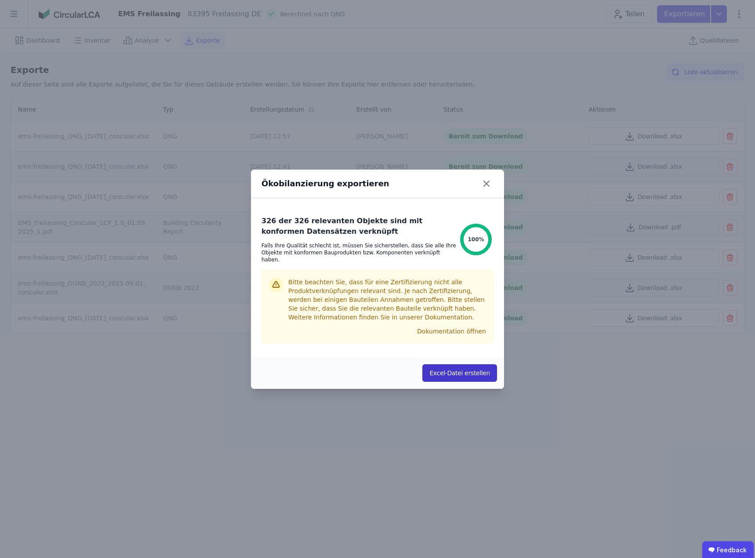
click at [468, 367] on button "Excel-Datei erstellen" at bounding box center [459, 373] width 75 height 18
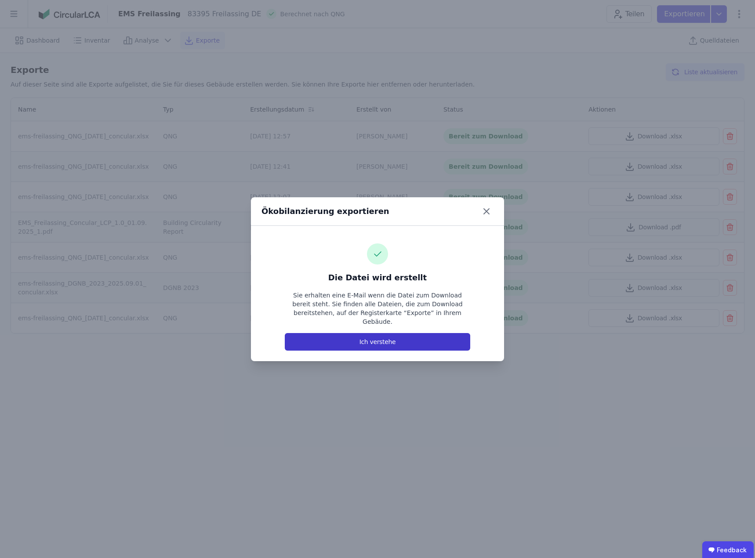
click at [392, 333] on button "Ich verstehe" at bounding box center [377, 342] width 185 height 18
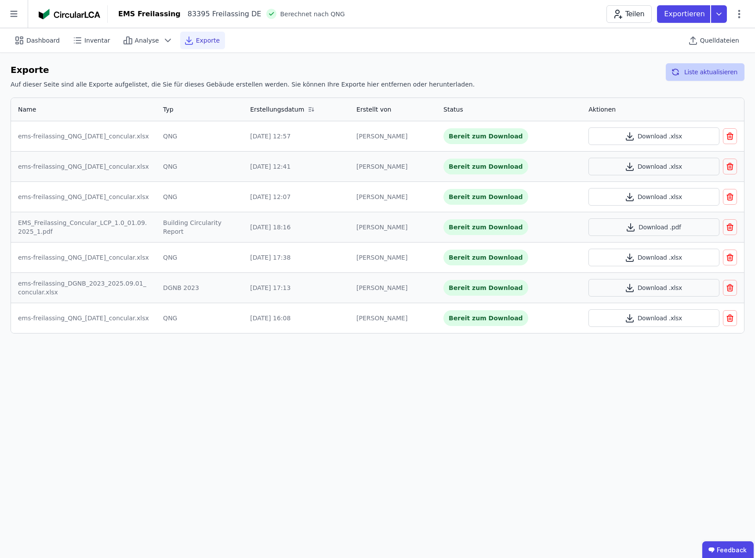
click at [707, 69] on button "Liste aktualisieren" at bounding box center [705, 72] width 79 height 18
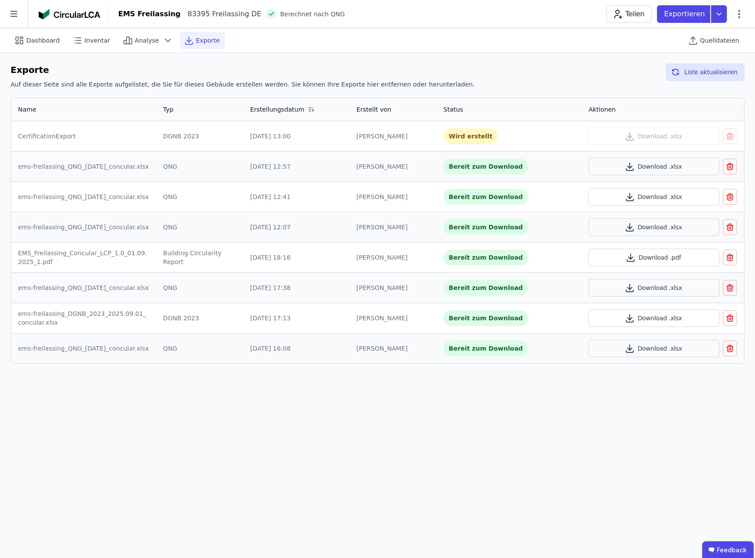
click at [730, 166] on icon "button" at bounding box center [730, 166] width 9 height 11
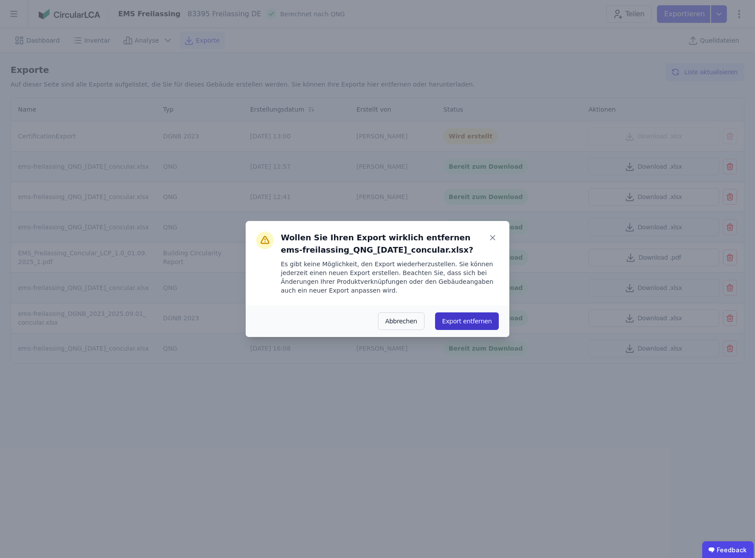
click at [469, 323] on button "Export entfernen" at bounding box center [467, 321] width 64 height 18
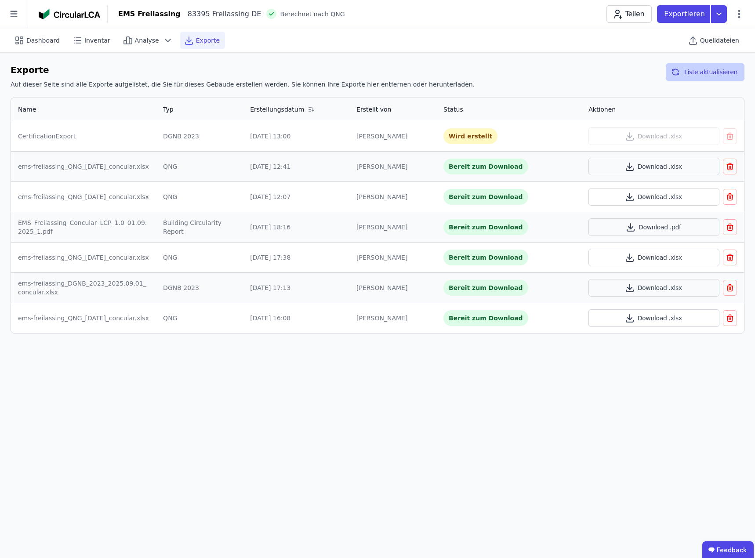
click at [703, 75] on button "Liste aktualisieren" at bounding box center [705, 72] width 79 height 18
click at [709, 71] on button "Liste aktualisieren" at bounding box center [705, 72] width 79 height 18
click at [720, 75] on button "Liste aktualisieren" at bounding box center [705, 72] width 79 height 18
click at [665, 136] on button "Download .xlsx" at bounding box center [653, 136] width 131 height 18
click at [735, 17] on icon at bounding box center [739, 14] width 11 height 11
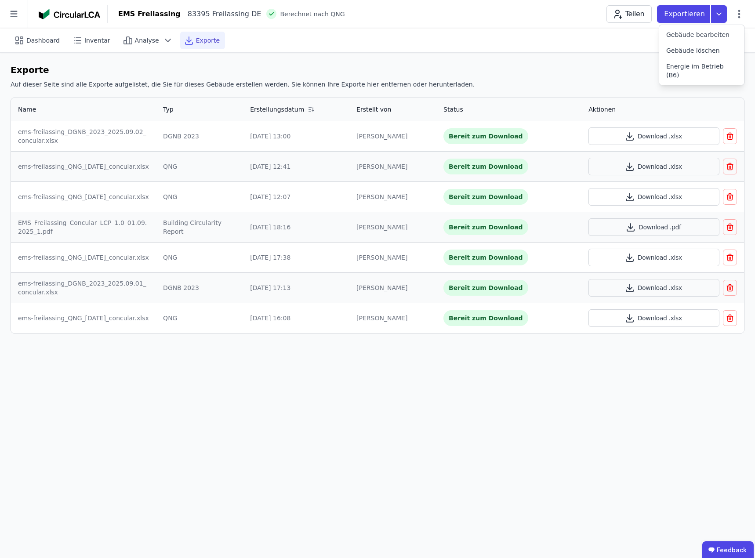
click at [568, 38] on div "Dashboard Inventar Analyse Exporte Quelldateien" at bounding box center [378, 40] width 734 height 24
click at [721, 17] on icon at bounding box center [719, 14] width 16 height 18
click at [127, 40] on icon at bounding box center [128, 40] width 11 height 11
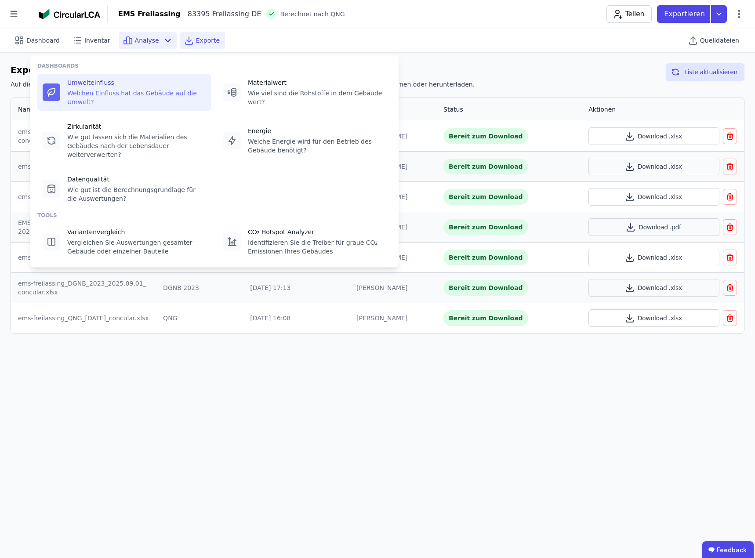
click at [107, 82] on div "Umwelteinfluss" at bounding box center [136, 82] width 138 height 9
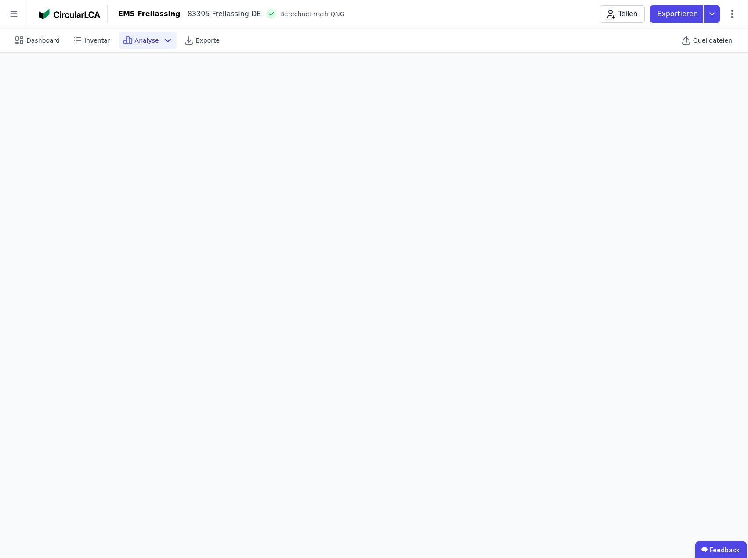
scroll to position [25, 0]
click at [39, 43] on span "Dashboard" at bounding box center [42, 40] width 33 height 9
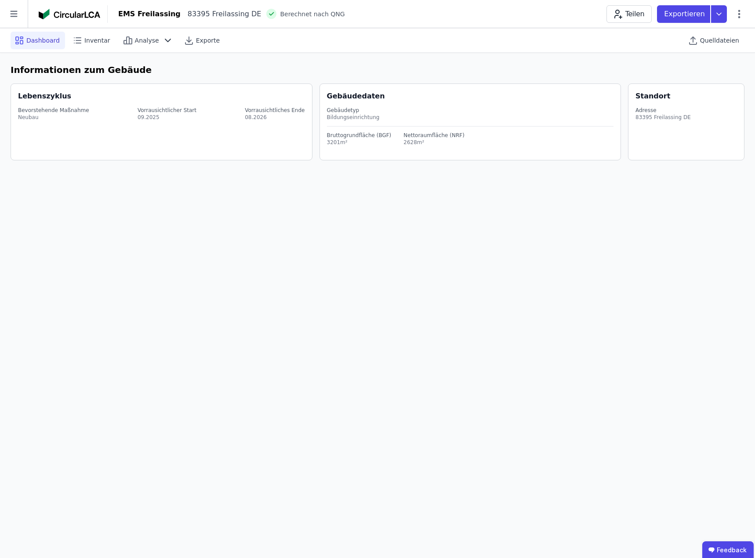
select select "*"
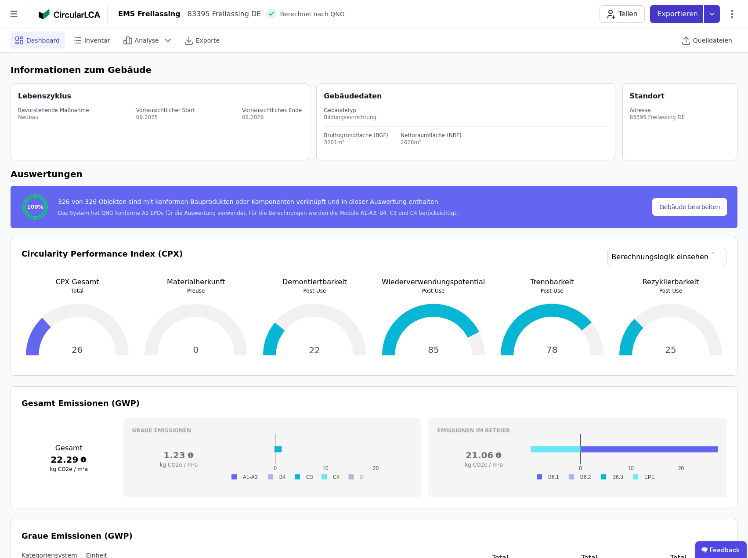
click at [710, 13] on icon at bounding box center [712, 14] width 4 height 2
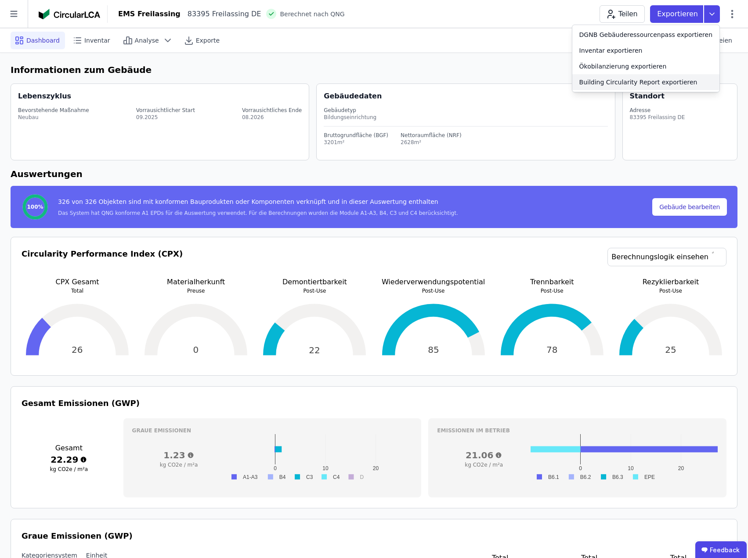
click at [676, 80] on div "Building Circularity Report exportieren" at bounding box center [639, 82] width 118 height 9
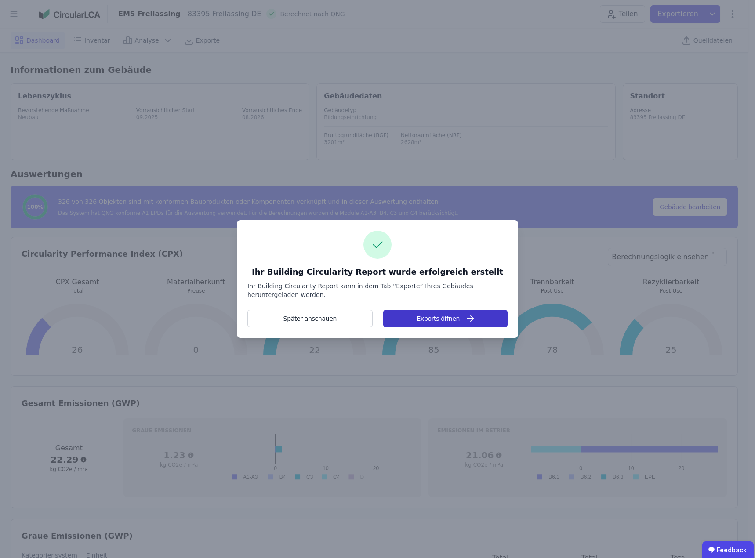
click at [448, 317] on button "Exports öffnen" at bounding box center [445, 319] width 124 height 18
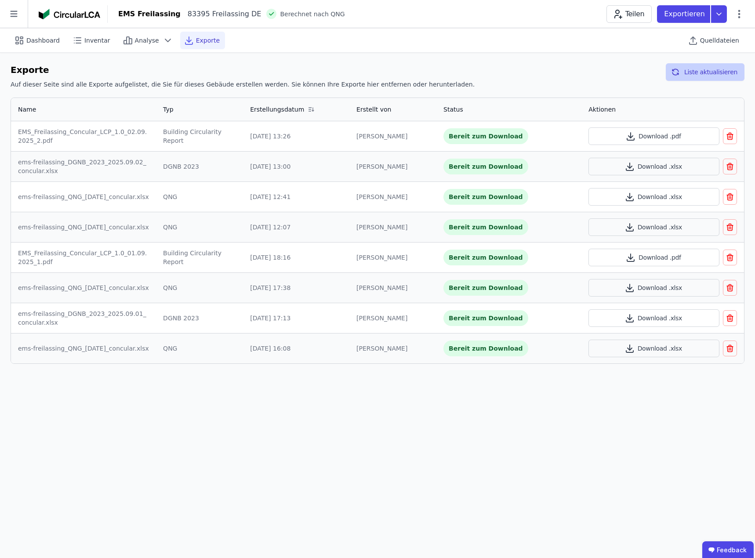
click at [717, 71] on button "Liste aktualisieren" at bounding box center [705, 72] width 79 height 18
click at [660, 135] on button "Download .pdf" at bounding box center [653, 136] width 131 height 18
click at [360, 424] on div "Dashboard Inventar Analyse Exporte Quelldateien Exporte Auf dieser Seite sind a…" at bounding box center [377, 293] width 755 height 530
